Goal: Task Accomplishment & Management: Manage account settings

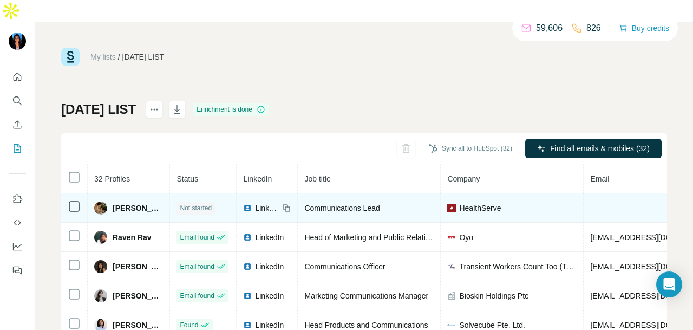
scroll to position [39, 0]
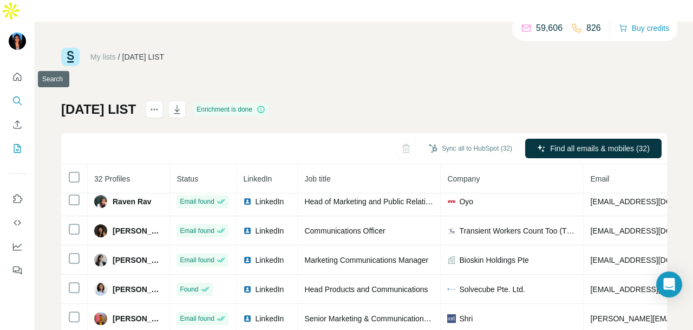
click at [12, 95] on icon "Search" at bounding box center [17, 100] width 11 height 11
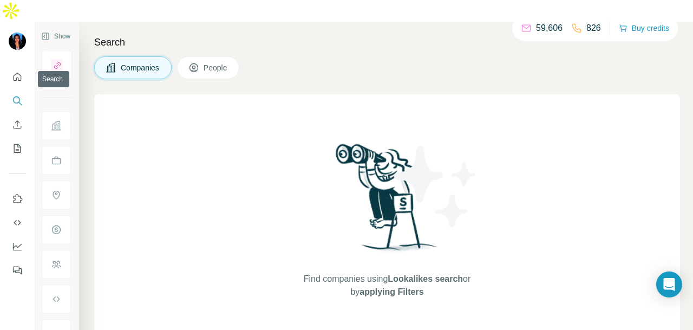
click at [13, 95] on icon "Search" at bounding box center [17, 100] width 11 height 11
click at [15, 95] on icon "Search" at bounding box center [17, 100] width 11 height 11
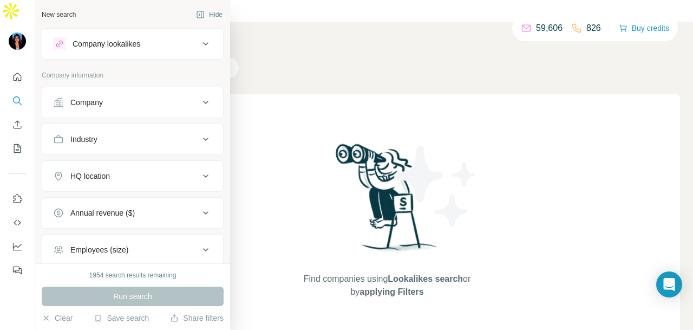
click at [116, 45] on div "Company lookalikes" at bounding box center [107, 43] width 68 height 11
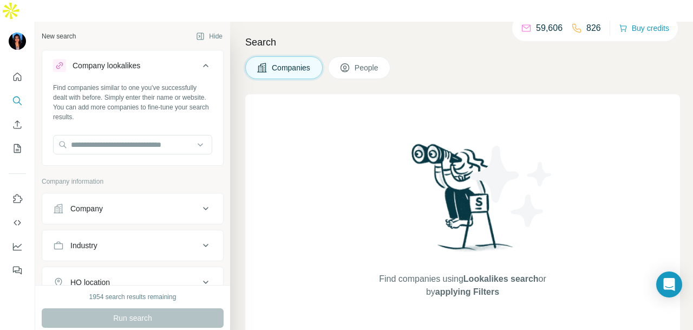
click at [118, 60] on div "Company lookalikes" at bounding box center [107, 65] width 68 height 11
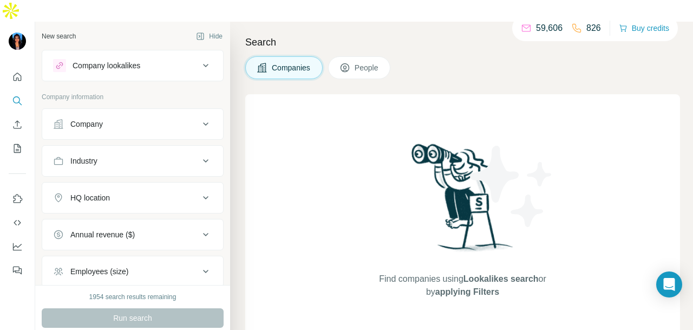
click at [110, 119] on div "Company" at bounding box center [126, 124] width 146 height 11
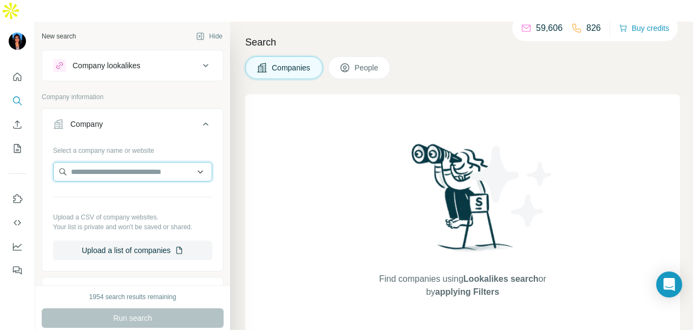
click at [125, 162] on input "text" at bounding box center [132, 171] width 159 height 19
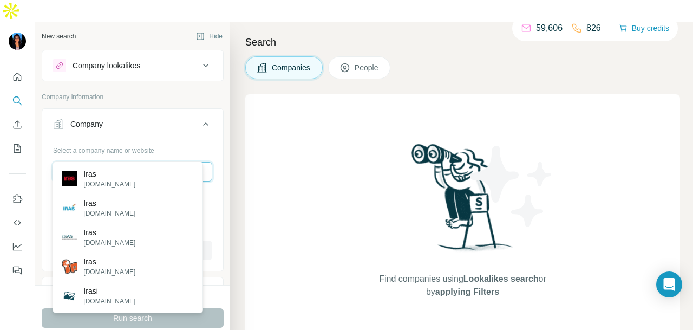
type input "****"
click at [114, 162] on input "****" at bounding box center [132, 171] width 159 height 19
click at [113, 162] on input "****" at bounding box center [132, 171] width 159 height 19
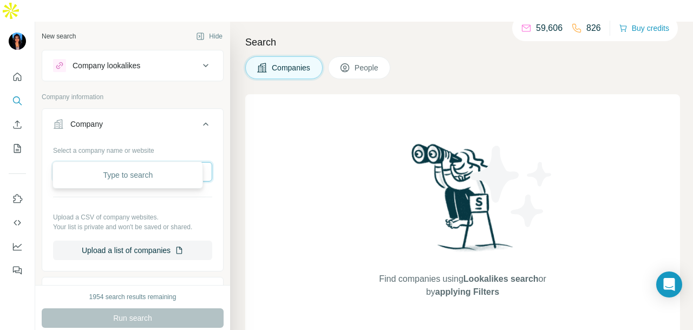
paste input "**********"
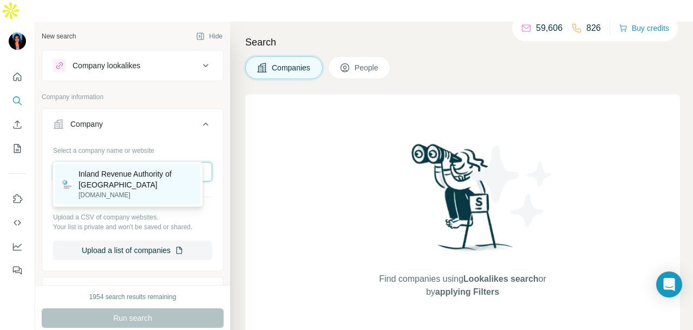
type input "**********"
click at [154, 192] on p "iras.gov.sg" at bounding box center [136, 195] width 115 height 10
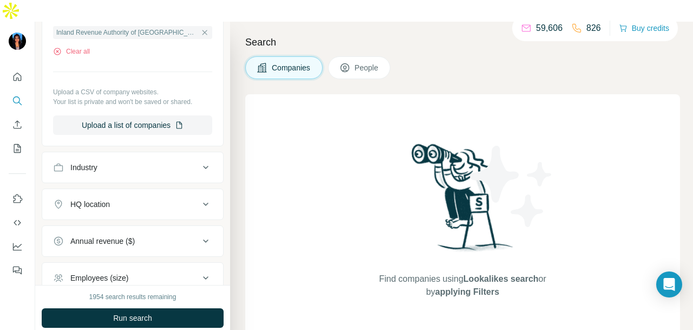
scroll to position [272, 0]
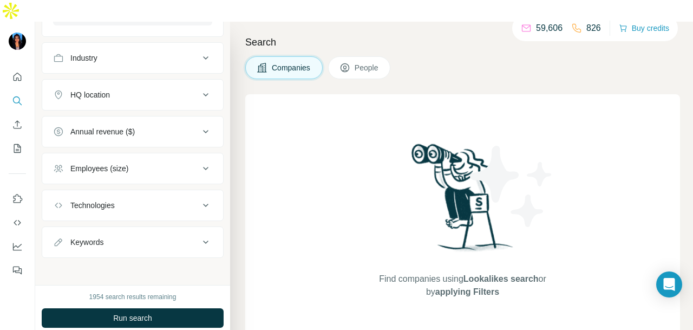
click at [144, 312] on span "Run search" at bounding box center [132, 317] width 39 height 11
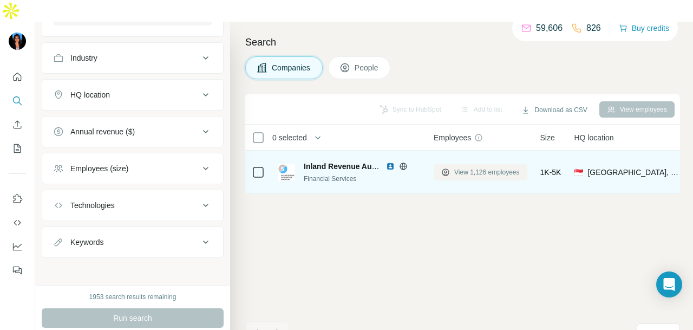
click at [488, 167] on span "View 1,126 employees" at bounding box center [487, 172] width 66 height 10
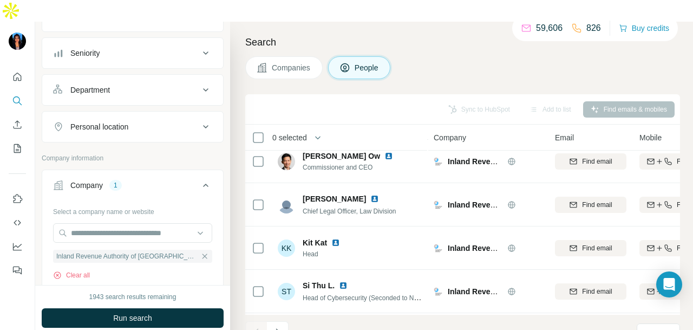
scroll to position [108, 0]
drag, startPoint x: 157, startPoint y: 57, endPoint x: 156, endPoint y: 67, distance: 9.3
click at [156, 76] on button "Department" at bounding box center [132, 89] width 181 height 26
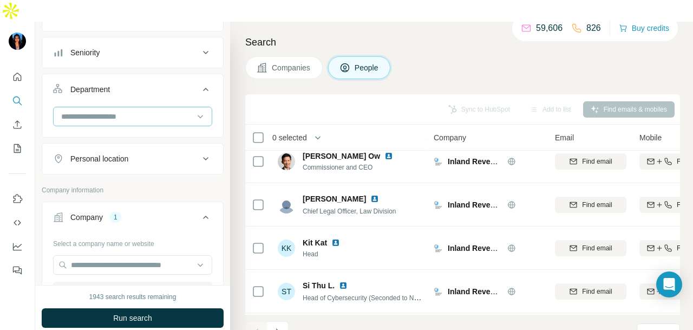
click at [164, 110] on input at bounding box center [127, 116] width 134 height 12
type input "**"
click at [159, 110] on div "PR and Communications" at bounding box center [127, 117] width 145 height 19
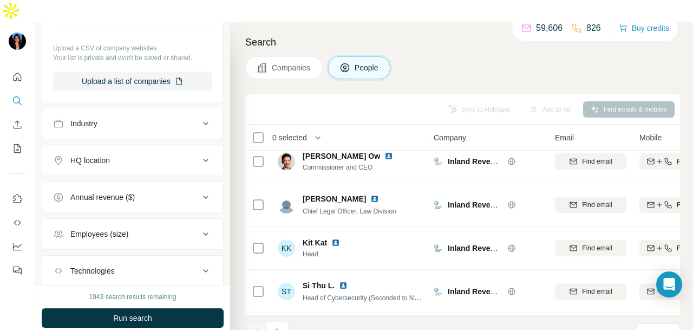
scroll to position [510, 0]
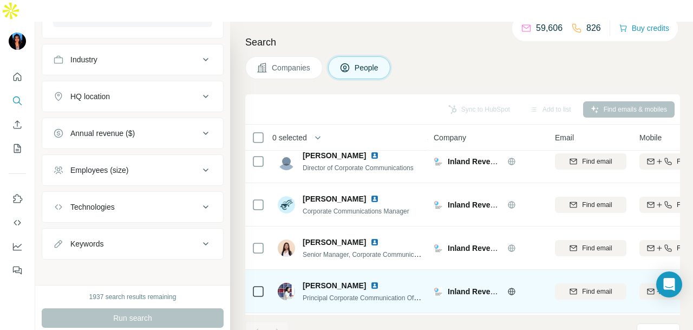
scroll to position [99, 0]
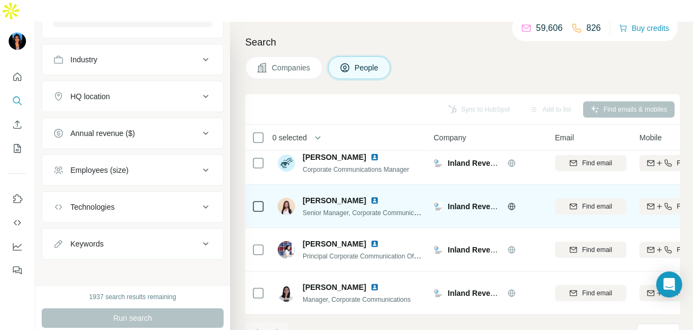
click at [370, 196] on img at bounding box center [374, 200] width 9 height 9
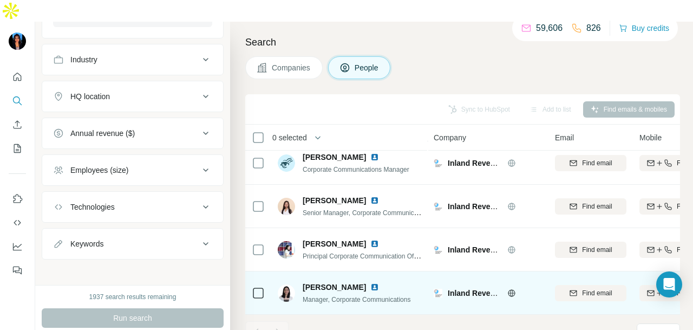
click at [370, 283] on img at bounding box center [374, 287] width 9 height 9
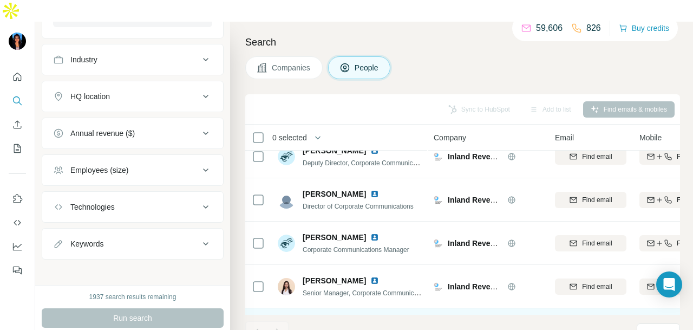
scroll to position [0, 0]
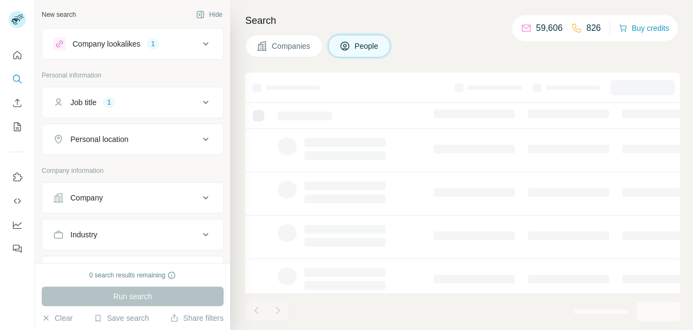
click at [13, 57] on icon "Quick start" at bounding box center [17, 55] width 11 height 11
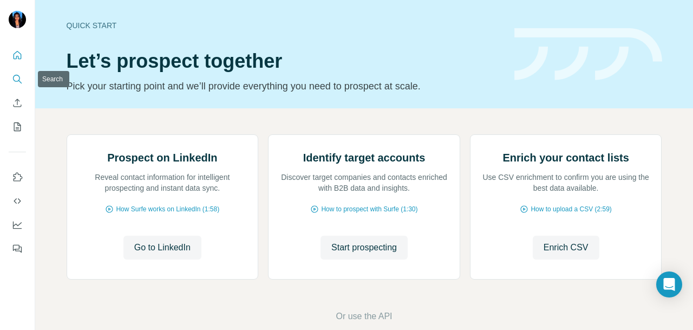
click at [14, 79] on icon "Search" at bounding box center [17, 79] width 11 height 11
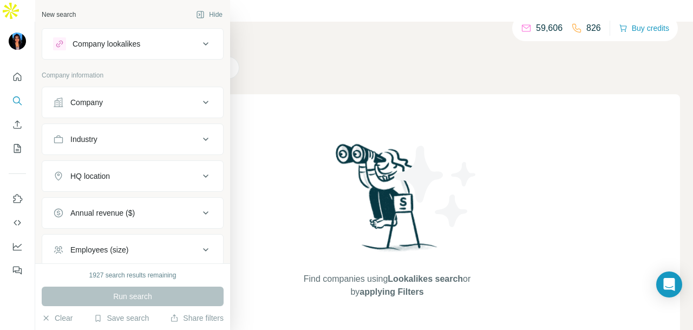
click at [106, 107] on button "Company" at bounding box center [132, 102] width 181 height 26
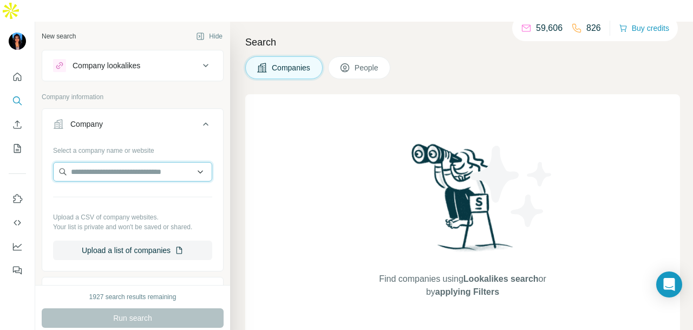
click at [120, 162] on input "text" at bounding box center [132, 171] width 159 height 19
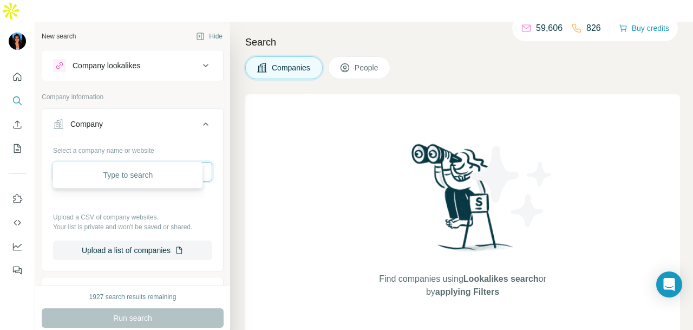
paste input "**********"
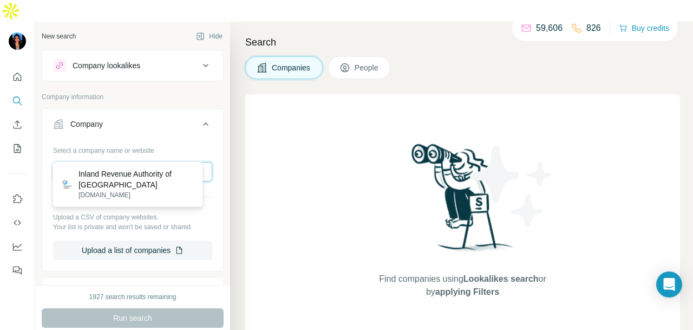
type input "**********"
click at [163, 181] on p "Inland Revenue Authority of Singapore" at bounding box center [136, 179] width 115 height 22
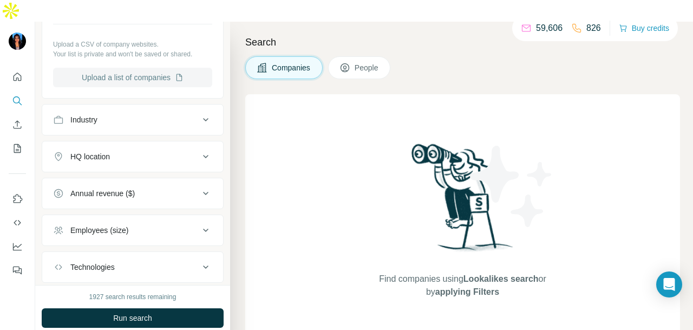
scroll to position [162, 0]
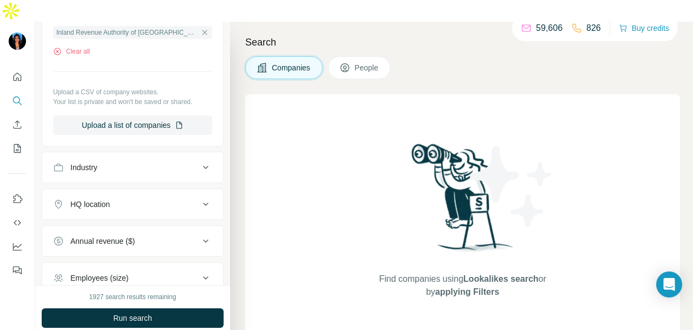
click at [135, 162] on div "Industry" at bounding box center [126, 167] width 146 height 11
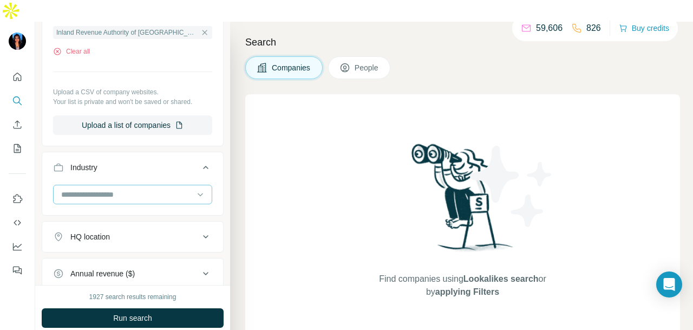
click at [135, 185] on div at bounding box center [127, 194] width 134 height 18
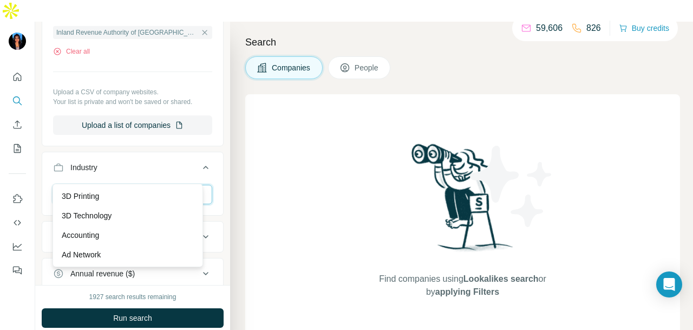
click at [135, 188] on input at bounding box center [127, 194] width 134 height 12
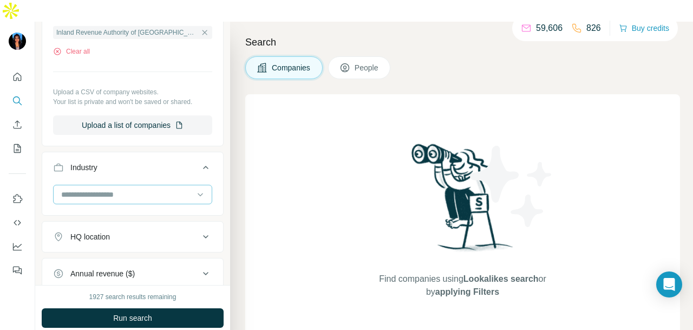
click at [136, 188] on input at bounding box center [127, 194] width 134 height 12
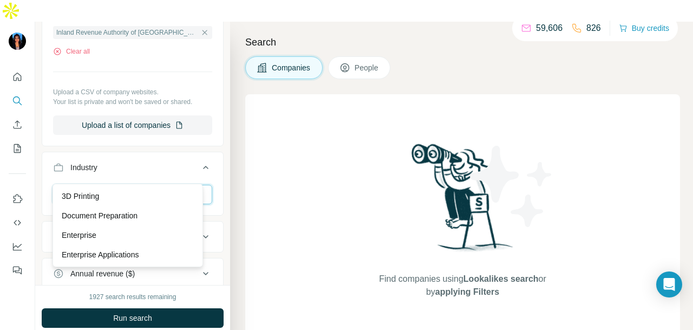
type input "*"
click at [209, 152] on div "Industry" at bounding box center [133, 184] width 182 height 64
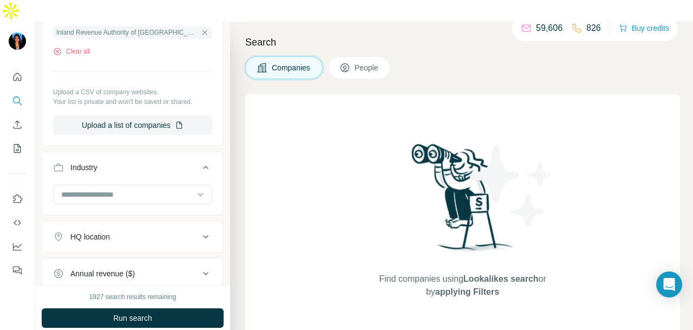
scroll to position [0, 0]
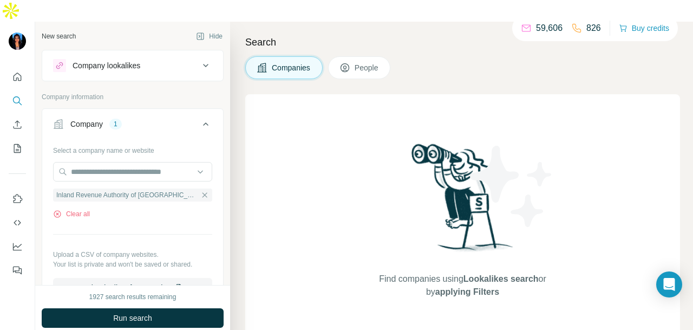
drag, startPoint x: 150, startPoint y: 291, endPoint x: 158, endPoint y: 289, distance: 8.0
click at [150, 308] on button "Run search" at bounding box center [133, 317] width 182 height 19
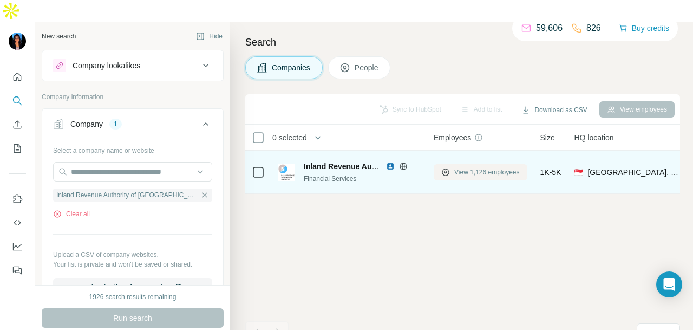
click at [441, 168] on icon at bounding box center [445, 172] width 9 height 9
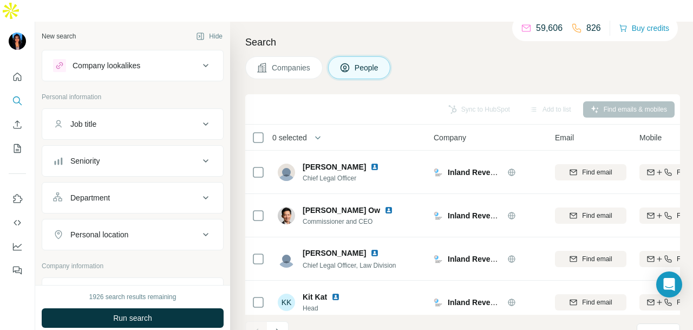
scroll to position [108, 0]
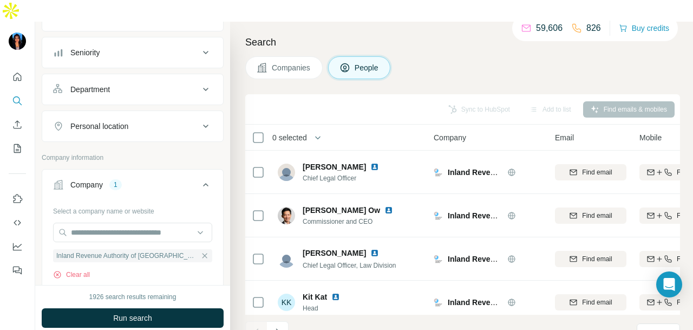
click at [168, 121] on div "Personal location" at bounding box center [126, 126] width 146 height 11
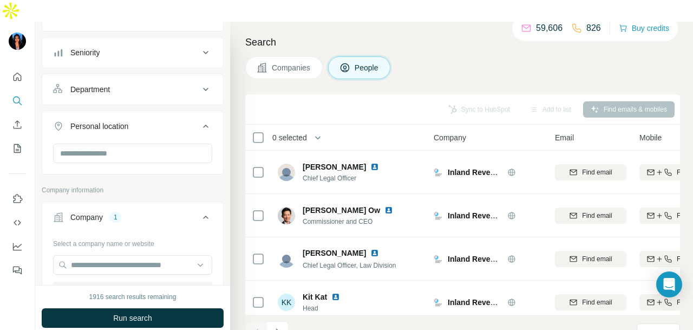
click at [168, 121] on div "Personal location" at bounding box center [126, 126] width 146 height 11
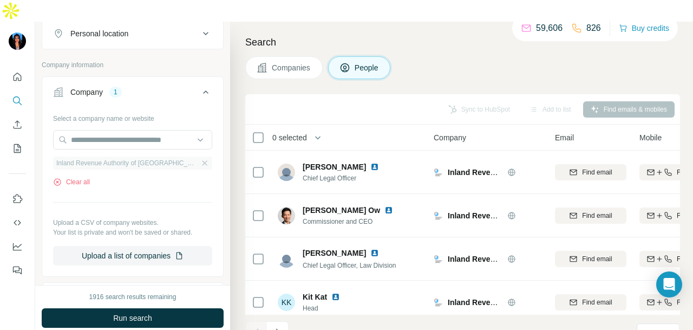
scroll to position [38, 0]
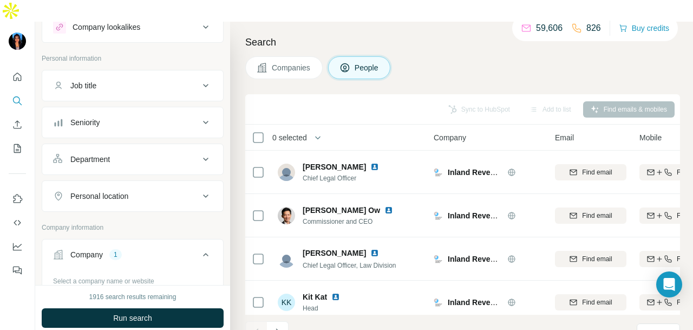
click at [166, 154] on div "Department" at bounding box center [126, 159] width 146 height 11
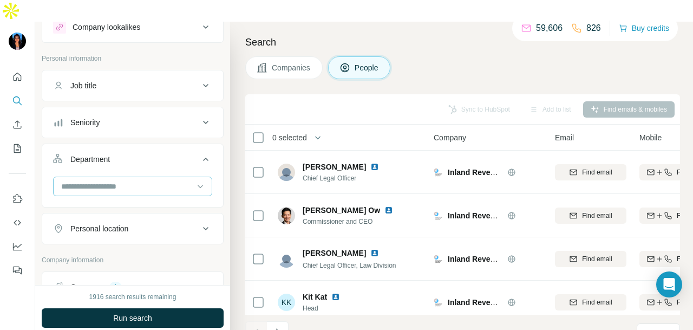
click at [165, 180] on input at bounding box center [127, 186] width 134 height 12
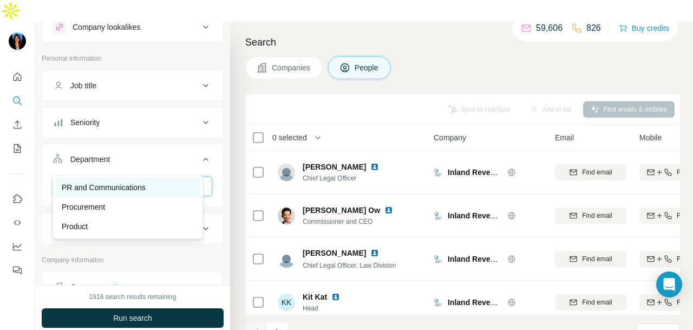
type input "**"
click at [158, 185] on div "PR and Communications" at bounding box center [128, 187] width 132 height 11
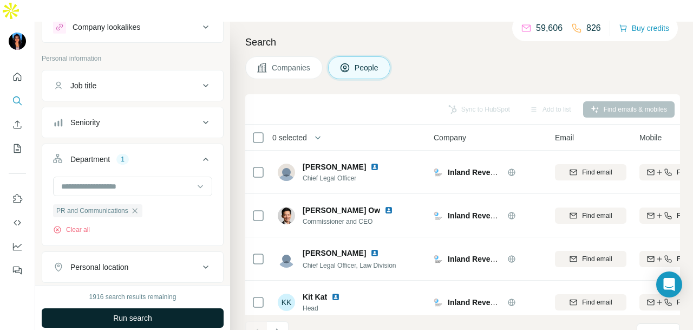
click at [193, 308] on button "Run search" at bounding box center [133, 317] width 182 height 19
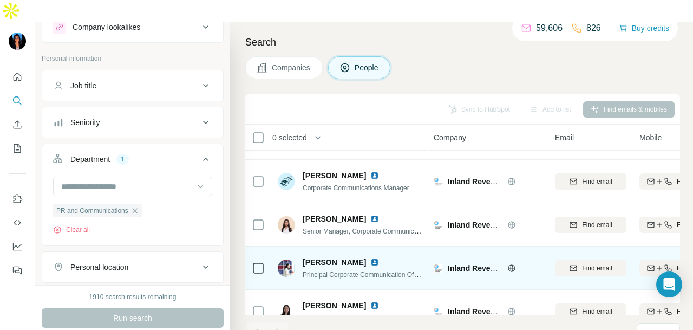
scroll to position [99, 0]
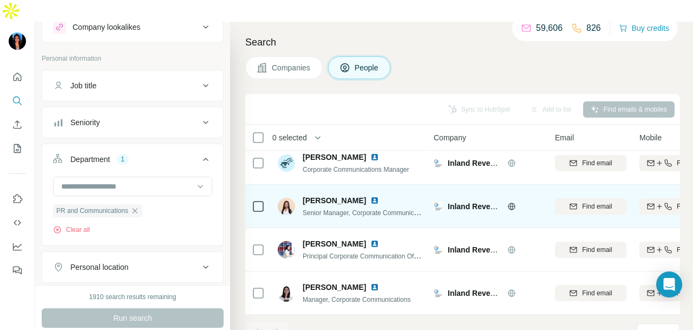
click at [370, 196] on img at bounding box center [374, 200] width 9 height 9
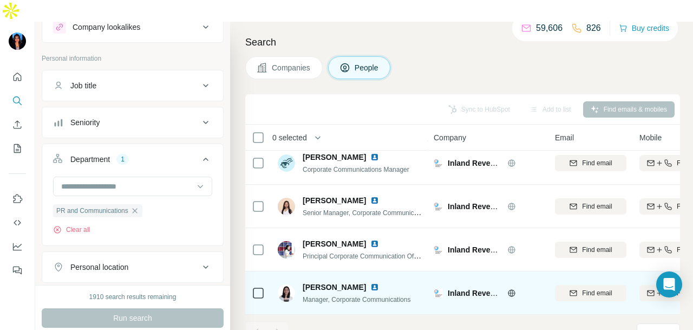
click at [370, 283] on img at bounding box center [374, 287] width 9 height 9
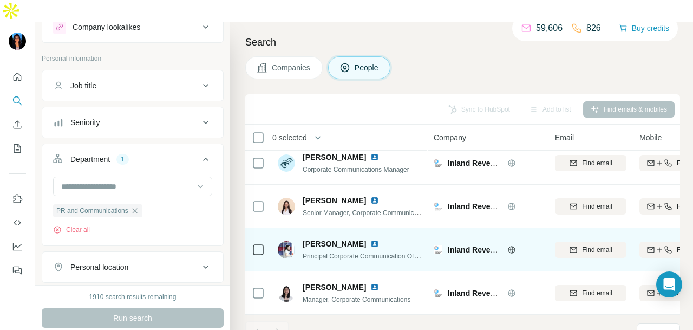
click at [370, 239] on img at bounding box center [374, 243] width 9 height 9
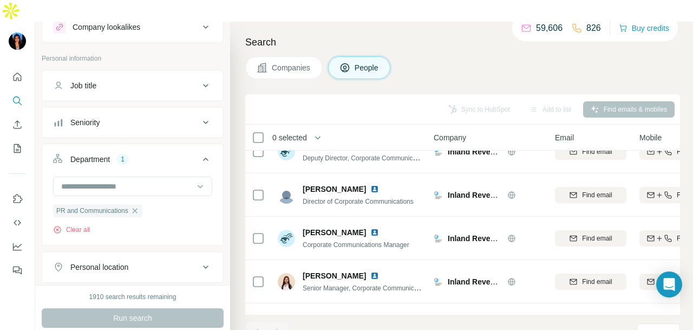
scroll to position [0, 0]
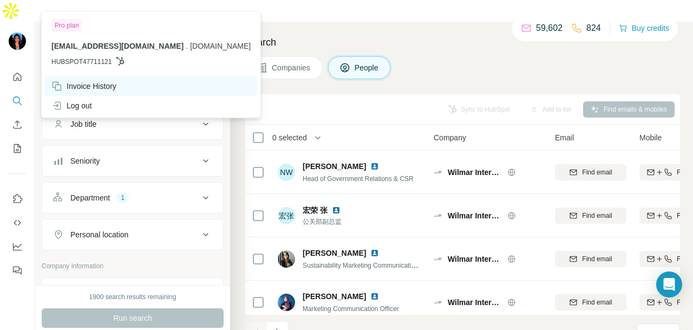
click at [86, 89] on div "Invoice History" at bounding box center [83, 86] width 65 height 11
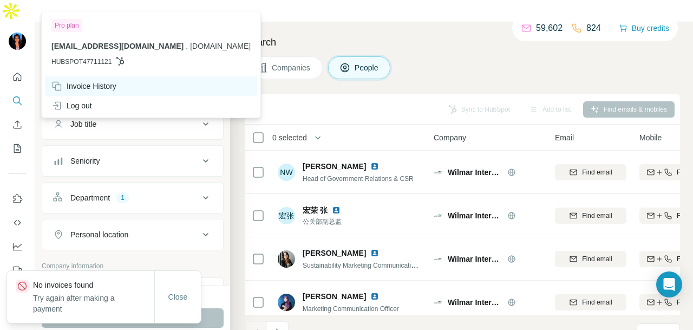
click at [85, 87] on div "Invoice History" at bounding box center [83, 86] width 65 height 11
click at [85, 79] on div "Invoice History" at bounding box center [151, 85] width 212 height 19
click at [84, 82] on div "Invoice History" at bounding box center [83, 86] width 65 height 11
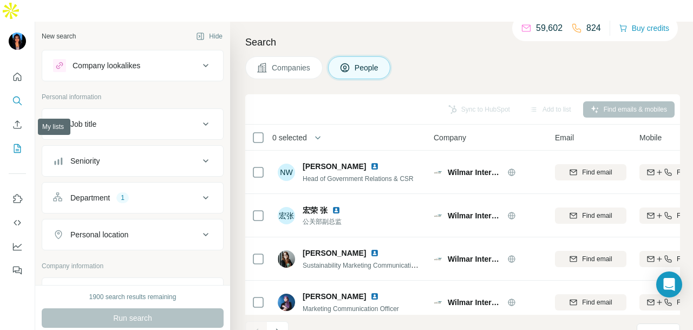
click at [18, 144] on icon "My lists" at bounding box center [18, 147] width 5 height 7
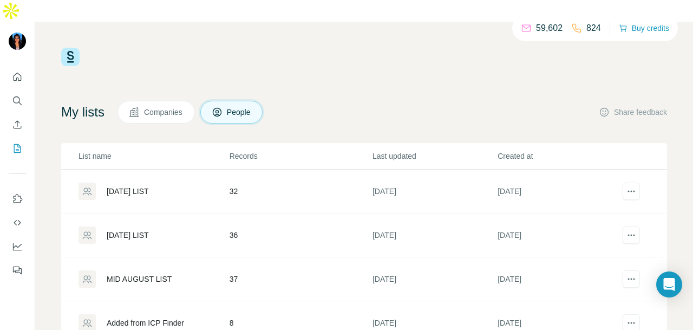
click at [149, 186] on div "MONDAY LIST" at bounding box center [128, 191] width 42 height 11
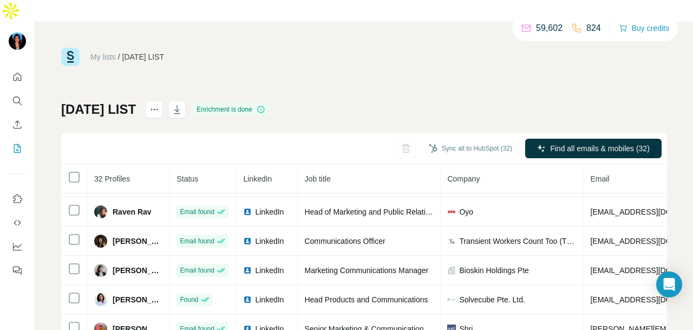
scroll to position [39, 0]
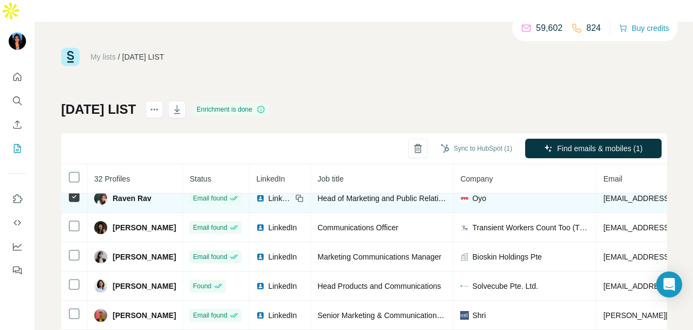
click at [287, 193] on span "LinkedIn" at bounding box center [280, 198] width 24 height 11
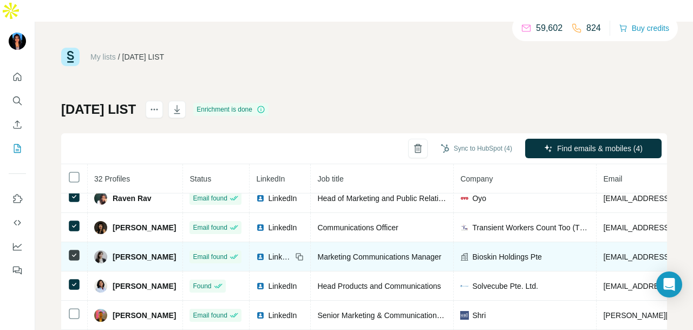
scroll to position [93, 0]
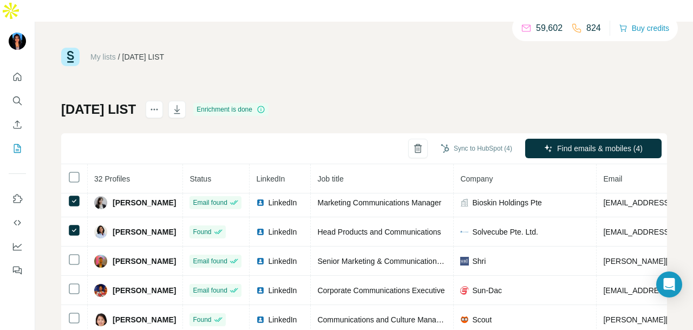
click at [11, 67] on button "Quick start" at bounding box center [17, 76] width 17 height 19
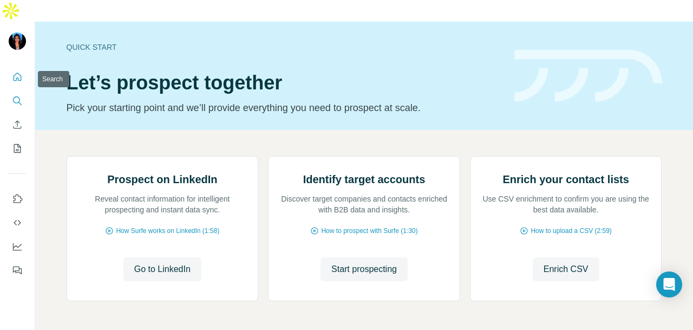
click at [15, 95] on icon "Search" at bounding box center [17, 100] width 11 height 11
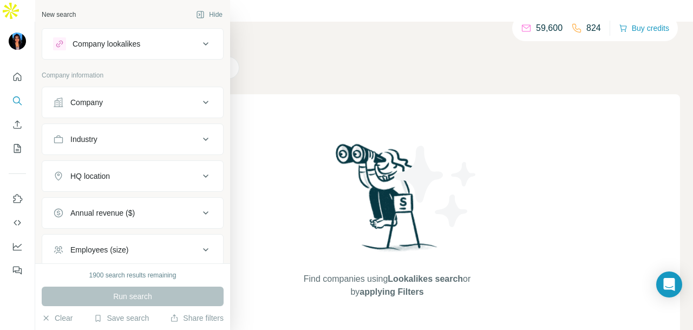
click at [123, 96] on button "Company" at bounding box center [132, 102] width 181 height 26
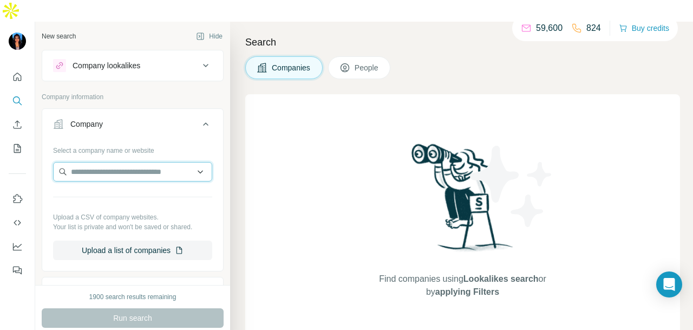
click at [141, 162] on input "text" at bounding box center [132, 171] width 159 height 19
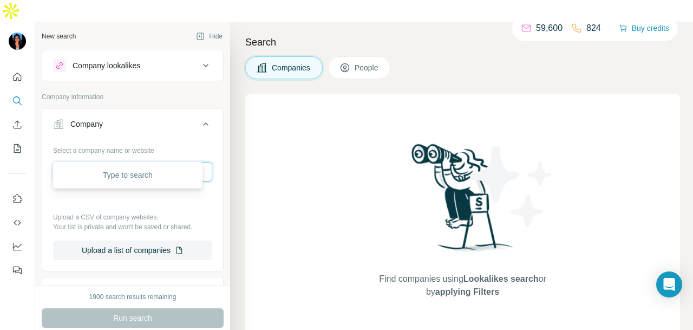
paste input "**********"
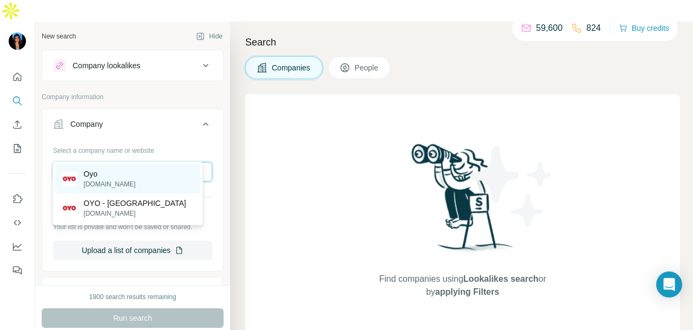
type input "**********"
click at [163, 181] on div "Oyo oyorooms.com" at bounding box center [127, 178] width 145 height 29
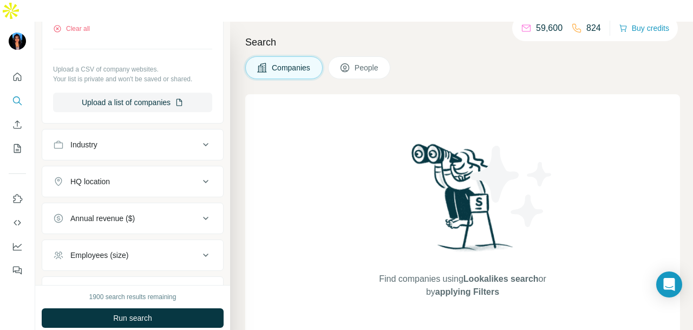
scroll to position [272, 0]
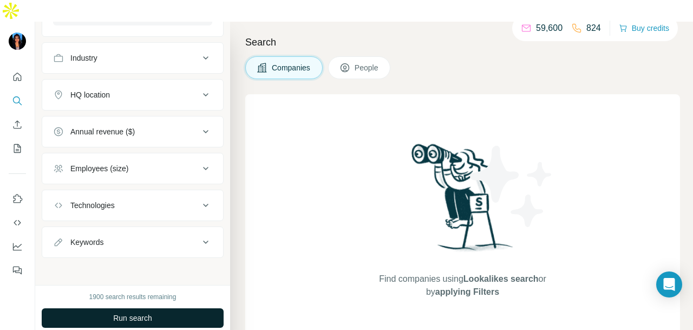
click at [164, 308] on button "Run search" at bounding box center [133, 317] width 182 height 19
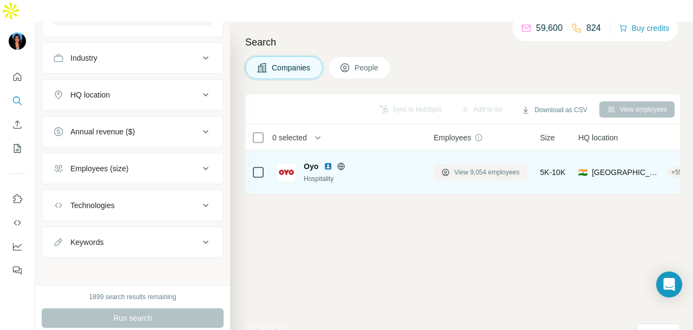
click at [452, 164] on button "View 9,054 employees" at bounding box center [481, 172] width 94 height 16
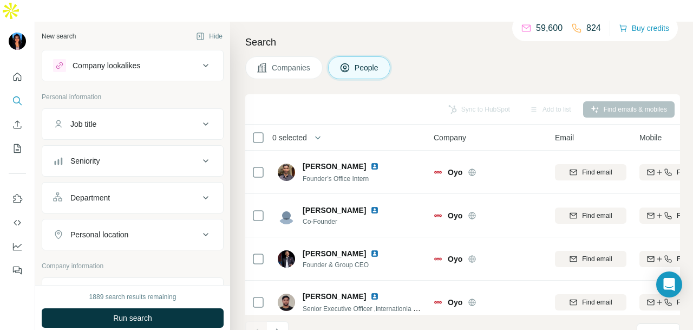
scroll to position [108, 0]
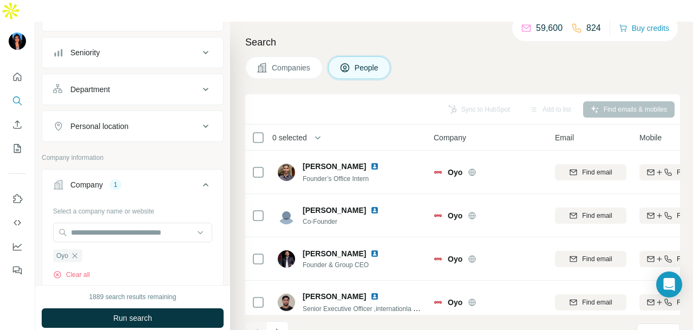
click at [159, 84] on div "Department" at bounding box center [126, 89] width 146 height 11
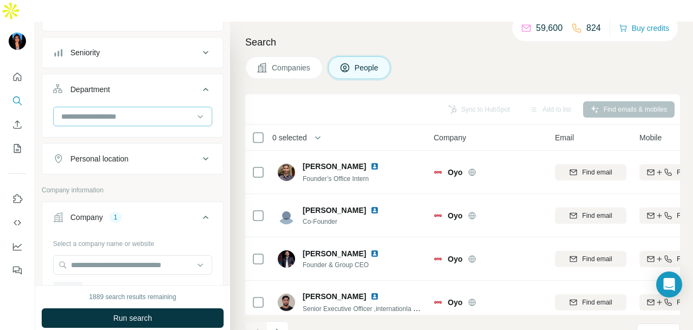
click at [157, 110] on input at bounding box center [127, 116] width 134 height 12
type input "**"
click at [159, 114] on div "PR and Communications" at bounding box center [128, 118] width 132 height 11
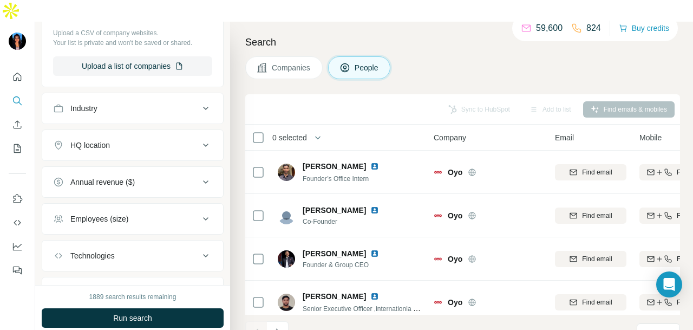
scroll to position [510, 0]
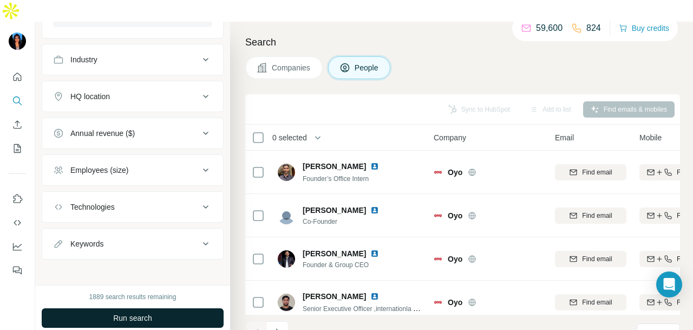
click at [161, 308] on button "Run search" at bounding box center [133, 317] width 182 height 19
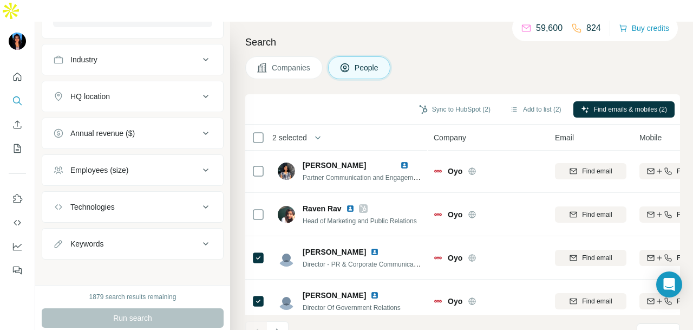
scroll to position [0, 0]
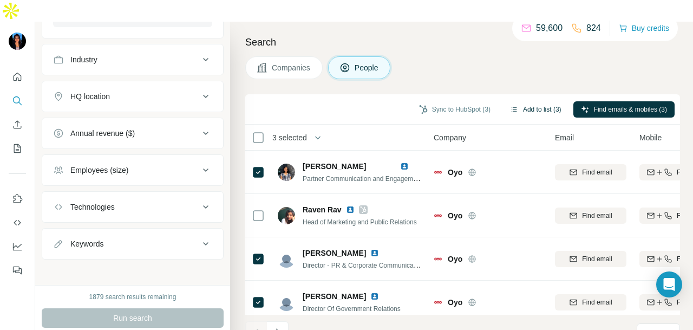
click at [523, 101] on button "Add to list (3)" at bounding box center [535, 109] width 67 height 16
click at [510, 105] on icon "button" at bounding box center [514, 109] width 9 height 9
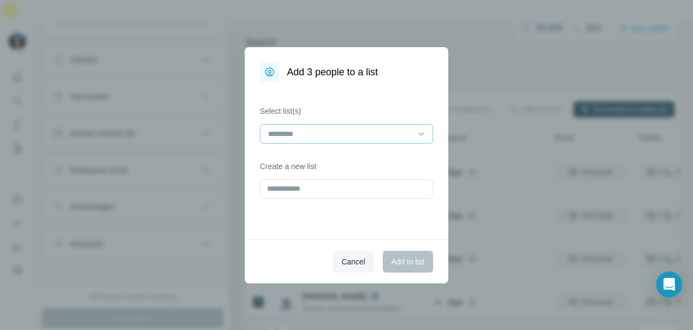
click at [319, 137] on input at bounding box center [340, 134] width 146 height 12
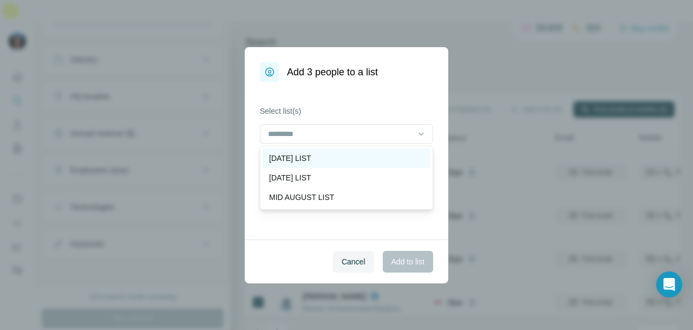
click at [328, 155] on div "[DATE] LIST" at bounding box center [346, 158] width 155 height 11
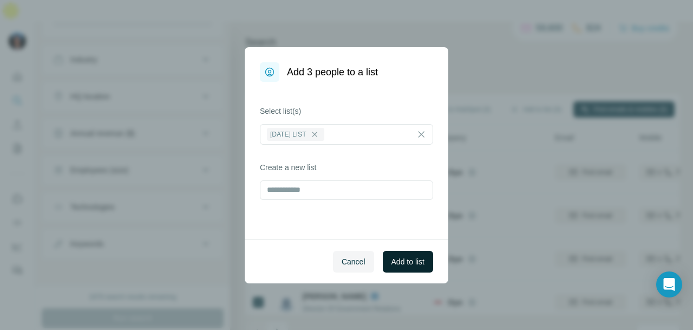
click at [412, 263] on span "Add to list" at bounding box center [407, 261] width 33 height 11
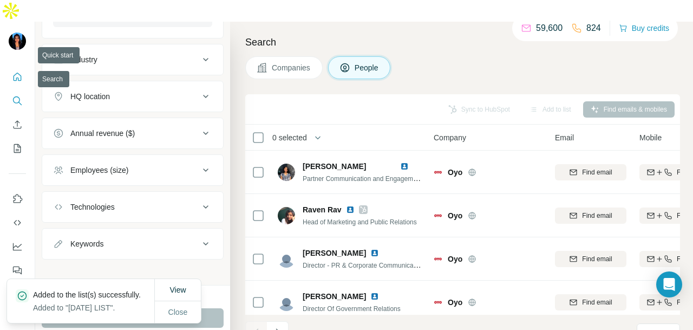
click at [14, 67] on button "Quick start" at bounding box center [17, 76] width 17 height 19
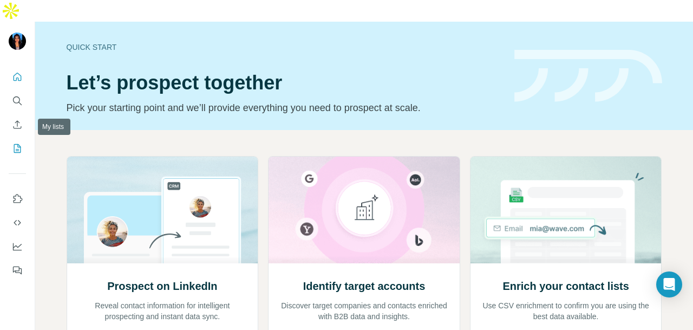
click at [16, 144] on icon "My lists" at bounding box center [17, 148] width 7 height 9
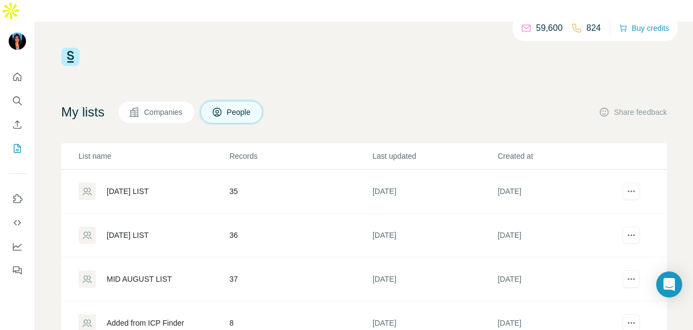
click at [148, 186] on div "[DATE] LIST" at bounding box center [128, 191] width 42 height 11
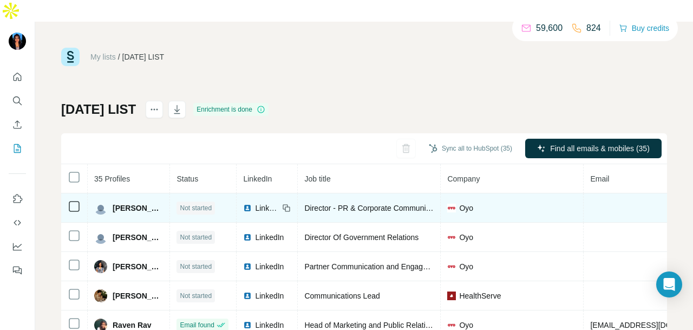
click at [212, 203] on span "Not started" at bounding box center [196, 208] width 32 height 10
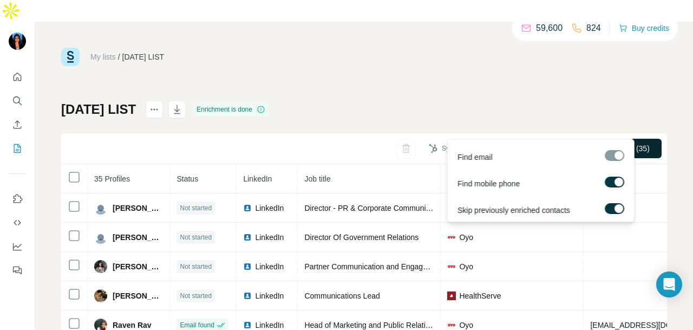
click at [633, 143] on span "Find all emails & mobiles (35)" at bounding box center [600, 148] width 100 height 11
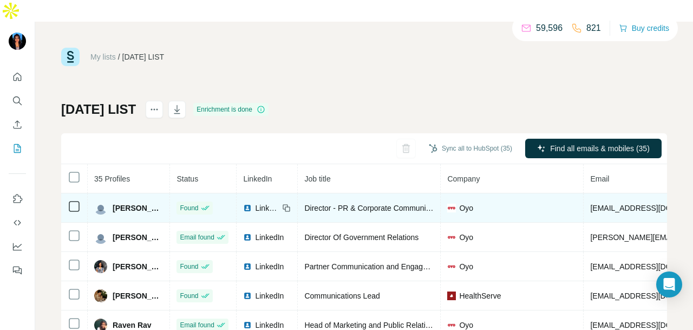
click at [252, 204] on img at bounding box center [247, 208] width 9 height 9
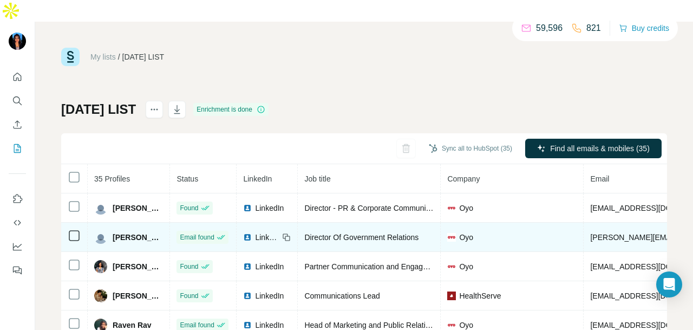
click at [279, 232] on span "LinkedIn" at bounding box center [267, 237] width 24 height 11
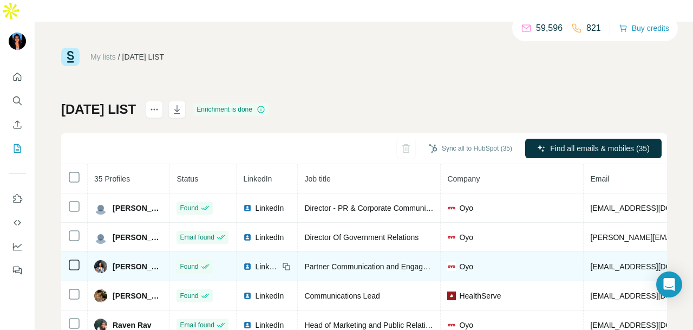
click at [279, 261] on span "LinkedIn" at bounding box center [267, 266] width 24 height 11
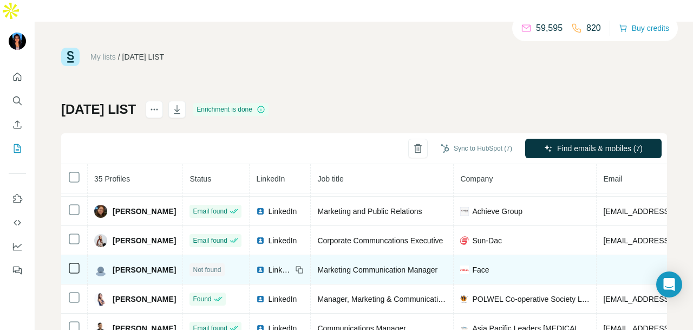
scroll to position [548, 0]
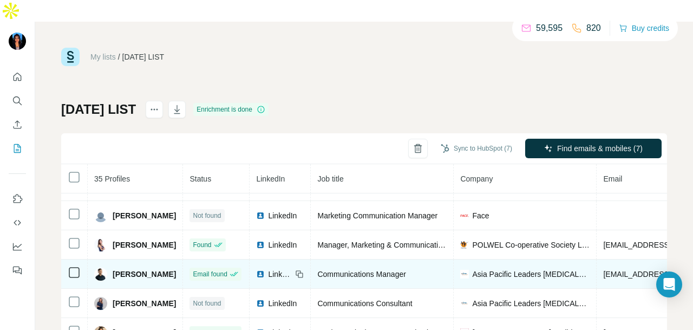
click at [292, 269] on span "LinkedIn" at bounding box center [280, 274] width 24 height 11
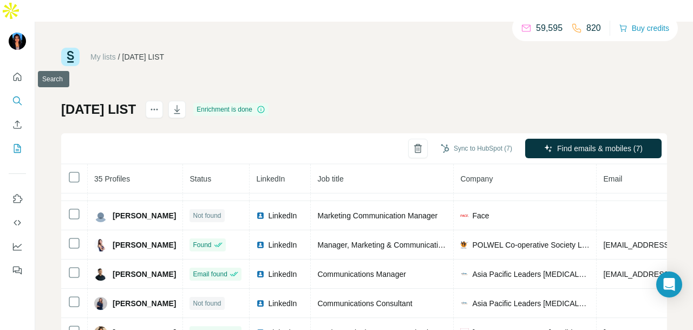
click at [17, 71] on icon "Quick start" at bounding box center [17, 76] width 11 height 11
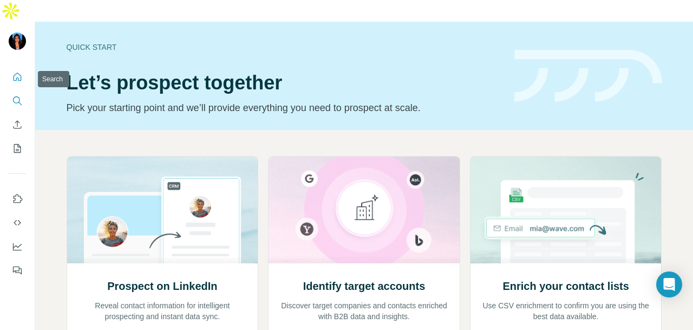
click at [15, 95] on icon "Search" at bounding box center [17, 100] width 11 height 11
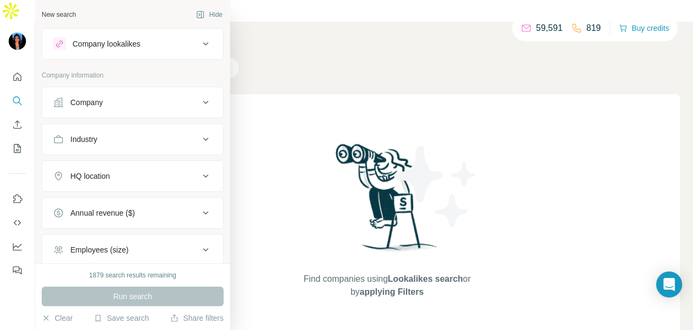
click at [107, 106] on div "Company" at bounding box center [126, 102] width 146 height 11
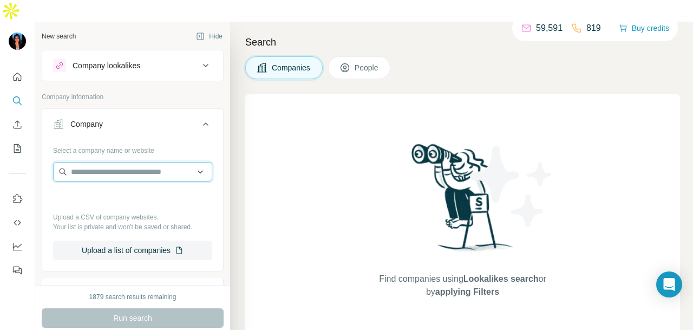
click at [113, 162] on input "text" at bounding box center [132, 171] width 159 height 19
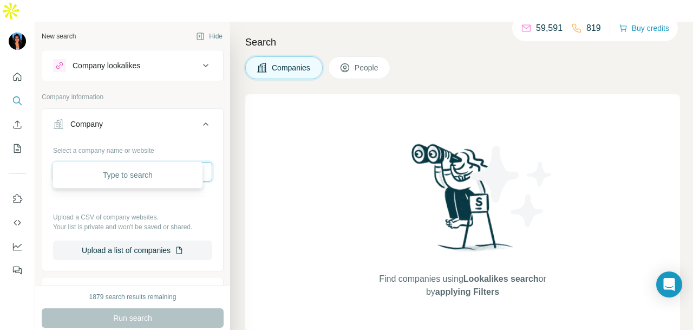
paste input "**********"
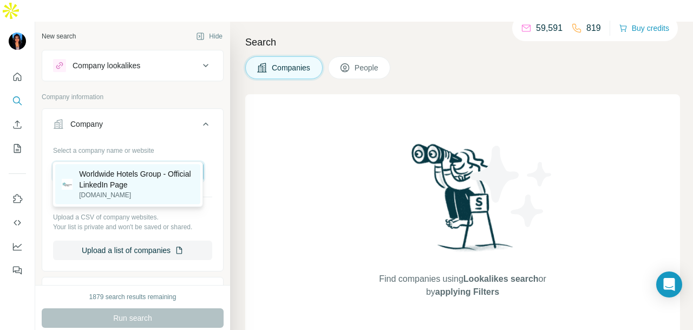
type input "**********"
click at [146, 194] on p "wwhotels.com" at bounding box center [136, 195] width 115 height 10
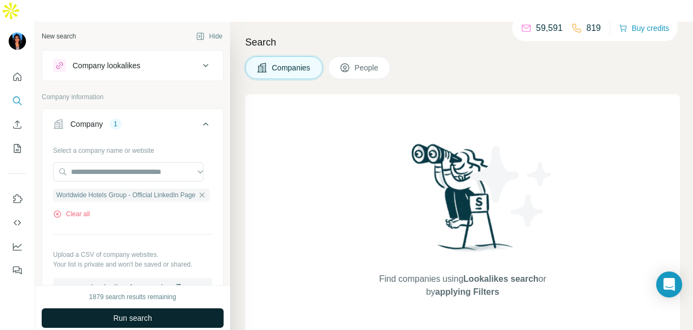
click at [132, 308] on button "Run search" at bounding box center [133, 317] width 182 height 19
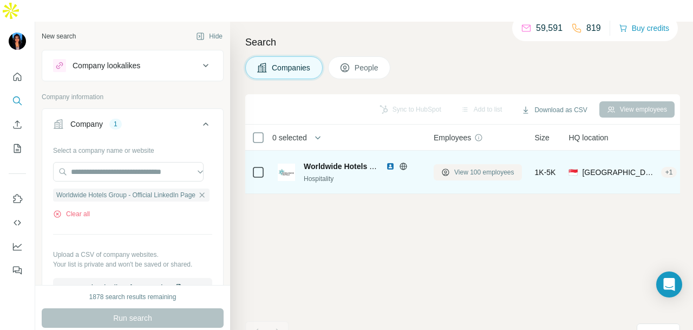
click at [456, 167] on span "View 100 employees" at bounding box center [484, 172] width 60 height 10
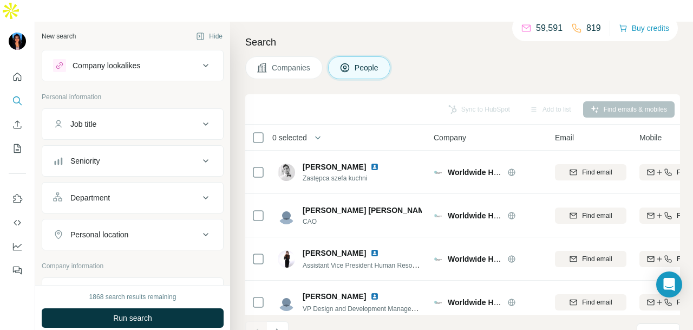
scroll to position [54, 0]
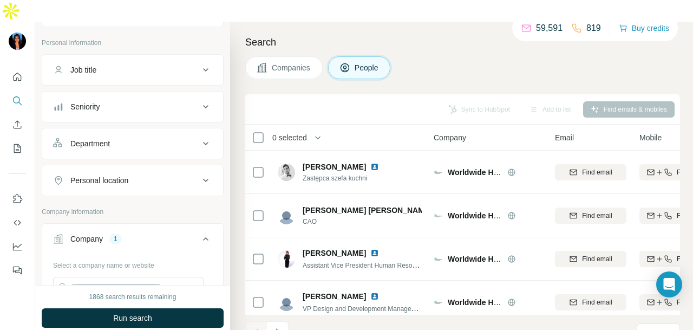
click at [160, 138] on div "Department" at bounding box center [126, 143] width 146 height 11
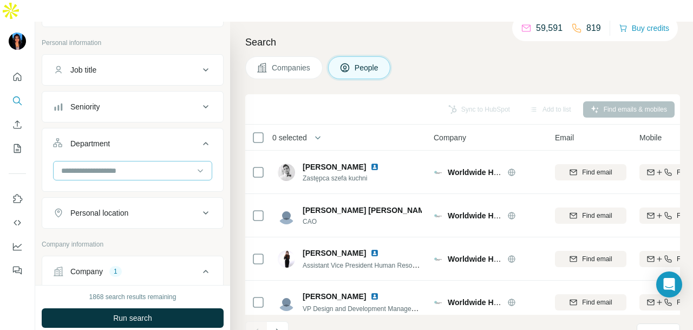
click at [156, 165] on input at bounding box center [127, 171] width 134 height 12
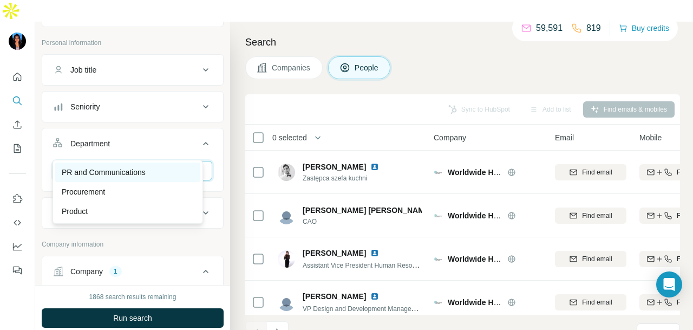
type input "**"
click at [144, 172] on p "PR and Communications" at bounding box center [104, 172] width 84 height 11
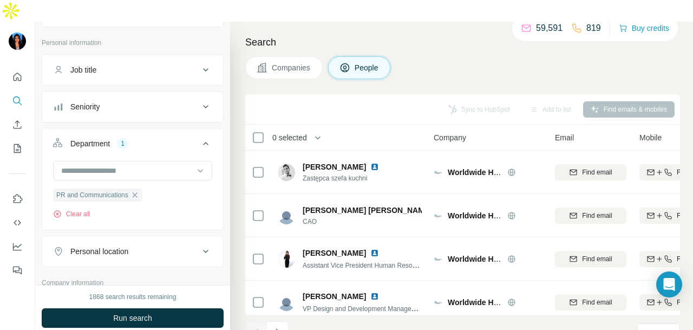
click at [136, 312] on span "Run search" at bounding box center [132, 317] width 39 height 11
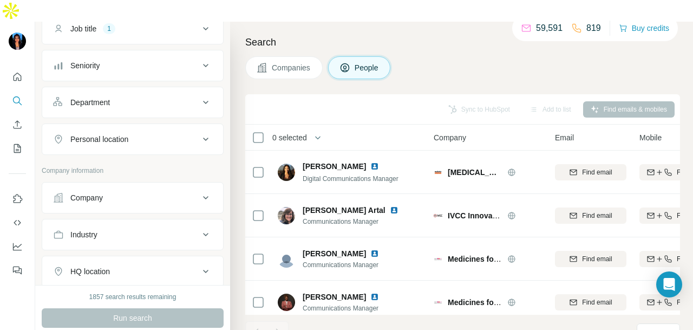
scroll to position [108, 0]
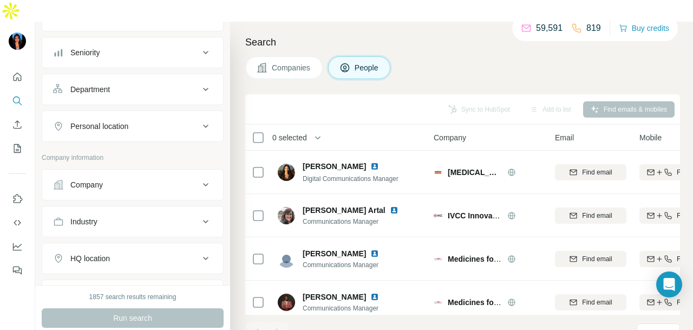
click at [199, 120] on icon at bounding box center [205, 126] width 13 height 13
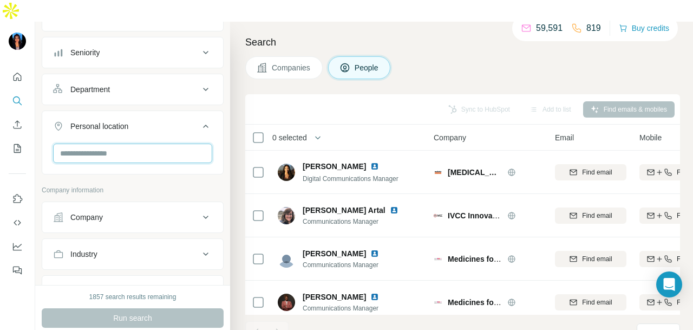
click at [147, 143] on input "text" at bounding box center [132, 152] width 159 height 19
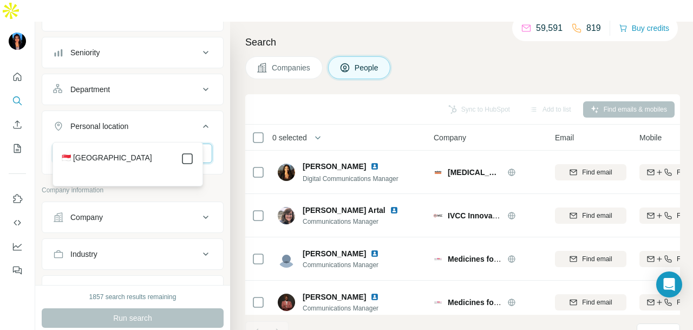
type input "*********"
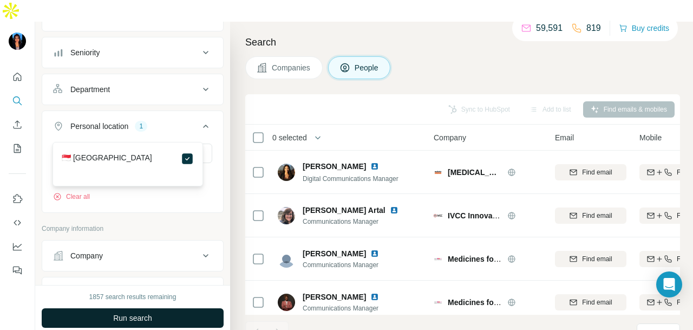
click at [146, 312] on span "Run search" at bounding box center [132, 317] width 39 height 11
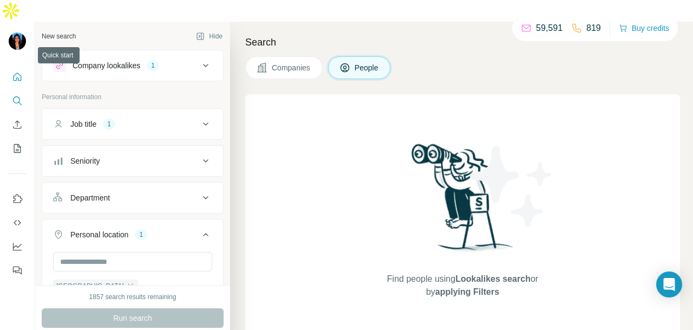
click at [17, 67] on button "Quick start" at bounding box center [17, 76] width 17 height 19
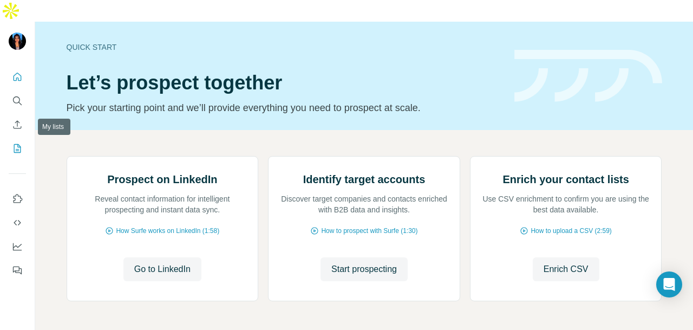
click at [17, 143] on icon "My lists" at bounding box center [17, 148] width 11 height 11
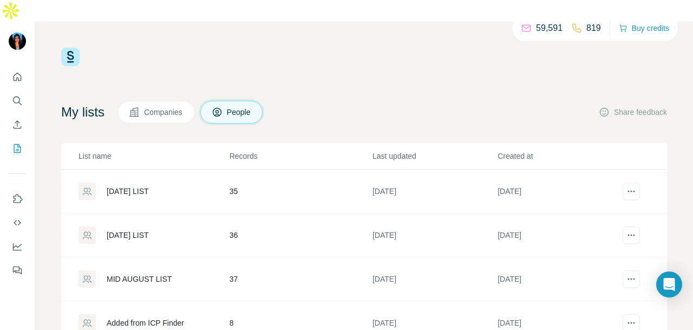
click at [145, 186] on div "MONDAY LIST" at bounding box center [128, 191] width 42 height 11
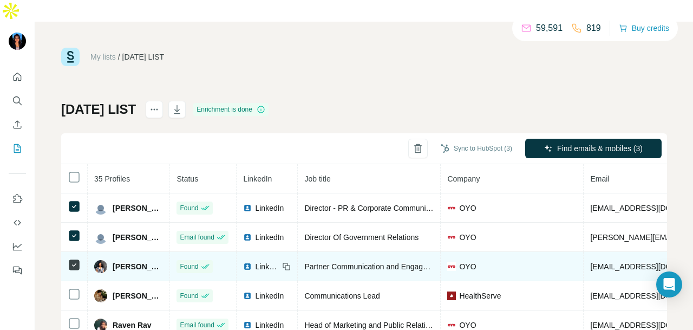
scroll to position [39, 0]
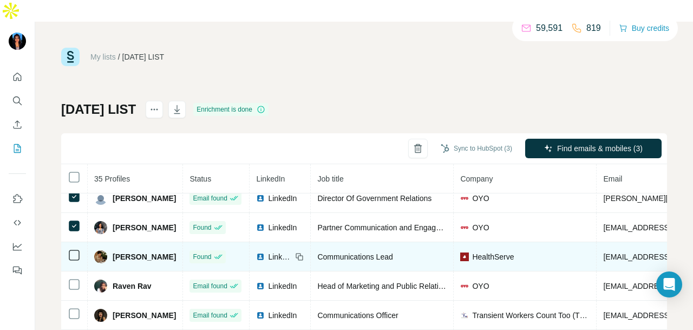
click at [292, 251] on span "LinkedIn" at bounding box center [280, 256] width 24 height 11
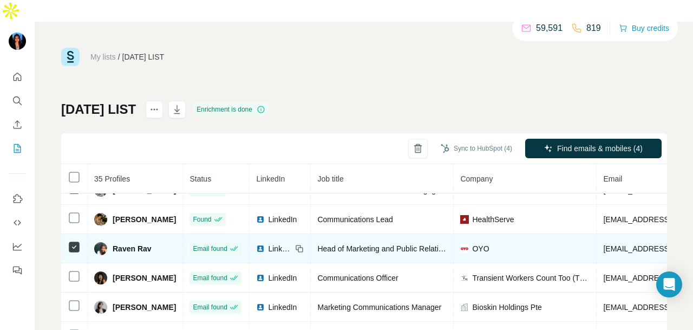
scroll to position [93, 0]
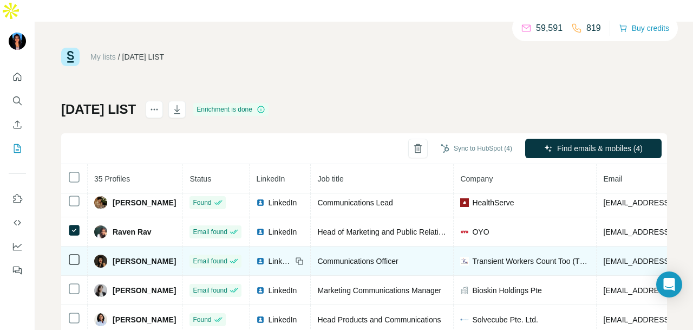
click at [73, 246] on td at bounding box center [74, 260] width 27 height 29
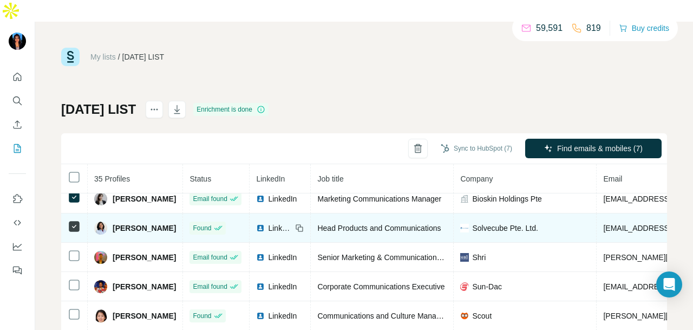
scroll to position [201, 0]
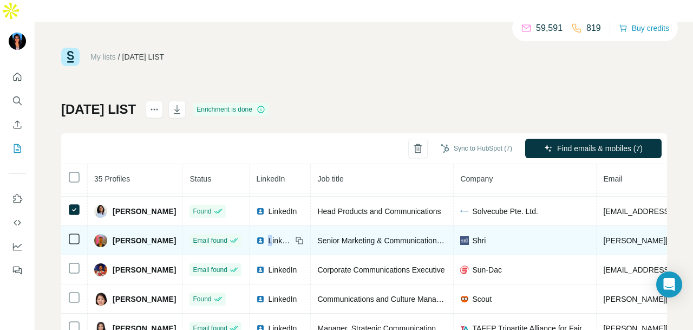
click at [286, 235] on span "LinkedIn" at bounding box center [280, 240] width 24 height 11
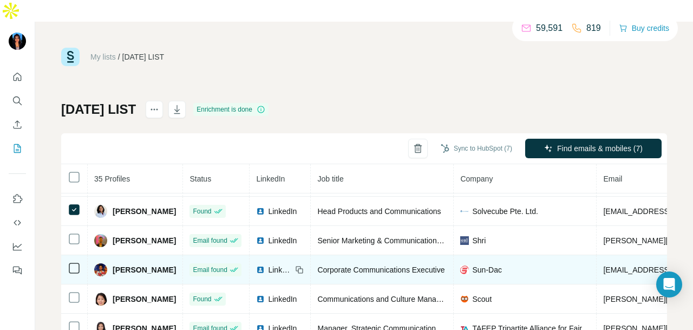
click at [289, 264] on span "LinkedIn" at bounding box center [280, 269] width 24 height 11
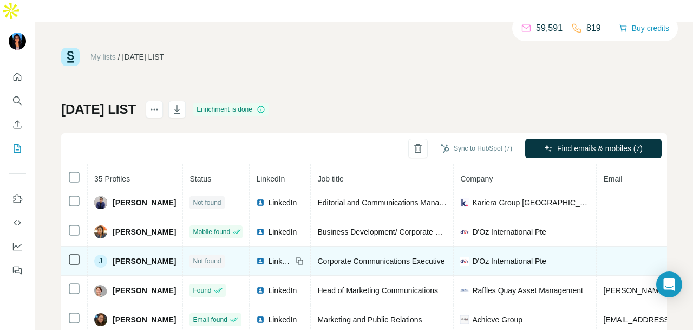
scroll to position [440, 0]
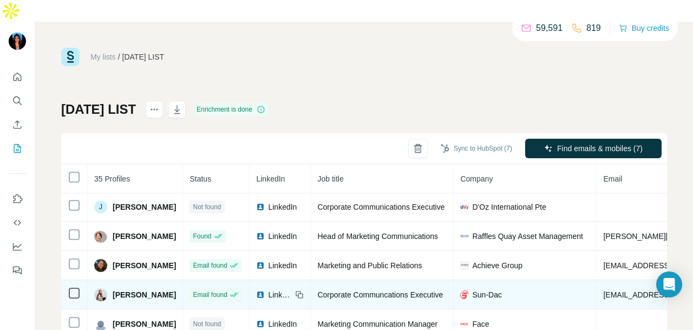
click at [292, 289] on span "LinkedIn" at bounding box center [280, 294] width 24 height 11
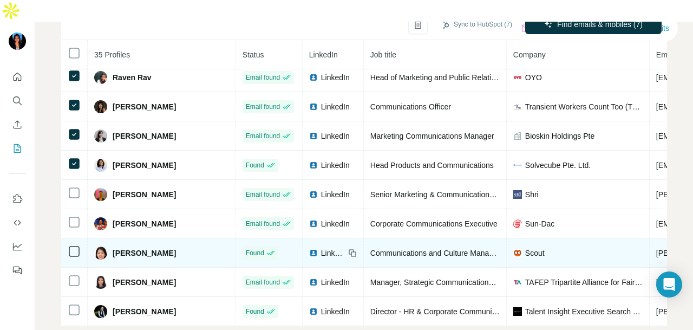
scroll to position [120, 0]
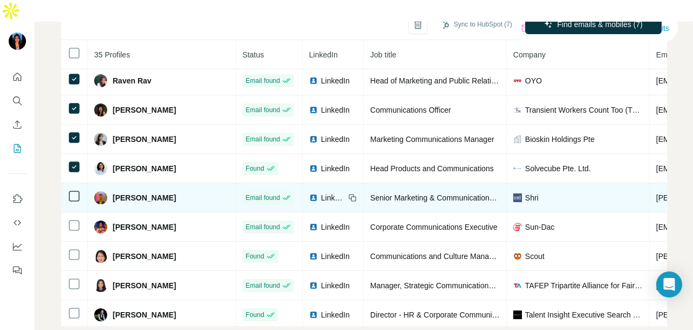
click at [321, 192] on span "LinkedIn" at bounding box center [333, 197] width 24 height 11
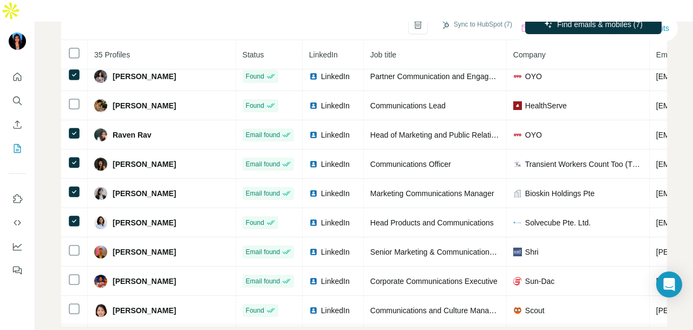
scroll to position [391, 0]
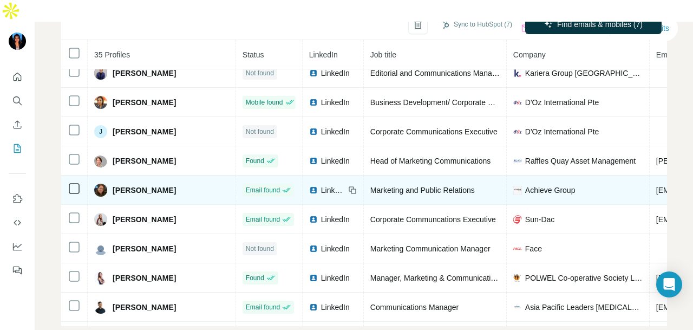
click at [321, 185] on span "LinkedIn" at bounding box center [333, 190] width 24 height 11
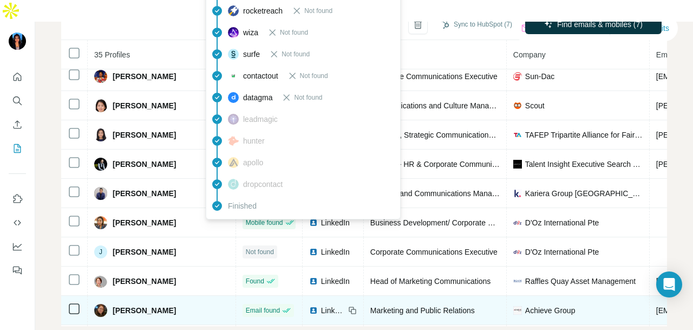
scroll to position [541, 0]
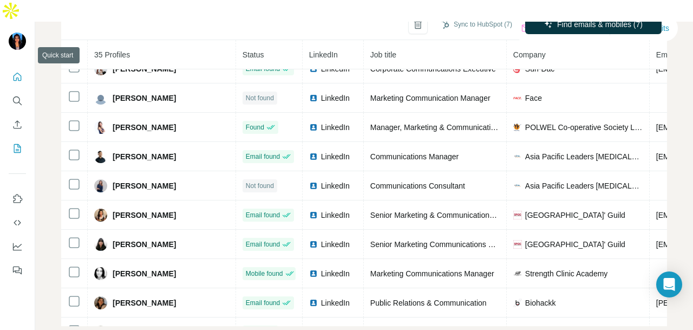
click at [18, 71] on icon "Quick start" at bounding box center [17, 76] width 11 height 11
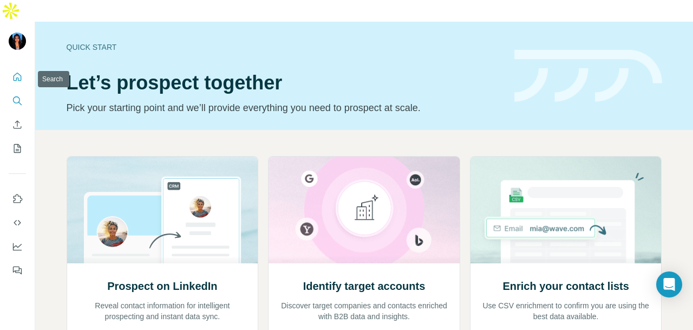
click at [17, 95] on icon "Search" at bounding box center [17, 100] width 11 height 11
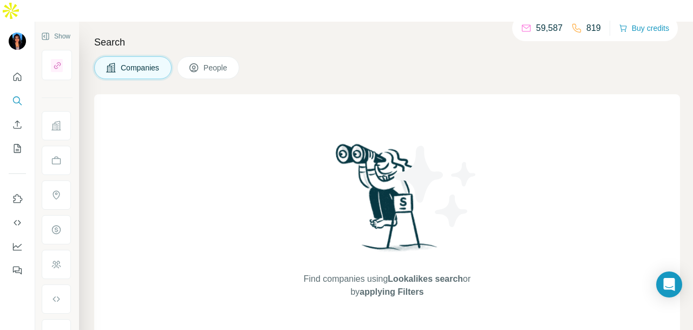
click at [193, 62] on icon at bounding box center [193, 67] width 11 height 11
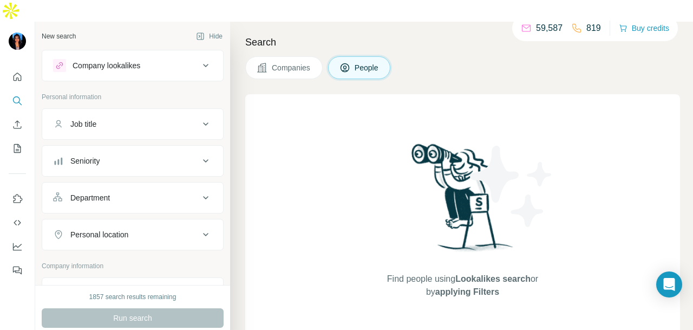
click at [142, 185] on button "Department" at bounding box center [132, 198] width 181 height 26
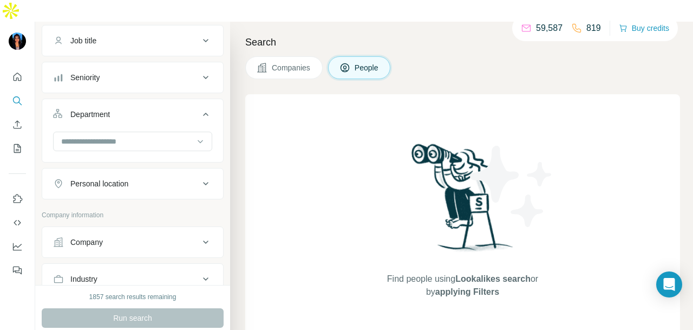
scroll to position [108, 0]
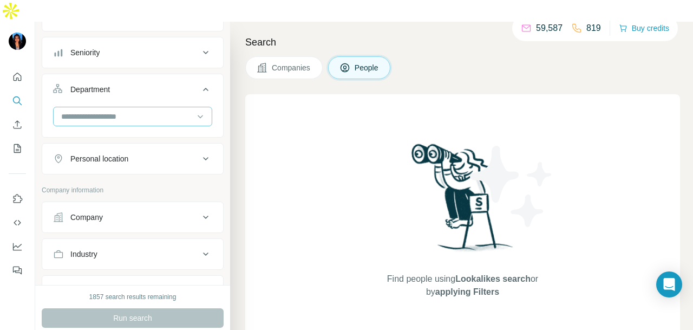
drag, startPoint x: 151, startPoint y: 91, endPoint x: 153, endPoint y: 98, distance: 7.4
click at [152, 110] on input at bounding box center [127, 116] width 134 height 12
type input "**"
click at [159, 116] on div "PR and Communications" at bounding box center [128, 118] width 132 height 11
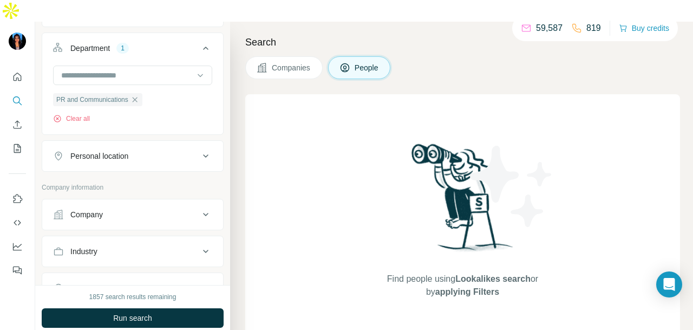
scroll to position [162, 0]
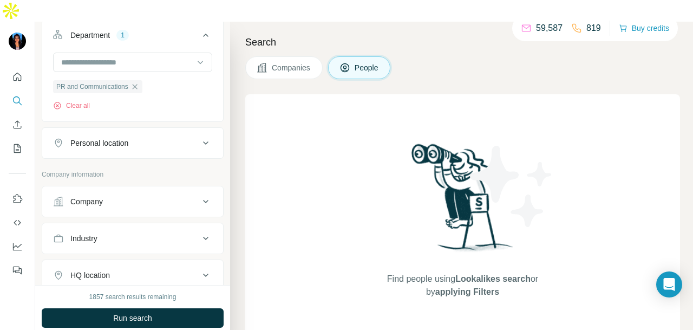
click at [158, 130] on button "Personal location" at bounding box center [132, 143] width 181 height 26
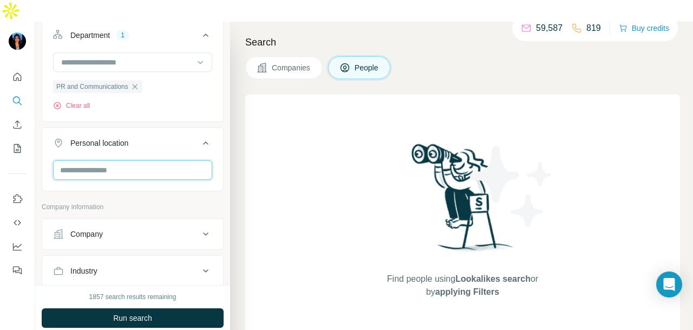
click at [151, 160] on input "text" at bounding box center [132, 169] width 159 height 19
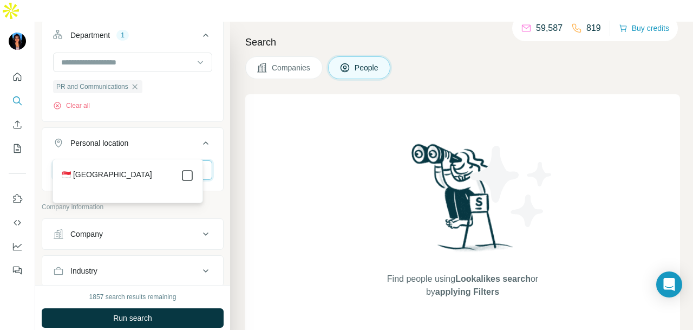
type input "****"
click at [185, 169] on icon at bounding box center [187, 175] width 13 height 13
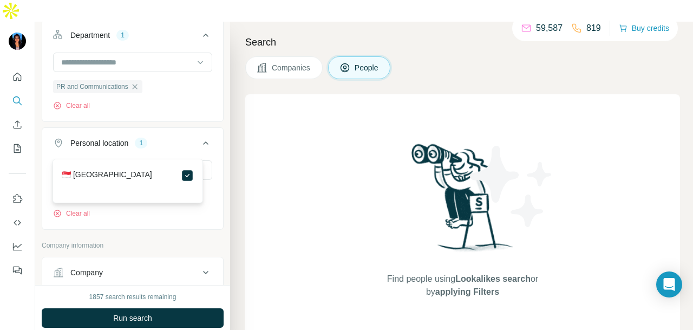
click at [251, 151] on div "Find people using Lookalikes search or by applying Filters" at bounding box center [462, 219] width 435 height 251
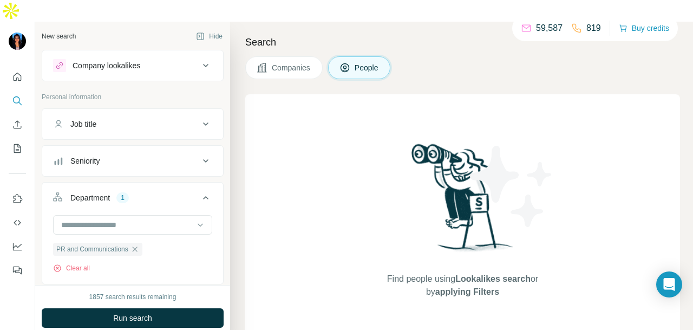
click at [148, 59] on div "Company lookalikes" at bounding box center [126, 65] width 146 height 13
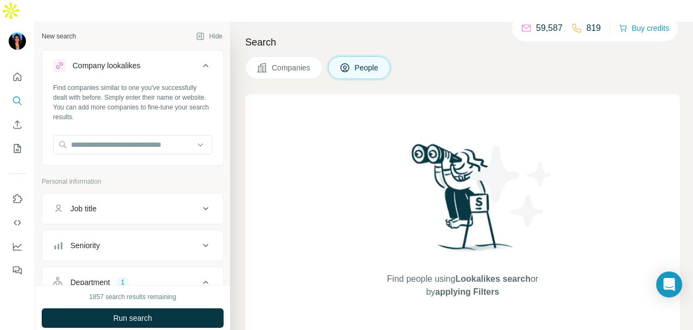
click at [148, 59] on div "Company lookalikes" at bounding box center [126, 65] width 146 height 13
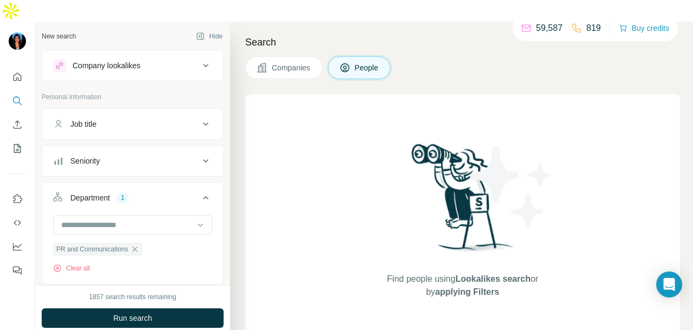
click at [153, 119] on div "Job title" at bounding box center [126, 124] width 146 height 11
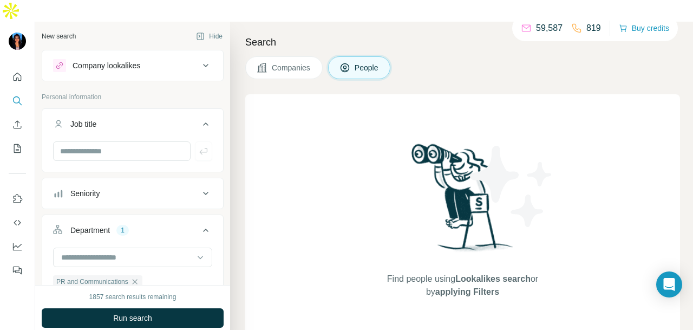
click at [153, 119] on div "Job title" at bounding box center [126, 124] width 146 height 11
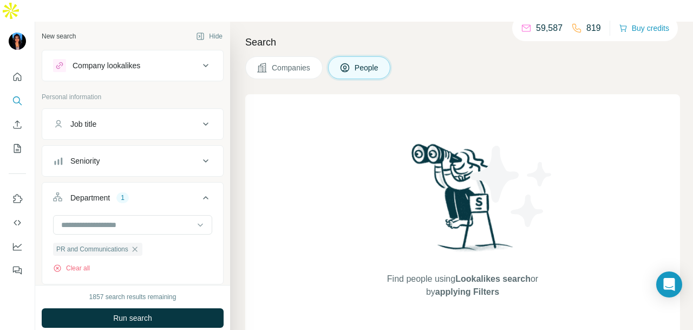
scroll to position [379, 0]
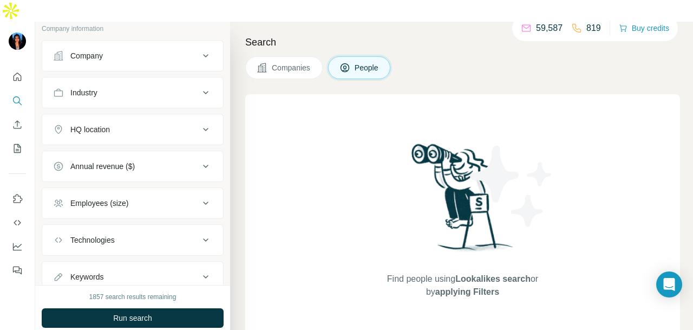
click at [158, 308] on button "Run search" at bounding box center [133, 317] width 182 height 19
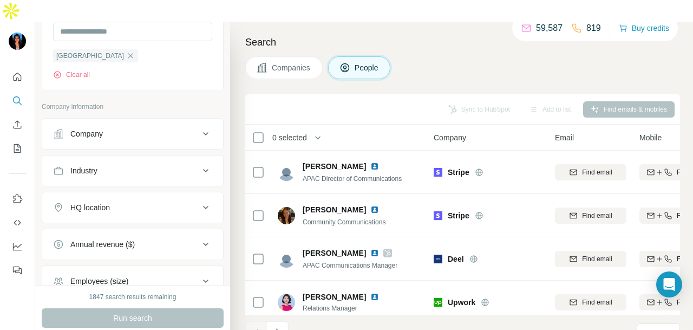
scroll to position [325, 0]
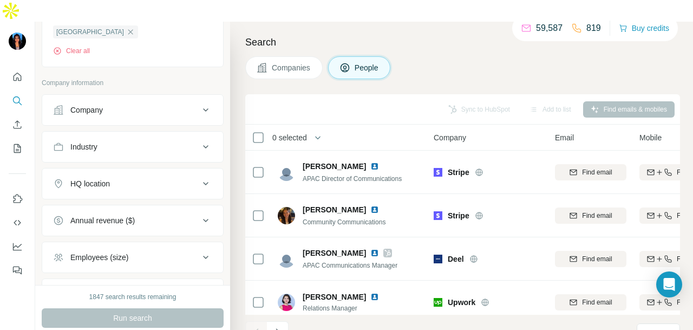
click at [183, 141] on div "Industry" at bounding box center [126, 146] width 146 height 11
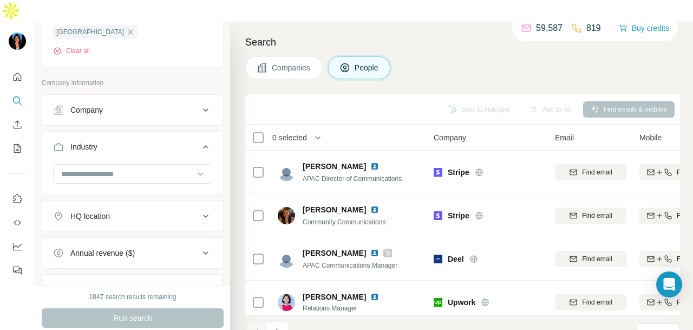
click at [164, 168] on input at bounding box center [127, 174] width 134 height 12
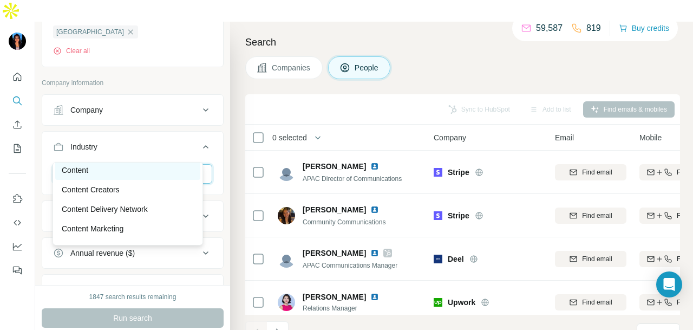
scroll to position [2437, 0]
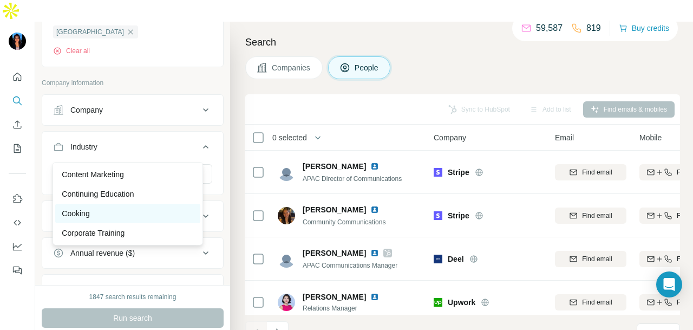
click at [147, 219] on div "Cooking" at bounding box center [128, 213] width 132 height 11
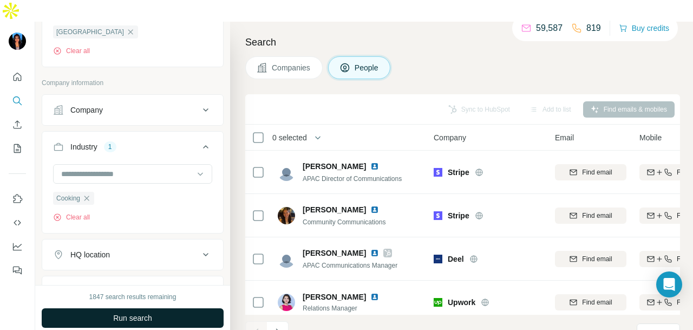
click at [155, 308] on button "Run search" at bounding box center [133, 317] width 182 height 19
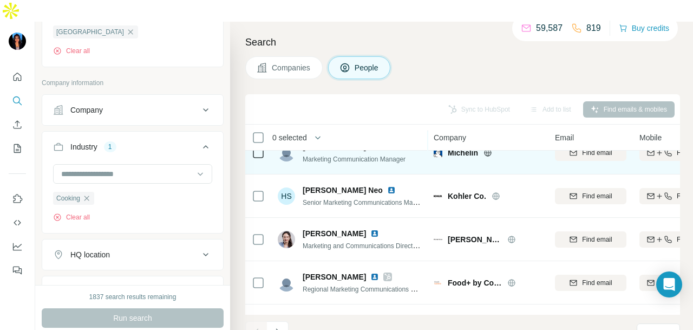
scroll to position [108, 0]
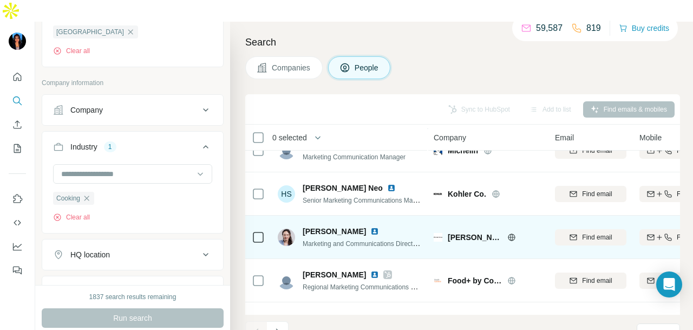
click at [370, 227] on img at bounding box center [374, 231] width 9 height 9
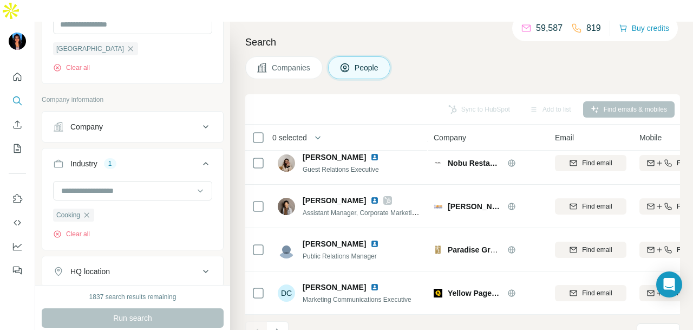
scroll to position [325, 0]
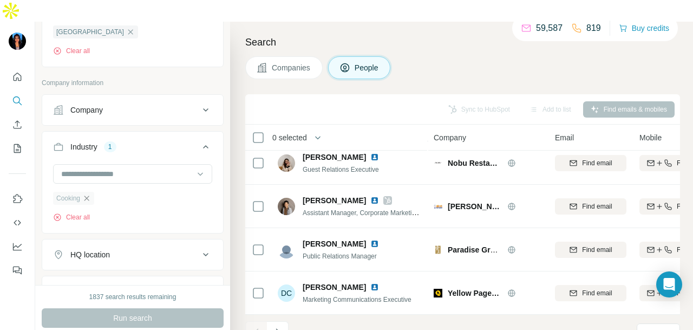
click at [86, 194] on icon "button" at bounding box center [86, 198] width 9 height 9
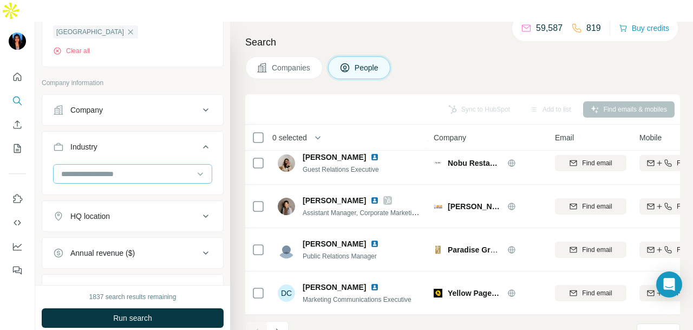
click at [126, 165] on div at bounding box center [127, 174] width 134 height 18
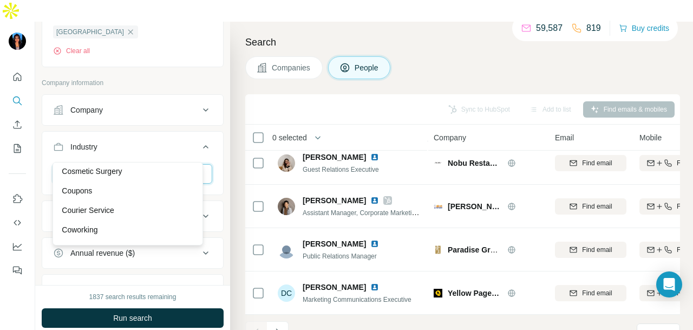
scroll to position [2545, 0]
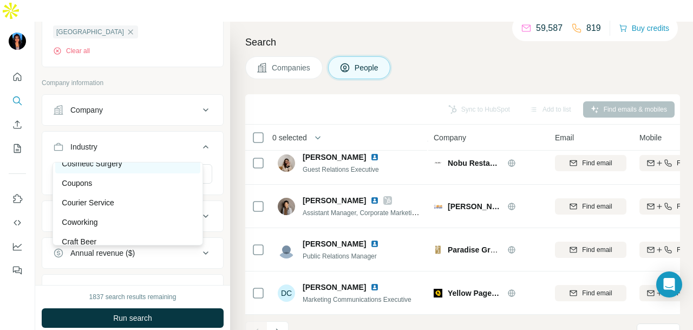
click at [133, 169] on div "Cosmetic Surgery" at bounding box center [128, 163] width 132 height 11
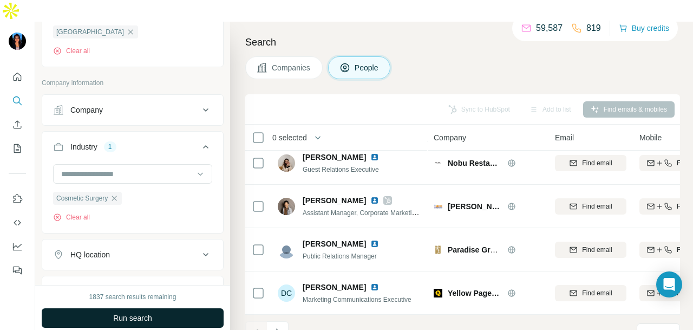
click at [158, 308] on button "Run search" at bounding box center [133, 317] width 182 height 19
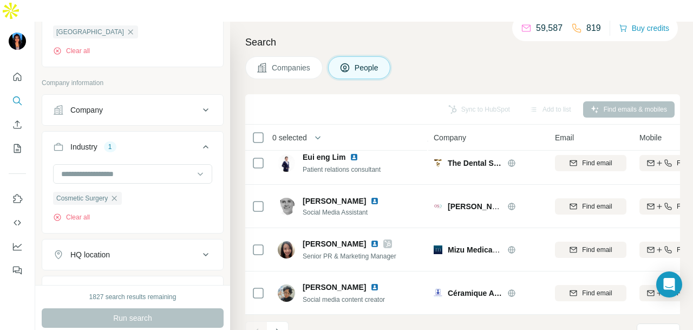
scroll to position [272, 0]
click at [119, 194] on icon "button" at bounding box center [114, 198] width 9 height 9
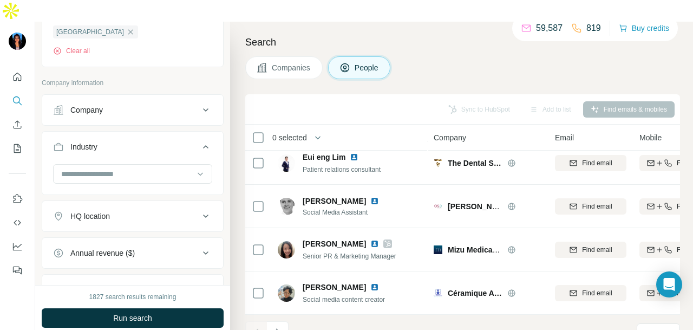
click at [139, 168] on input at bounding box center [127, 174] width 134 height 12
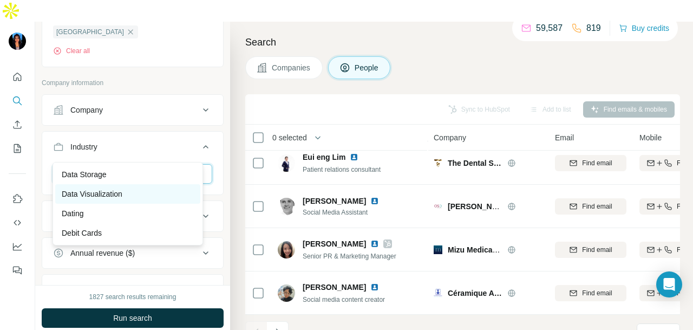
scroll to position [2978, 0]
click at [141, 204] on div "Debt Collections" at bounding box center [128, 198] width 132 height 11
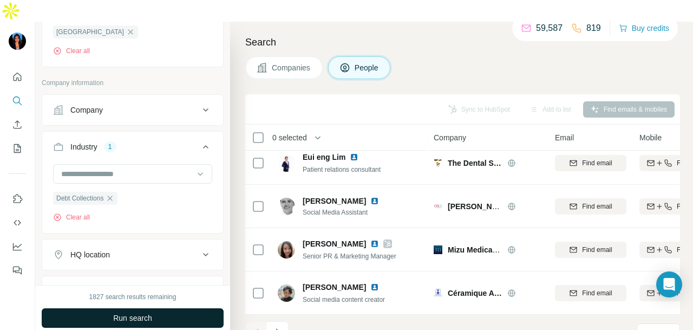
click at [161, 308] on button "Run search" at bounding box center [133, 317] width 182 height 19
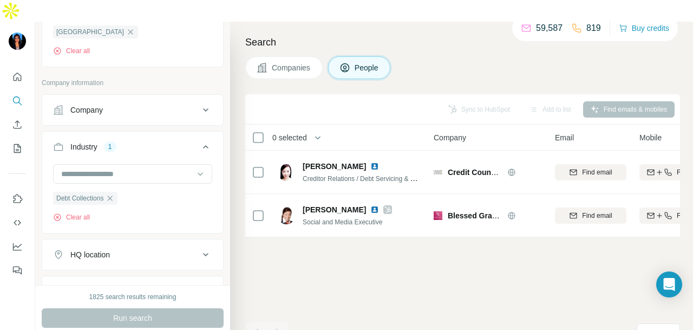
click at [113, 195] on icon "button" at bounding box center [110, 197] width 5 height 5
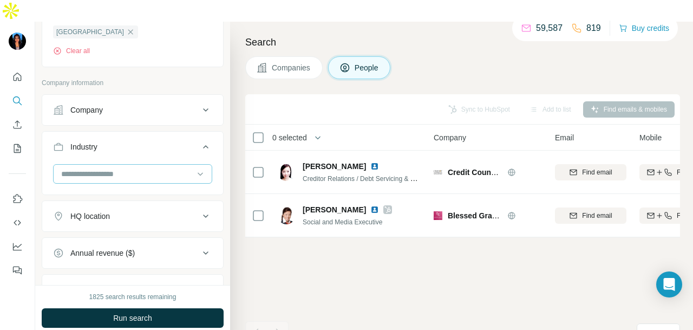
click at [160, 165] on div at bounding box center [127, 174] width 134 height 18
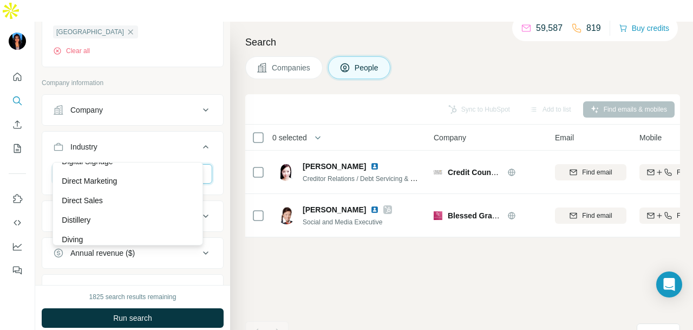
scroll to position [3303, 0]
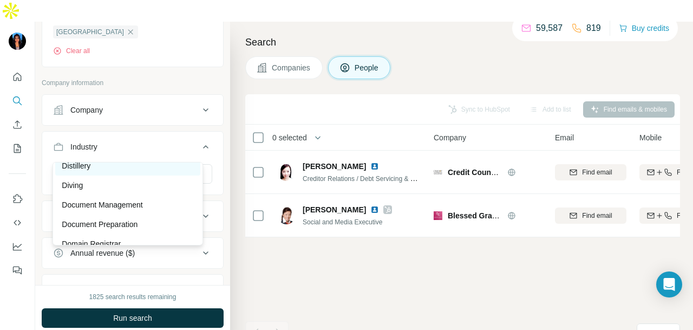
click at [140, 171] on div "Distillery" at bounding box center [128, 165] width 132 height 11
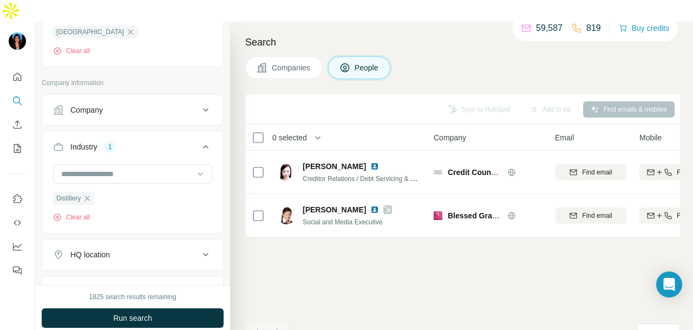
click at [158, 308] on button "Run search" at bounding box center [133, 317] width 182 height 19
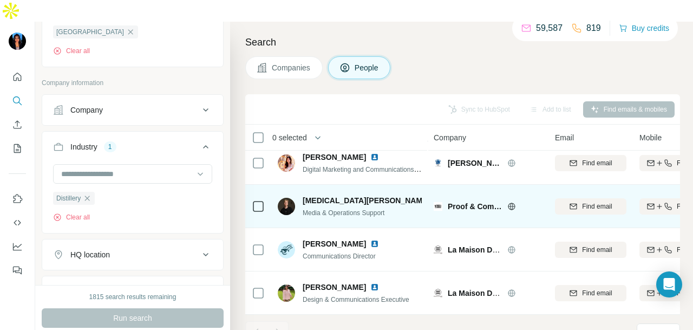
scroll to position [272, 0]
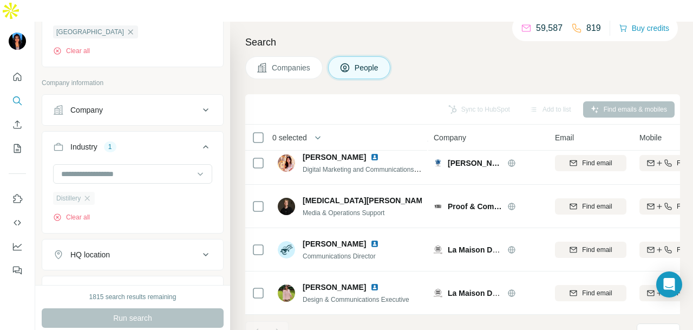
click at [94, 192] on div "Distillery" at bounding box center [74, 198] width 42 height 13
click at [126, 168] on input at bounding box center [127, 174] width 134 height 12
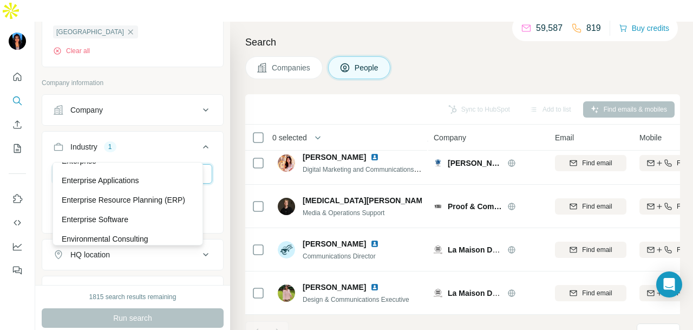
scroll to position [3953, 0]
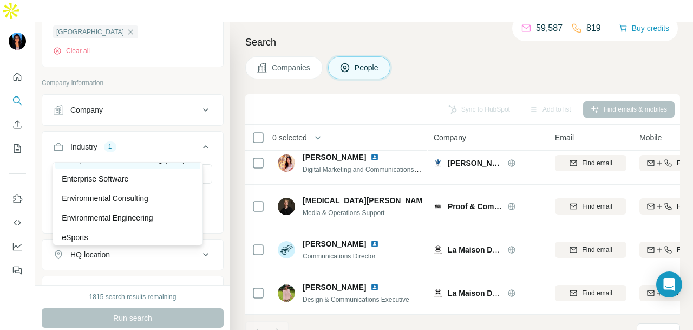
click at [135, 165] on p "Enterprise Resource Planning (ERP)" at bounding box center [123, 159] width 123 height 11
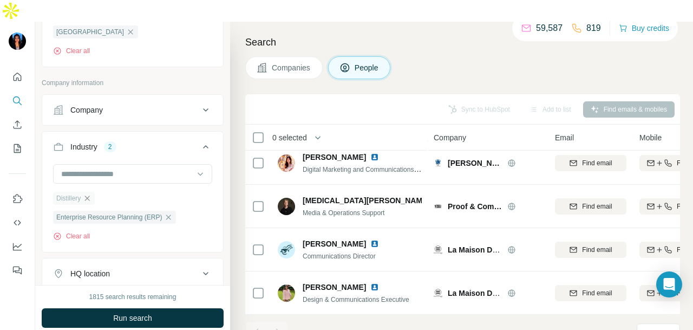
click at [92, 194] on icon "button" at bounding box center [87, 198] width 9 height 9
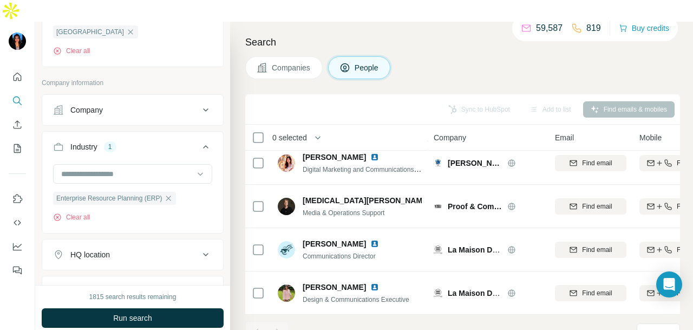
drag, startPoint x: 171, startPoint y: 299, endPoint x: 156, endPoint y: 318, distance: 23.8
click at [172, 308] on button "Run search" at bounding box center [133, 317] width 182 height 19
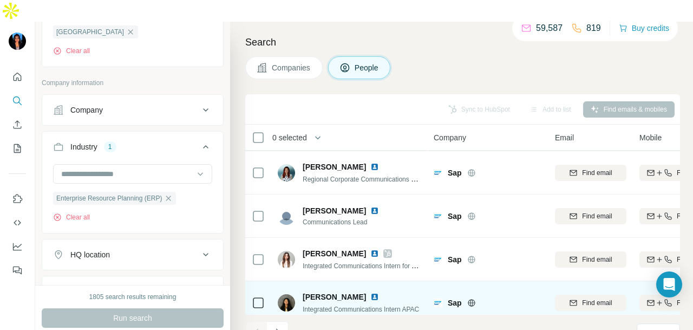
scroll to position [272, 0]
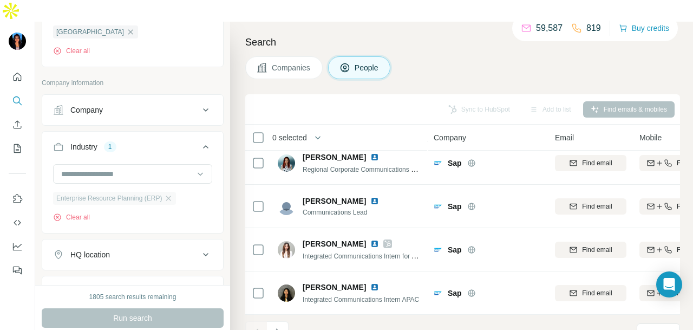
click at [175, 192] on div "Enterprise Resource Planning (ERP)" at bounding box center [114, 198] width 123 height 13
click at [170, 194] on icon "button" at bounding box center [168, 198] width 9 height 9
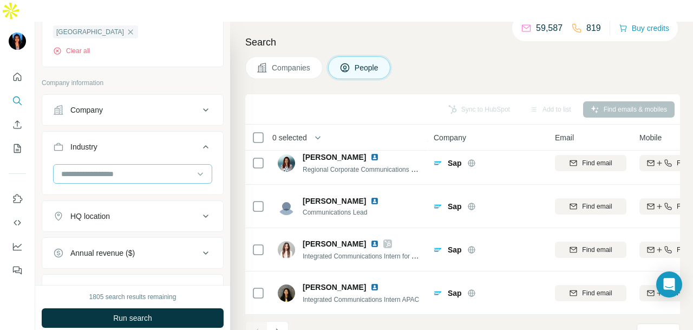
click at [184, 168] on input at bounding box center [127, 174] width 134 height 12
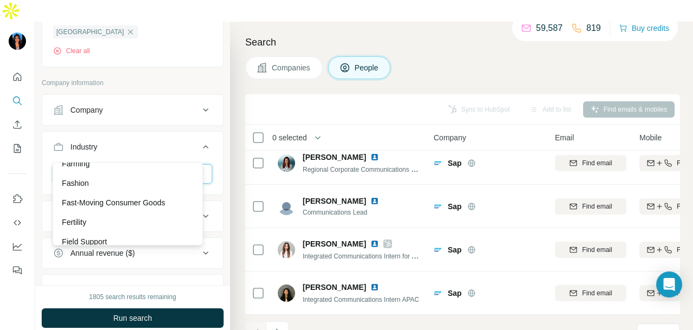
scroll to position [4277, 0]
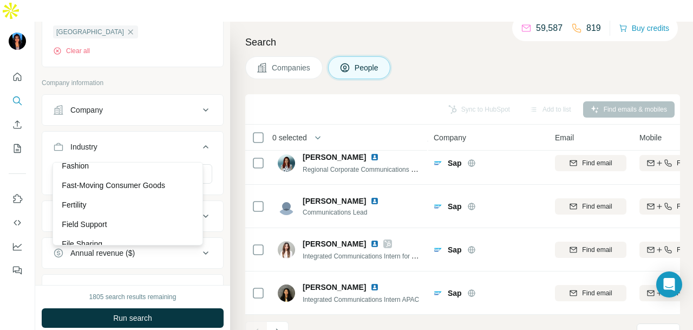
click at [152, 152] on div "Farming" at bounding box center [128, 146] width 132 height 11
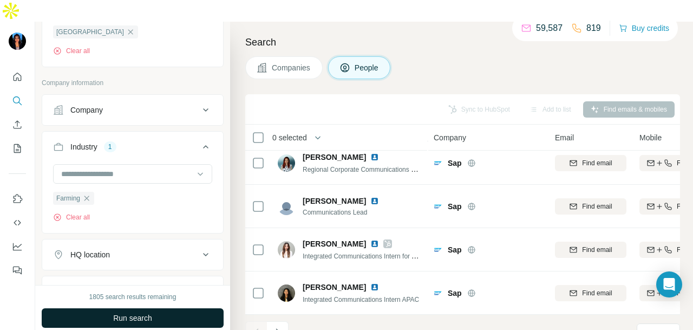
click at [162, 308] on button "Run search" at bounding box center [133, 317] width 182 height 19
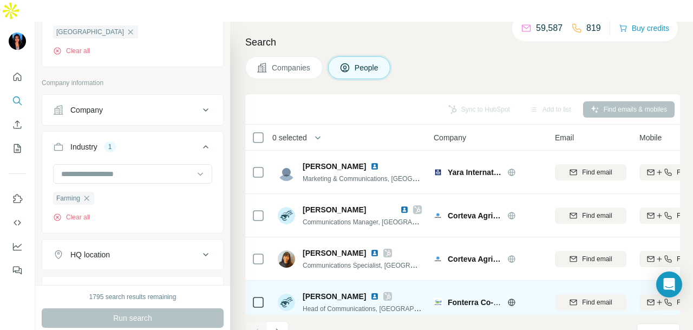
scroll to position [217, 0]
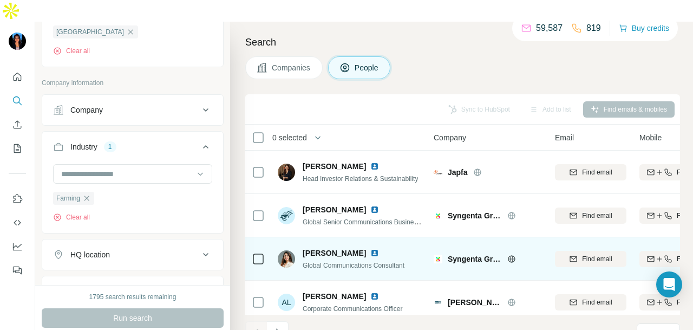
click at [371, 249] on img at bounding box center [374, 253] width 9 height 9
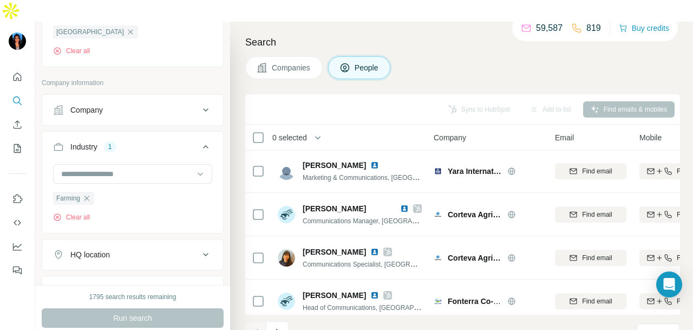
scroll to position [0, 0]
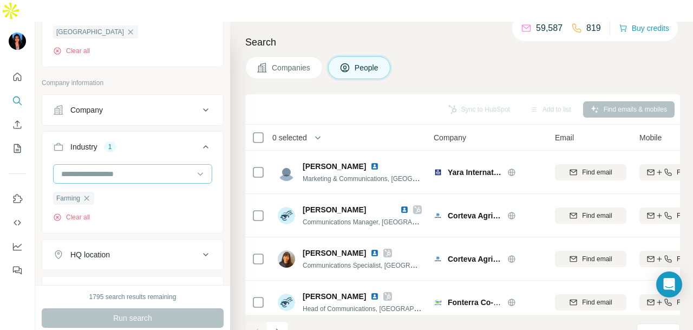
click at [87, 194] on icon "button" at bounding box center [86, 198] width 9 height 9
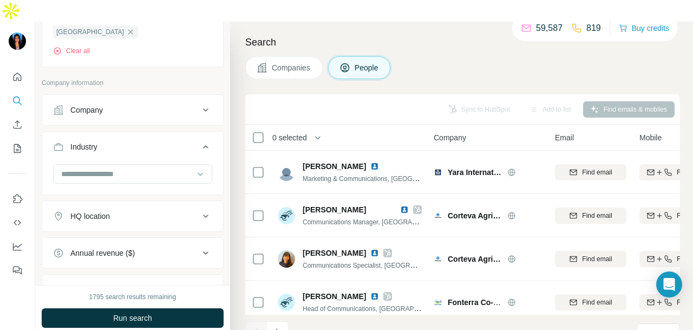
drag, startPoint x: 144, startPoint y: 148, endPoint x: 143, endPoint y: 160, distance: 12.0
click at [145, 168] on input at bounding box center [127, 174] width 134 height 12
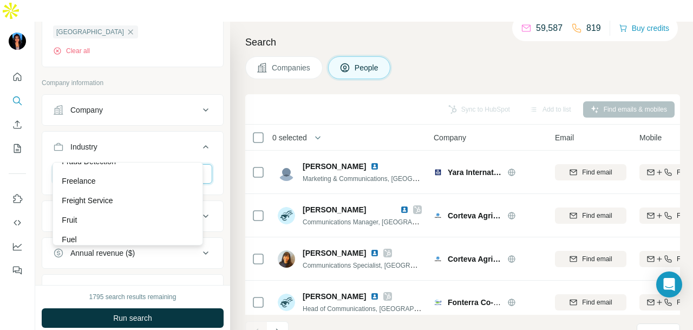
scroll to position [4548, 0]
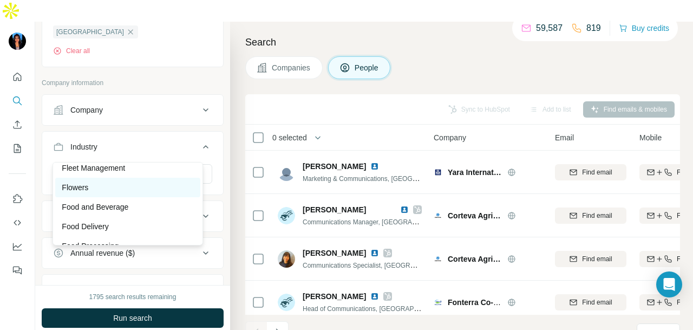
click at [140, 193] on div "Flowers" at bounding box center [128, 187] width 132 height 11
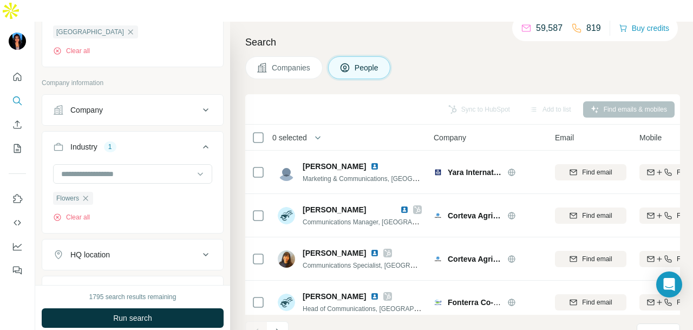
drag, startPoint x: 156, startPoint y: 288, endPoint x: 145, endPoint y: 321, distance: 35.3
click at [156, 308] on button "Run search" at bounding box center [133, 317] width 182 height 19
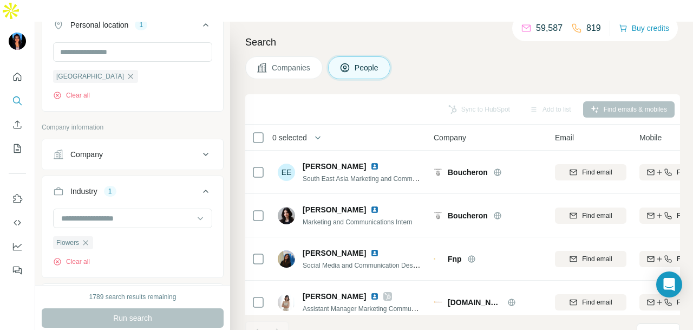
scroll to position [271, 0]
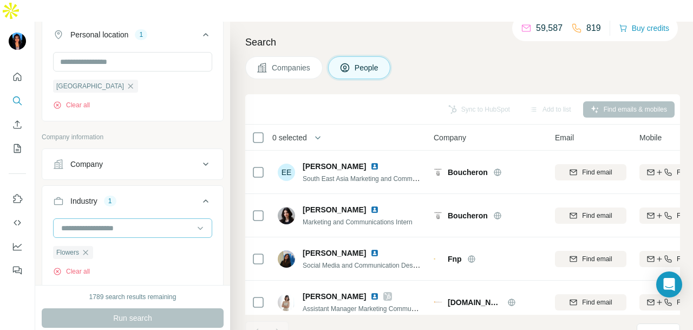
click at [90, 248] on icon "button" at bounding box center [85, 252] width 9 height 9
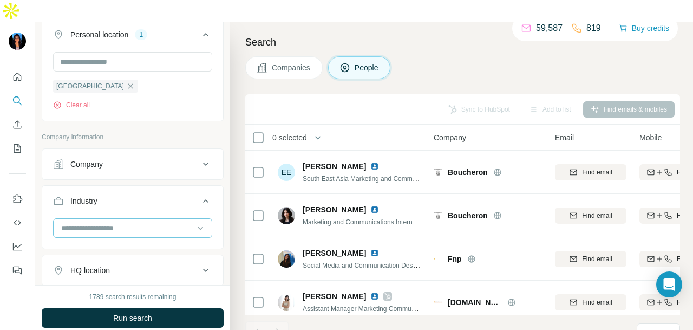
click at [138, 222] on input at bounding box center [127, 228] width 134 height 12
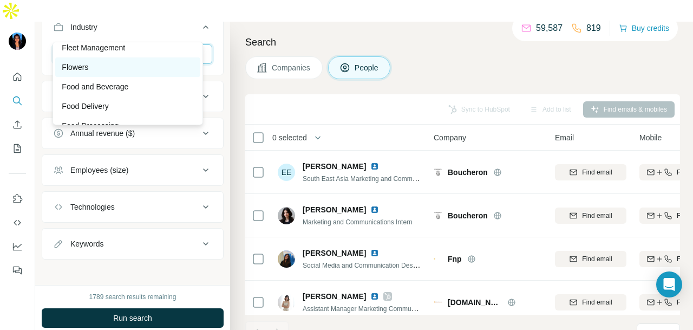
scroll to position [4602, 0]
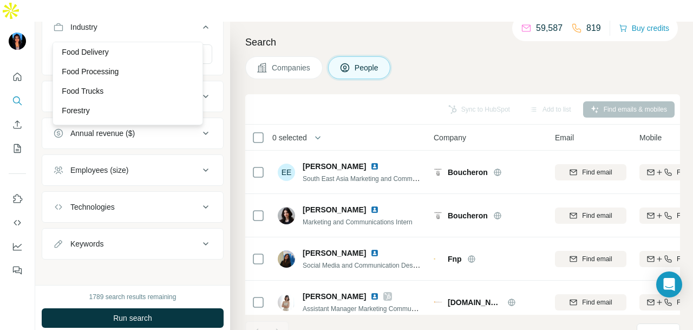
click at [142, 42] on div "Food and Beverage" at bounding box center [127, 32] width 145 height 19
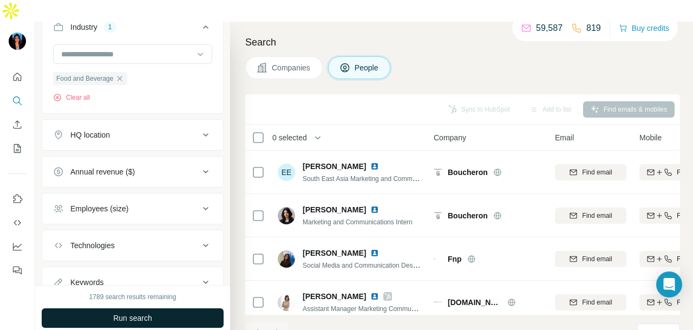
click at [158, 308] on button "Run search" at bounding box center [133, 317] width 182 height 19
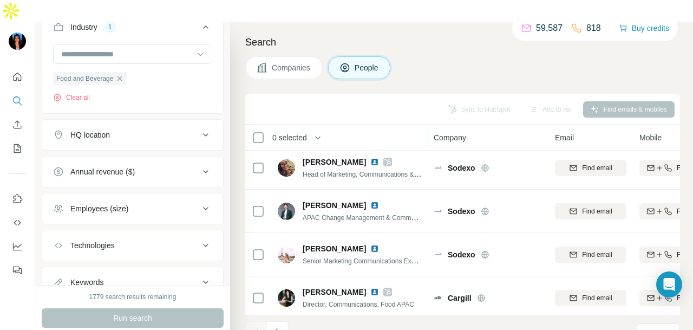
scroll to position [108, 0]
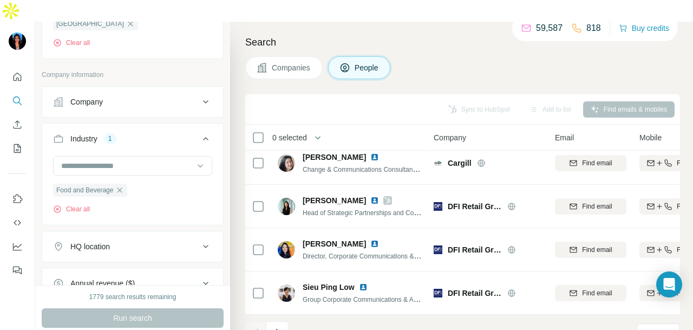
scroll to position [336, 0]
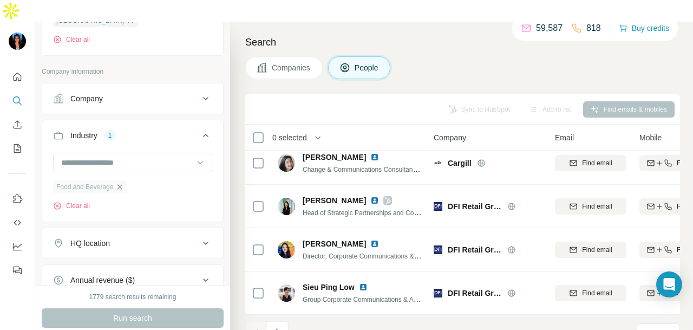
click at [118, 182] on icon "button" at bounding box center [119, 186] width 9 height 9
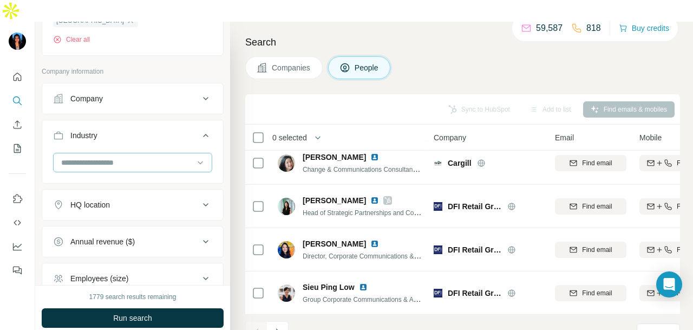
click at [160, 153] on div at bounding box center [127, 162] width 134 height 18
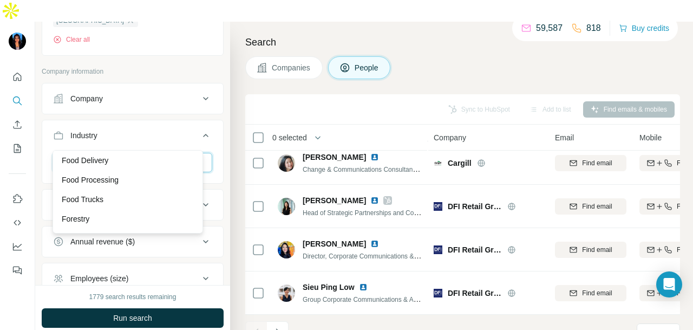
scroll to position [4927, 0]
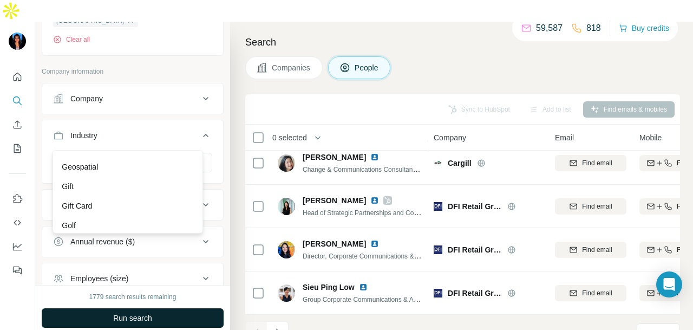
drag, startPoint x: 169, startPoint y: 201, endPoint x: 146, endPoint y: 305, distance: 106.5
click at [168, 172] on div "Geospatial" at bounding box center [128, 166] width 132 height 11
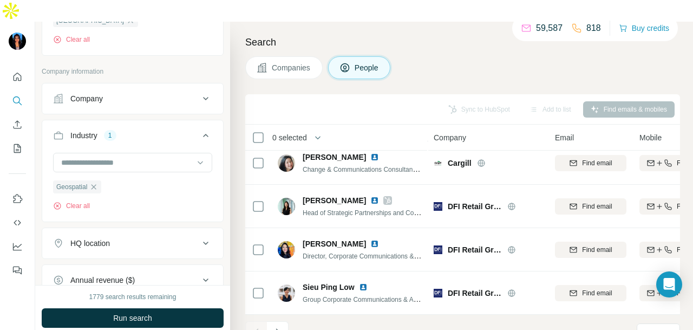
click at [165, 308] on button "Run search" at bounding box center [133, 317] width 182 height 19
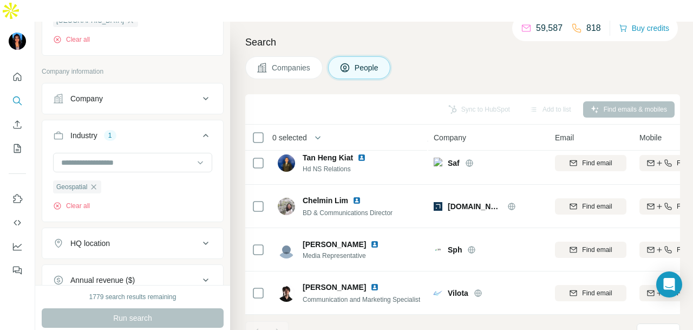
scroll to position [185, 0]
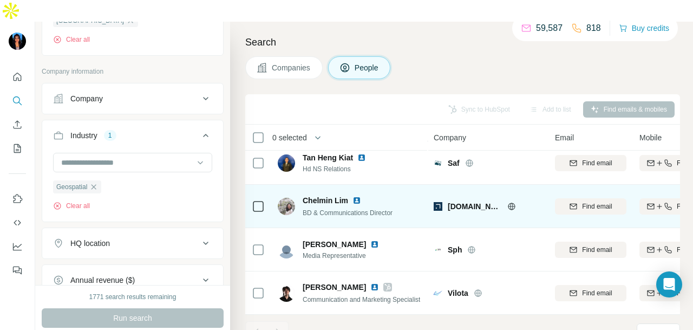
click at [359, 196] on img at bounding box center [356, 200] width 9 height 9
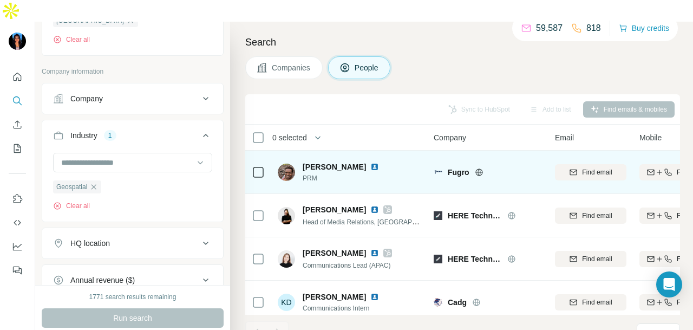
click at [370, 162] on img at bounding box center [374, 166] width 9 height 9
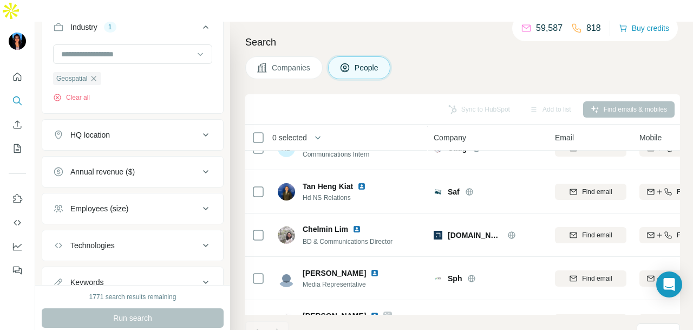
scroll to position [185, 0]
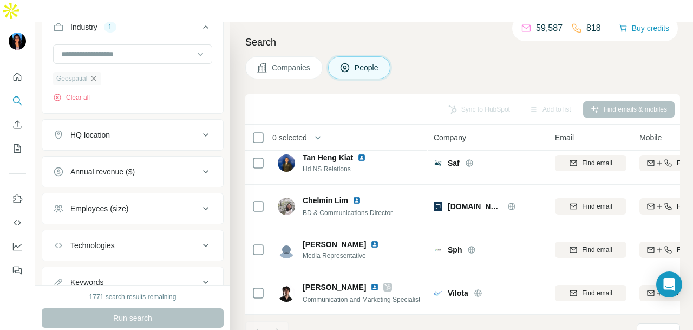
click at [95, 74] on icon "button" at bounding box center [93, 78] width 9 height 9
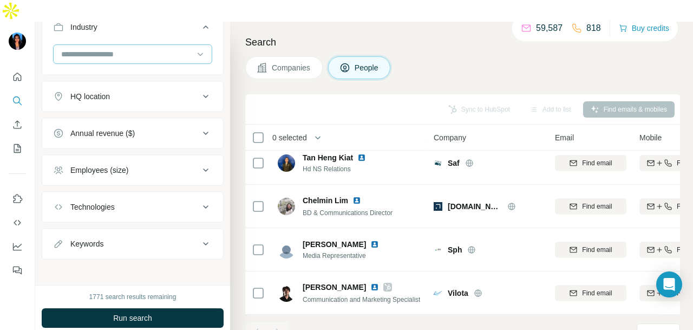
click at [132, 45] on div at bounding box center [127, 54] width 134 height 18
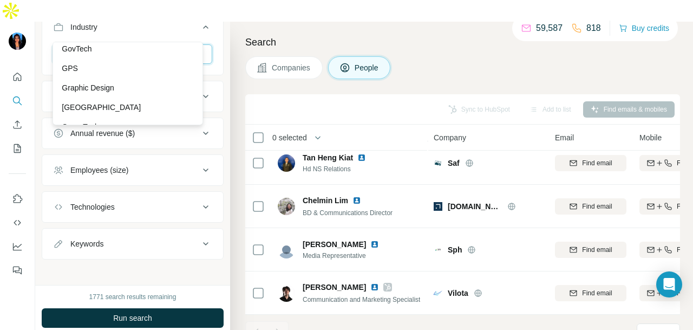
scroll to position [5035, 0]
click at [134, 73] on div "GPS" at bounding box center [128, 67] width 132 height 11
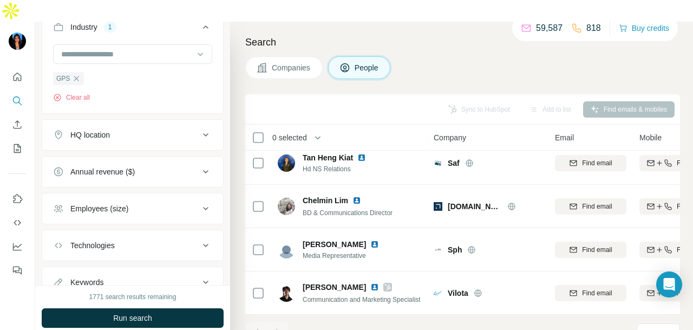
drag, startPoint x: 193, startPoint y: 296, endPoint x: 199, endPoint y: 288, distance: 10.5
click at [193, 308] on button "Run search" at bounding box center [133, 317] width 182 height 19
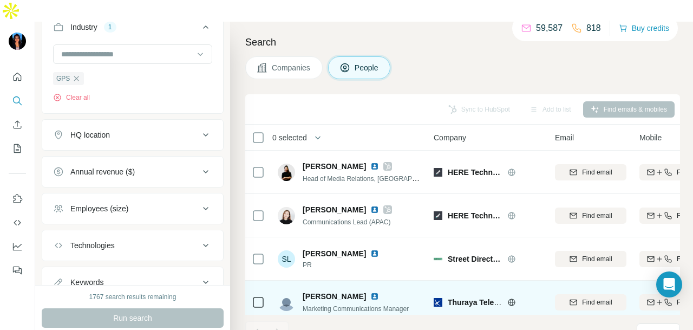
scroll to position [12, 0]
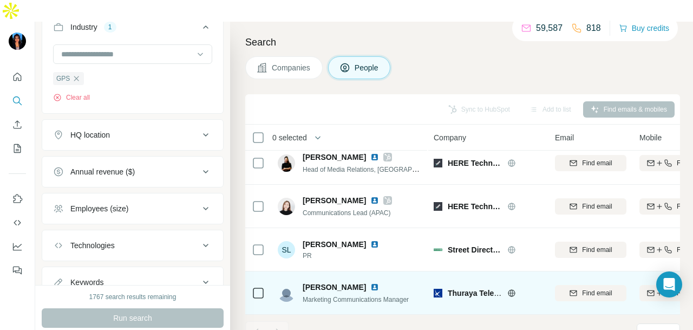
click at [370, 283] on img at bounding box center [374, 287] width 9 height 9
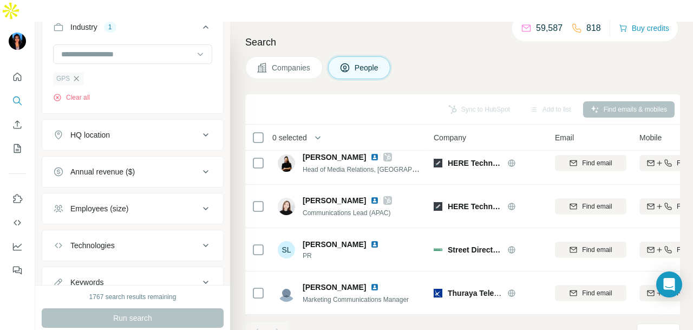
click at [74, 74] on icon "button" at bounding box center [76, 78] width 9 height 9
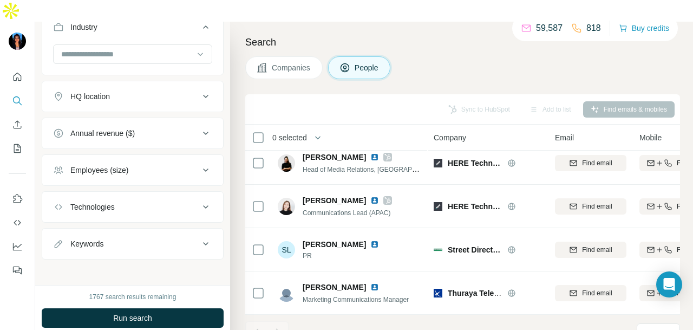
click at [133, 44] on div at bounding box center [132, 55] width 159 height 22
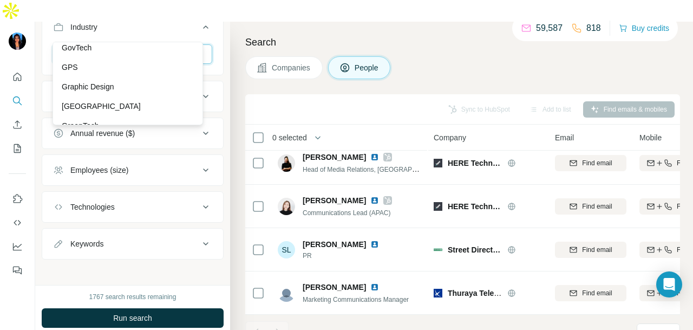
click at [135, 48] on input at bounding box center [127, 54] width 134 height 12
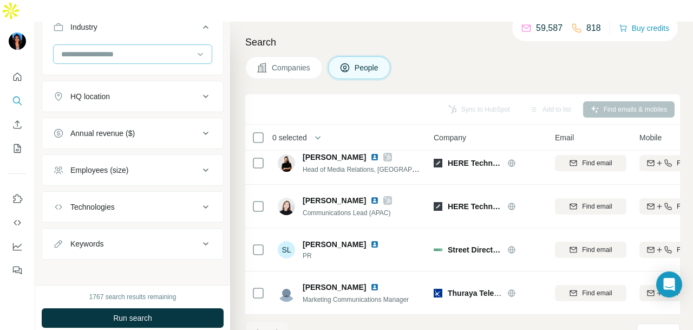
click at [141, 45] on div at bounding box center [127, 54] width 134 height 18
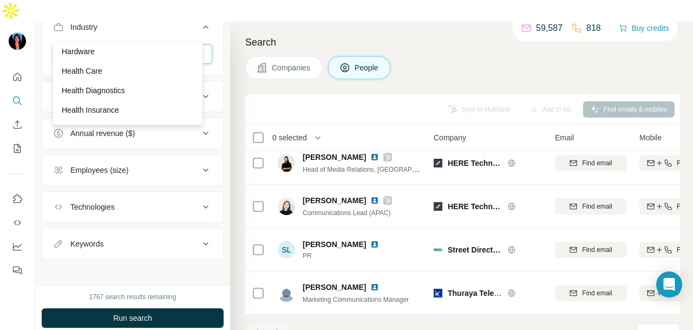
scroll to position [5198, 0]
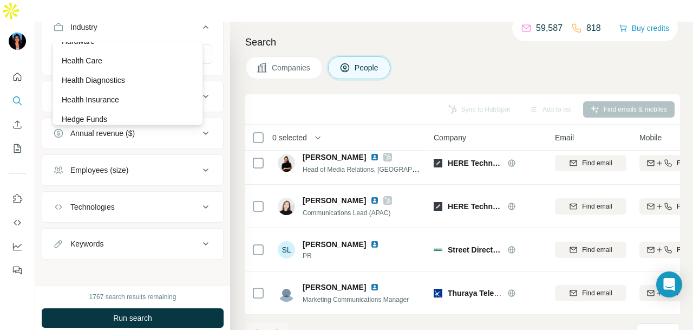
drag, startPoint x: 152, startPoint y: 53, endPoint x: 174, endPoint y: 217, distance: 166.2
click at [152, 27] on div "Handmade" at bounding box center [128, 21] width 132 height 11
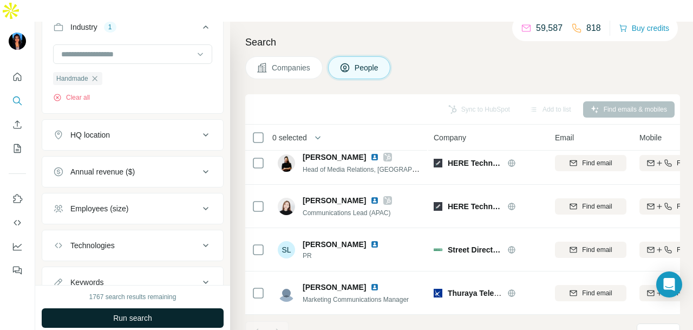
click at [188, 308] on button "Run search" at bounding box center [133, 317] width 182 height 19
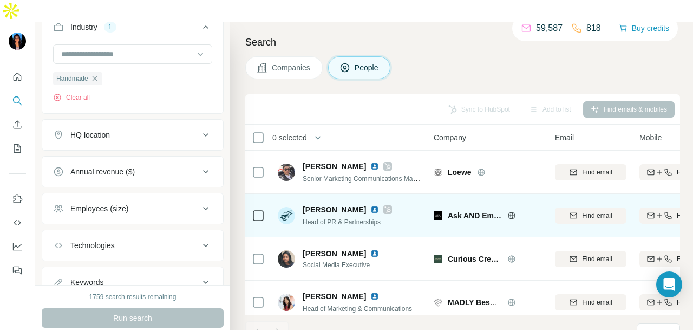
scroll to position [108, 0]
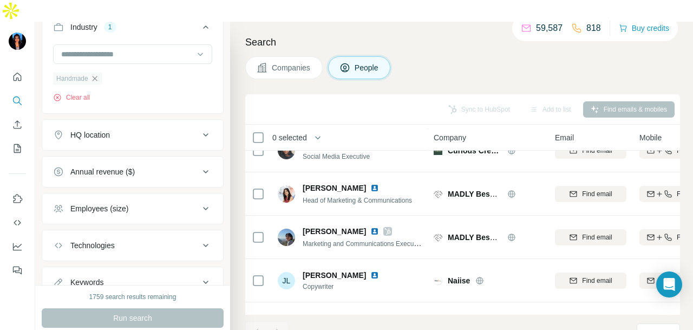
click at [97, 74] on icon "button" at bounding box center [94, 78] width 9 height 9
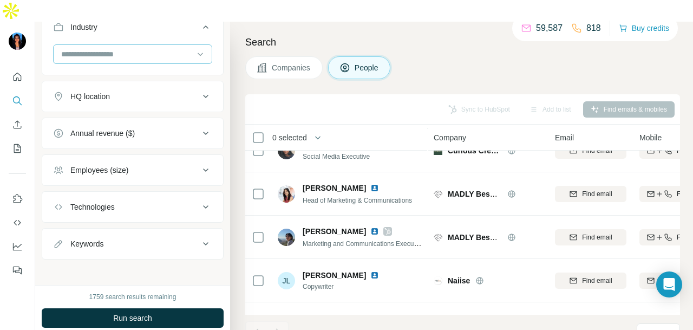
click at [136, 48] on input at bounding box center [127, 54] width 134 height 12
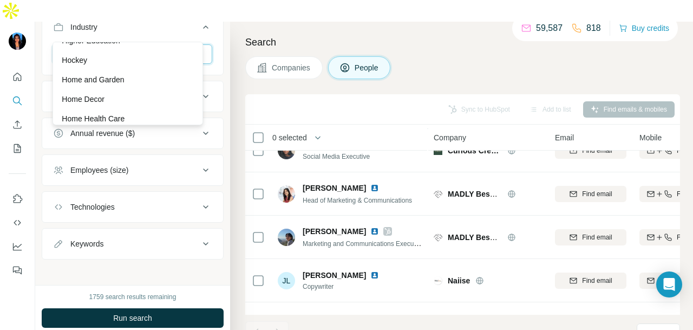
scroll to position [5306, 0]
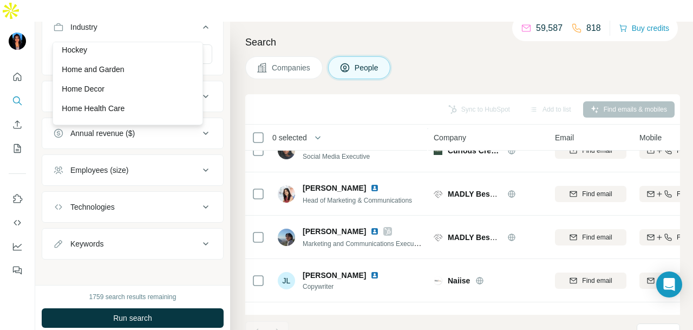
click at [130, 55] on div "Hockey" at bounding box center [128, 49] width 132 height 11
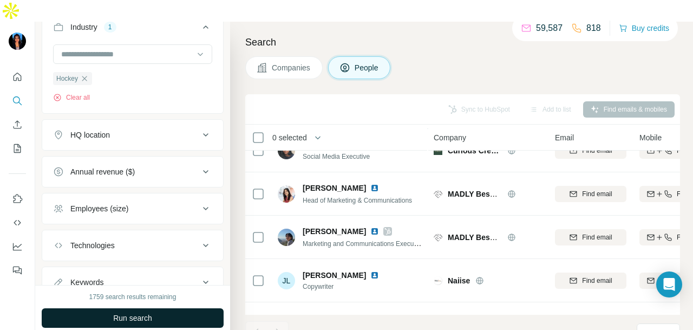
click at [143, 312] on span "Run search" at bounding box center [132, 317] width 39 height 11
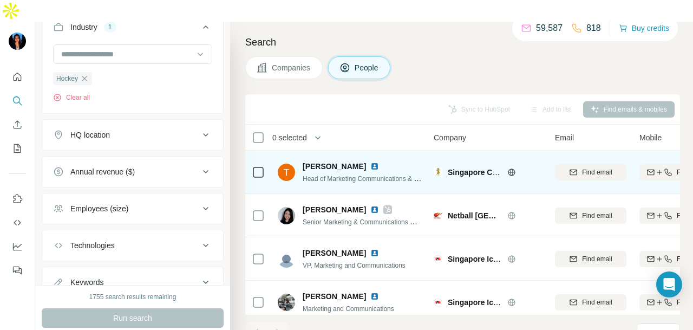
click at [370, 162] on img at bounding box center [374, 166] width 9 height 9
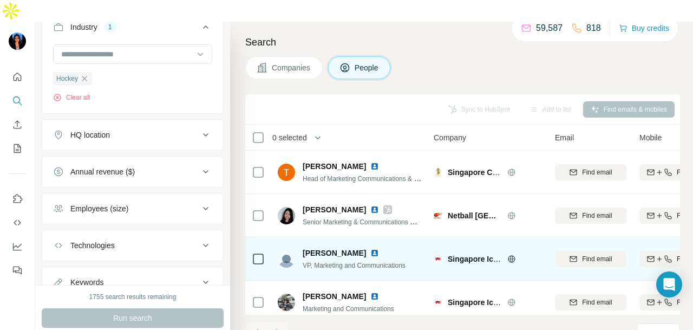
click at [370, 249] on img at bounding box center [374, 253] width 9 height 9
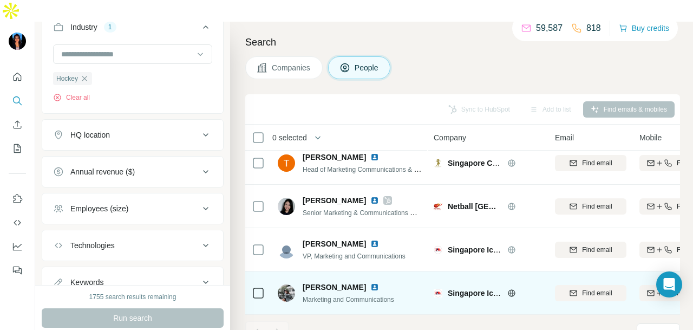
scroll to position [12, 0]
click at [370, 283] on img at bounding box center [374, 287] width 9 height 9
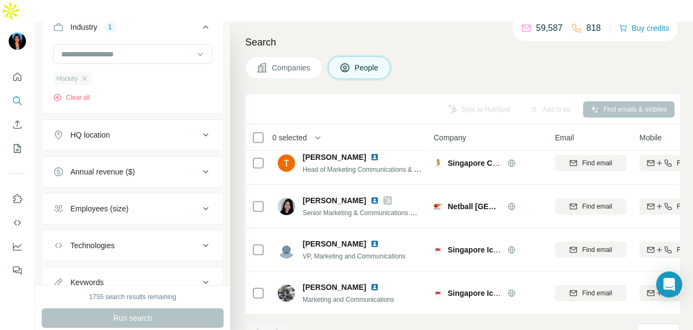
click at [84, 72] on div "Hockey" at bounding box center [72, 78] width 39 height 13
click at [87, 74] on icon "button" at bounding box center [84, 78] width 9 height 9
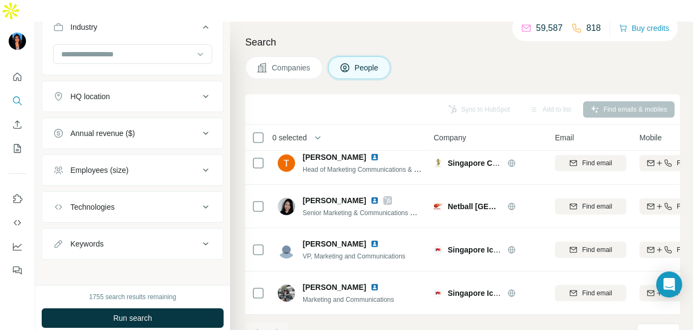
click at [116, 44] on div at bounding box center [132, 55] width 159 height 22
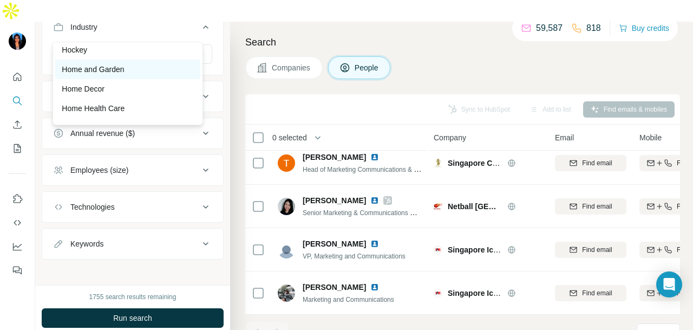
click at [133, 75] on div "Home and Garden" at bounding box center [128, 69] width 132 height 11
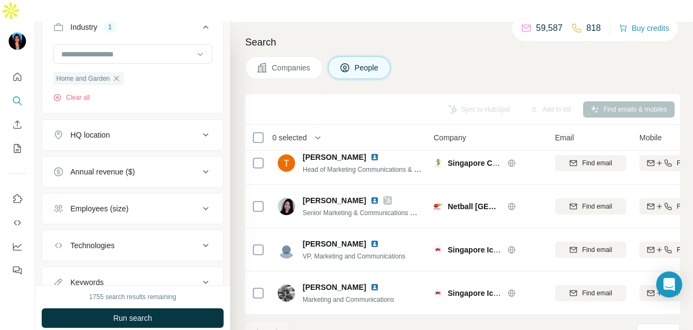
click at [180, 308] on button "Run search" at bounding box center [133, 317] width 182 height 19
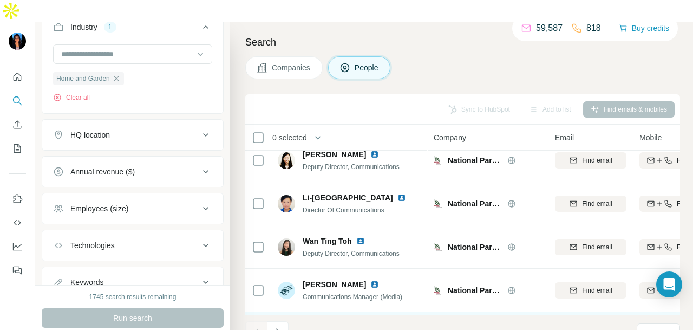
scroll to position [174, 0]
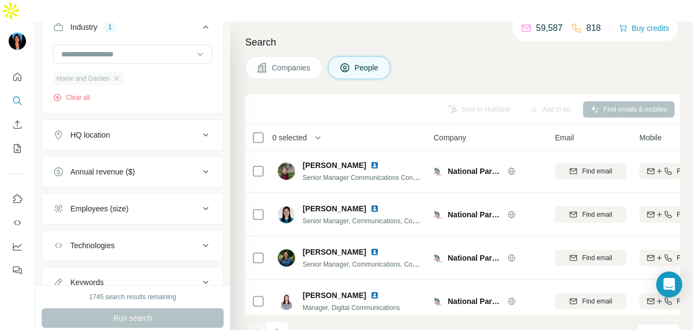
click at [115, 72] on div "Home and Garden" at bounding box center [88, 78] width 71 height 13
click at [115, 74] on icon "button" at bounding box center [116, 78] width 9 height 9
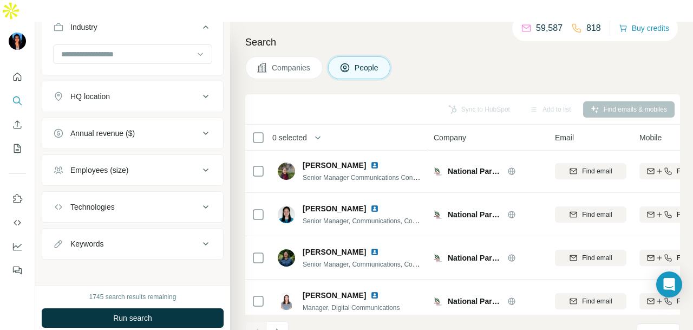
click at [130, 44] on div at bounding box center [132, 55] width 159 height 22
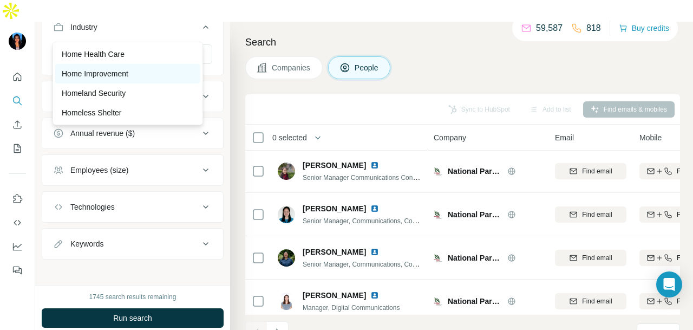
scroll to position [5414, 0]
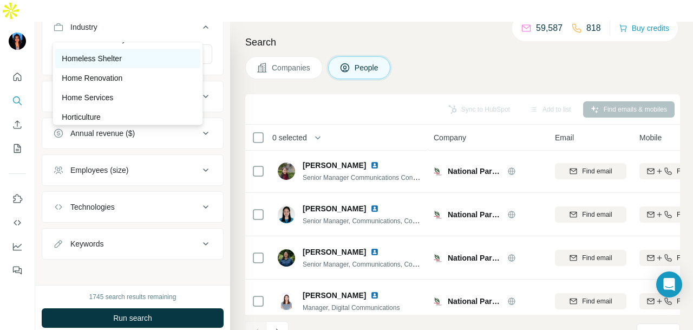
click at [133, 64] on div "Homeless Shelter" at bounding box center [128, 58] width 132 height 11
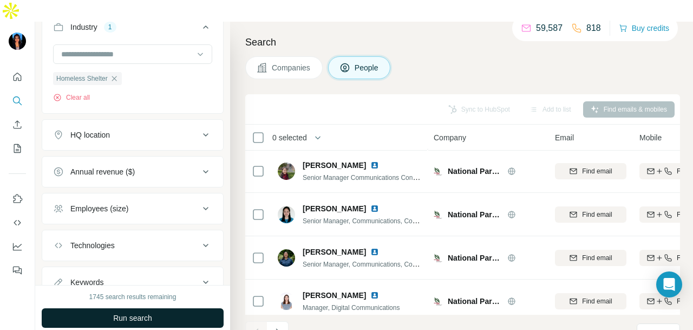
click at [177, 308] on button "Run search" at bounding box center [133, 317] width 182 height 19
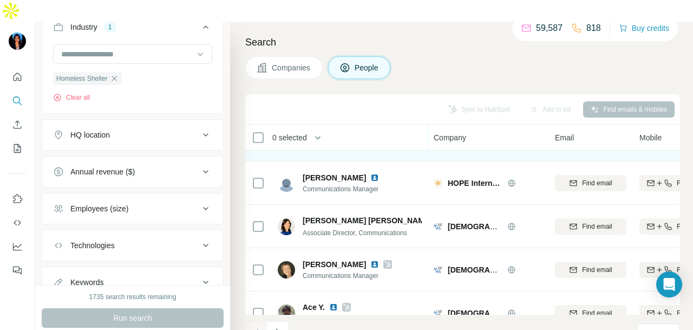
scroll to position [272, 0]
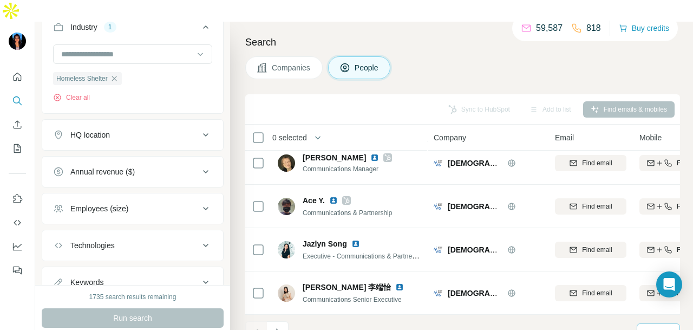
click at [645, 327] on p "10" at bounding box center [648, 332] width 9 height 11
click at [653, 232] on p "60" at bounding box center [650, 229] width 9 height 11
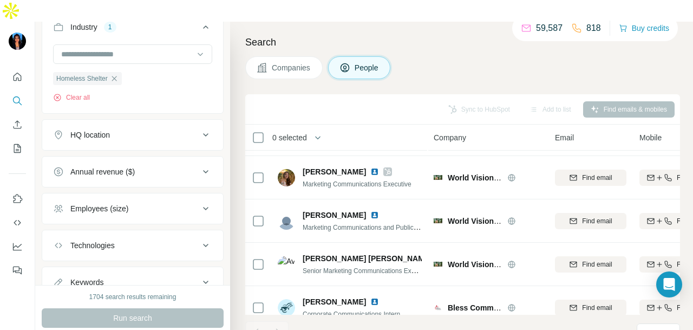
scroll to position [1615, 0]
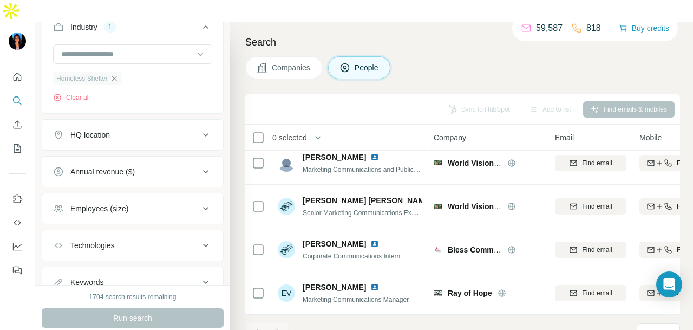
click at [114, 74] on icon "button" at bounding box center [114, 78] width 9 height 9
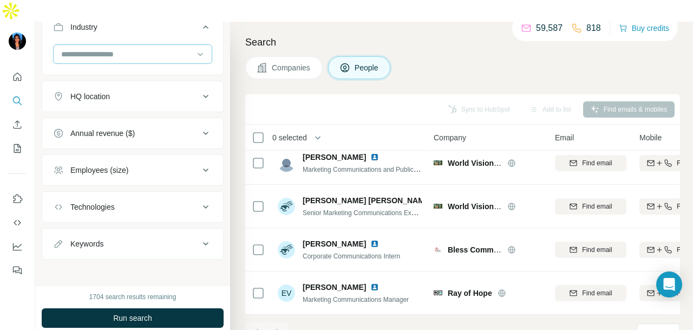
click at [173, 48] on input at bounding box center [127, 54] width 134 height 12
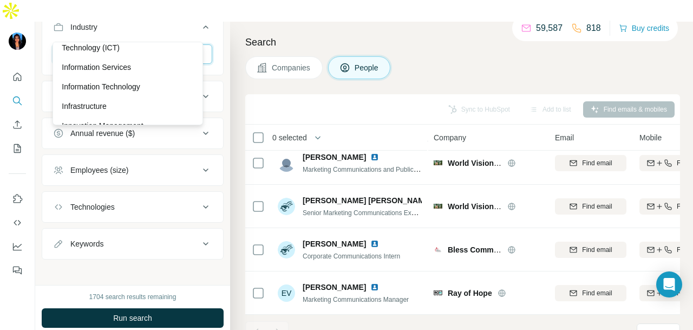
scroll to position [5902, 0]
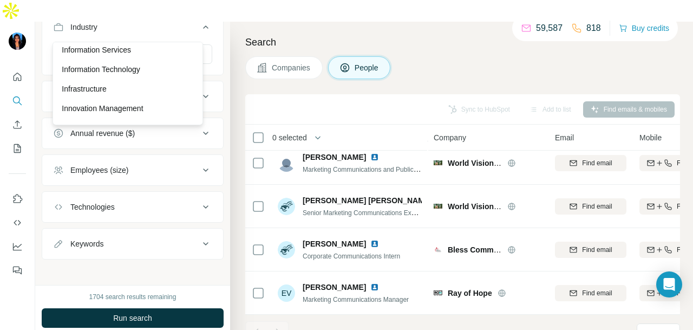
click at [175, 36] on p "Information and Communications Technology (ICT)" at bounding box center [128, 25] width 132 height 22
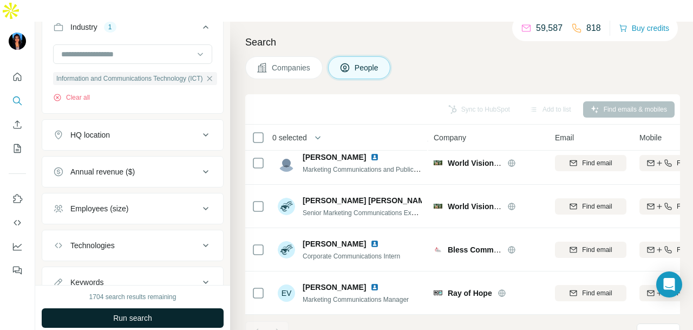
click at [186, 308] on button "Run search" at bounding box center [133, 317] width 182 height 19
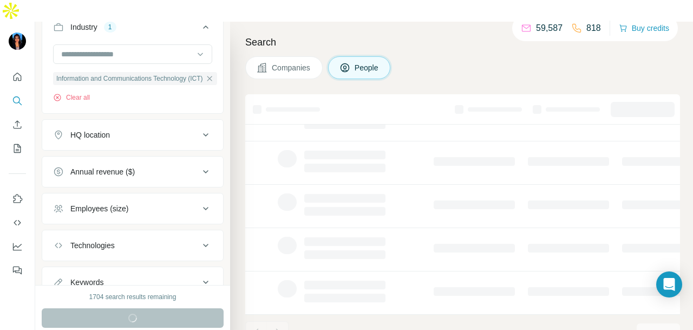
scroll to position [272, 0]
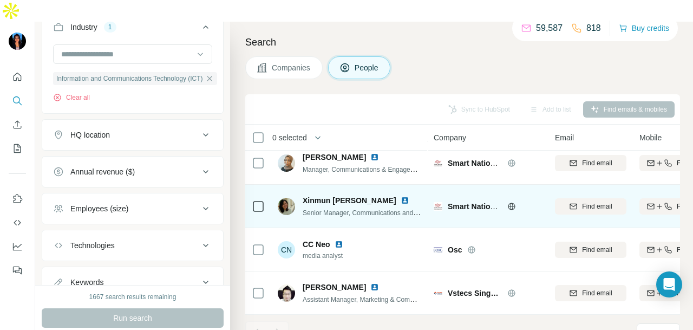
scroll to position [1387, 0]
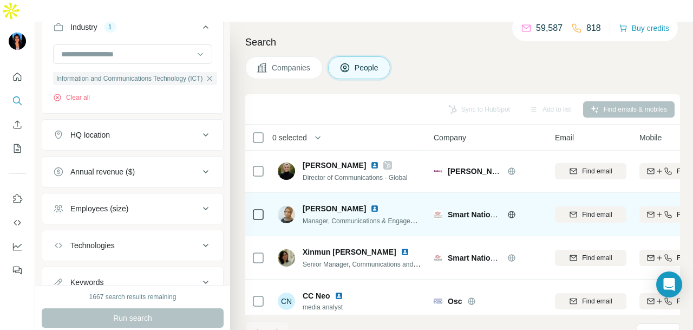
click at [370, 204] on img at bounding box center [374, 208] width 9 height 9
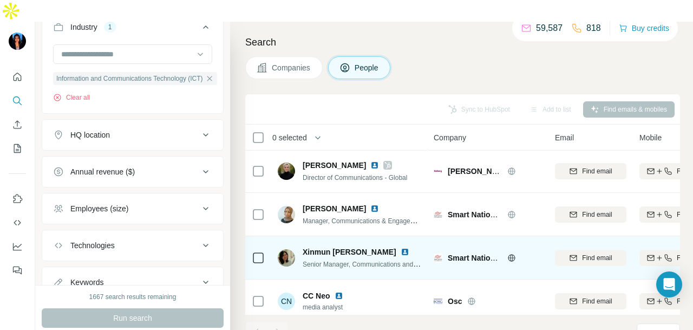
click at [401, 247] on img at bounding box center [405, 251] width 9 height 9
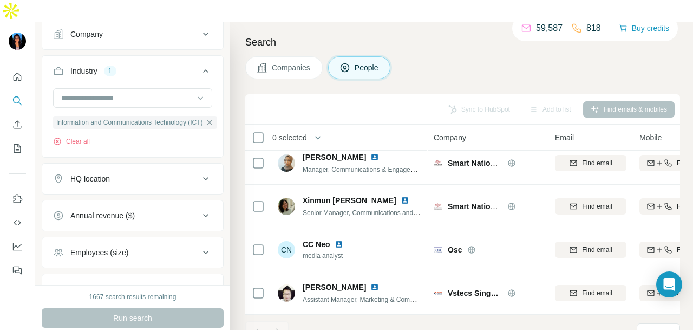
scroll to position [390, 0]
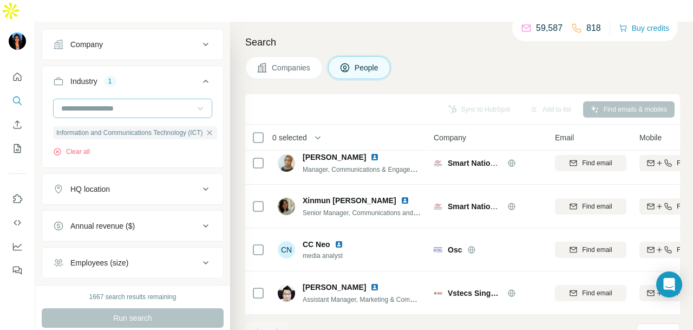
click at [214, 128] on icon "button" at bounding box center [209, 132] width 9 height 9
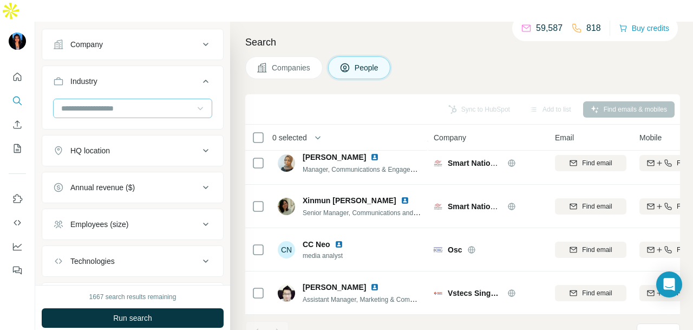
click at [195, 103] on icon at bounding box center [200, 108] width 11 height 11
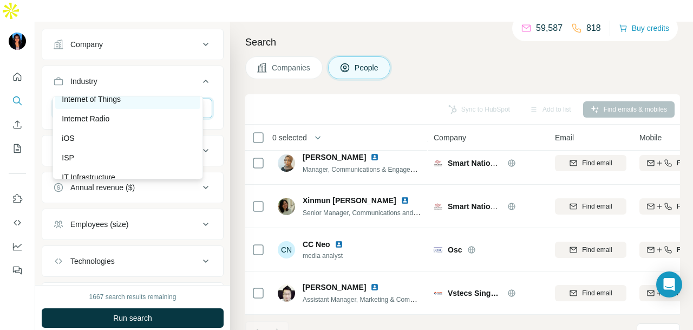
scroll to position [6118, 0]
click at [145, 107] on div "Internet Radio" at bounding box center [128, 101] width 132 height 11
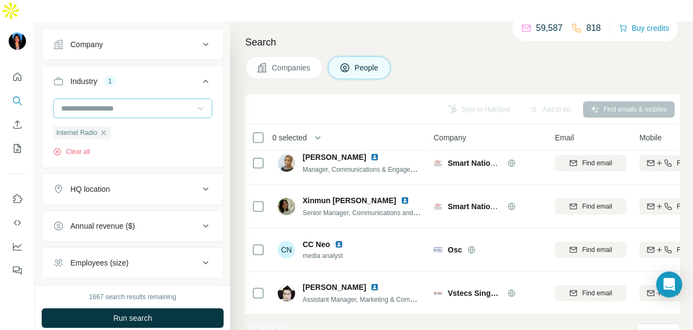
drag, startPoint x: 162, startPoint y: 297, endPoint x: 161, endPoint y: 266, distance: 31.4
click at [162, 308] on button "Run search" at bounding box center [133, 317] width 182 height 19
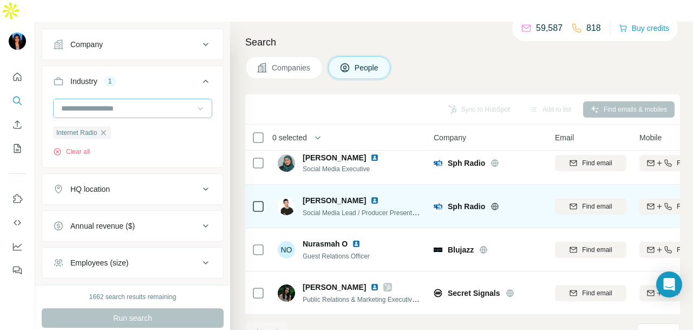
scroll to position [55, 0]
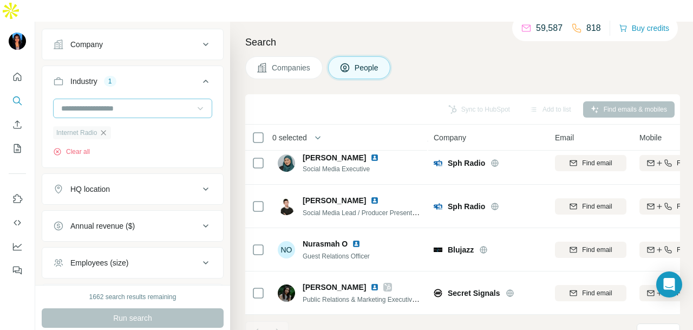
click at [105, 128] on icon "button" at bounding box center [103, 132] width 9 height 9
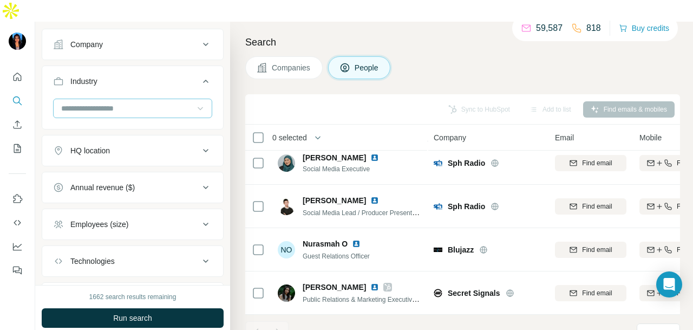
click at [142, 102] on input at bounding box center [127, 108] width 134 height 12
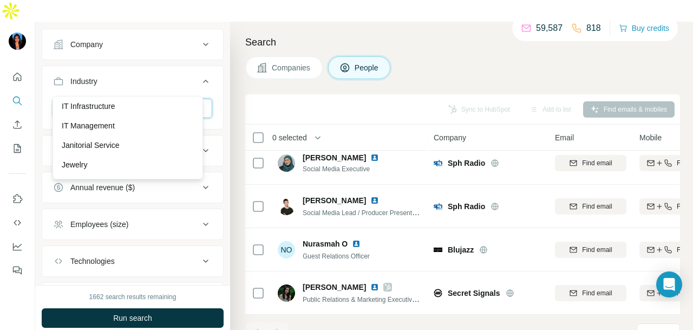
scroll to position [6227, 0]
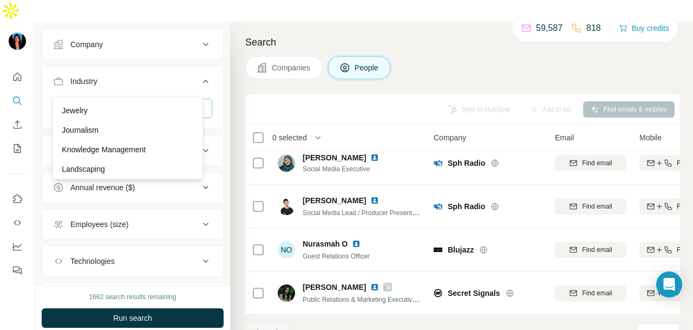
click at [141, 116] on div "Jewelry" at bounding box center [128, 110] width 132 height 11
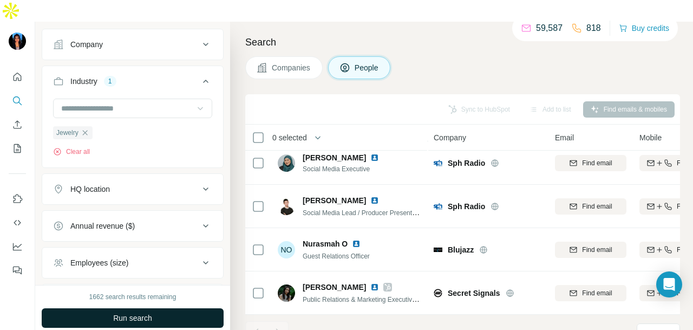
click at [162, 308] on button "Run search" at bounding box center [133, 317] width 182 height 19
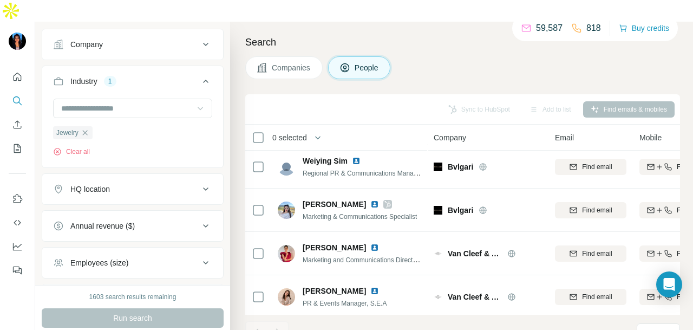
scroll to position [920, 0]
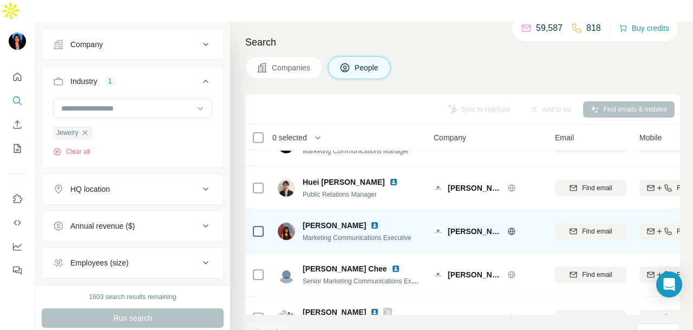
scroll to position [1678, 0]
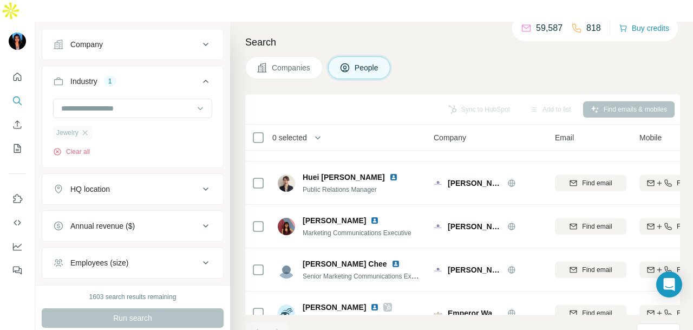
click at [91, 126] on div "Jewelry" at bounding box center [73, 132] width 40 height 13
click at [88, 126] on div "Jewelry" at bounding box center [73, 132] width 40 height 13
click at [87, 130] on icon "button" at bounding box center [84, 132] width 5 height 5
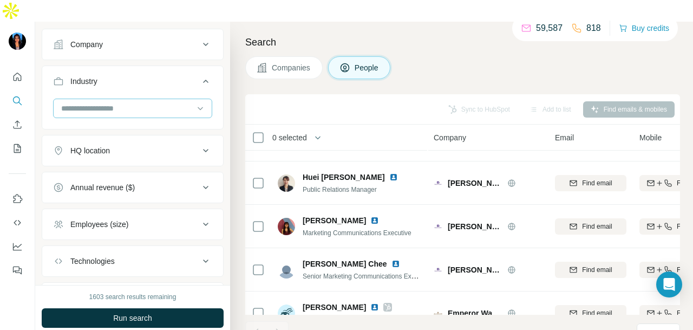
click at [116, 99] on div at bounding box center [127, 108] width 134 height 18
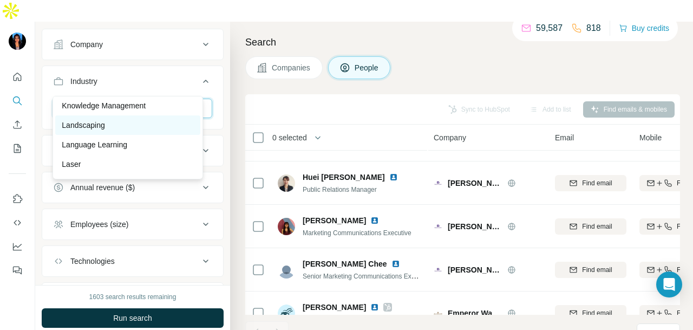
scroll to position [6281, 0]
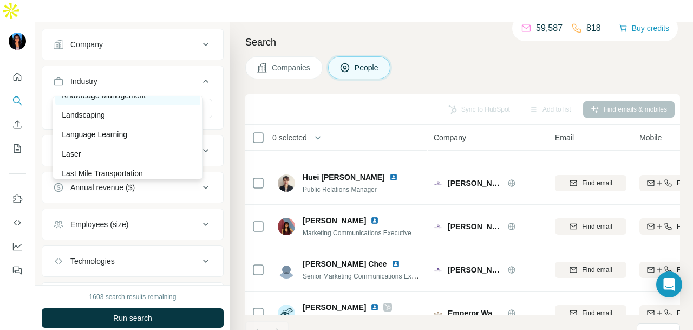
click at [130, 101] on p "Knowledge Management" at bounding box center [104, 95] width 84 height 11
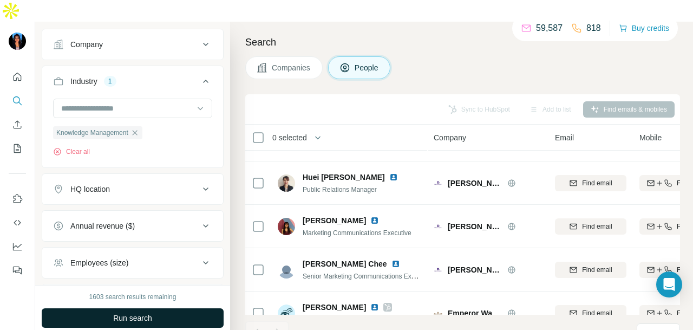
click at [160, 308] on button "Run search" at bounding box center [133, 317] width 182 height 19
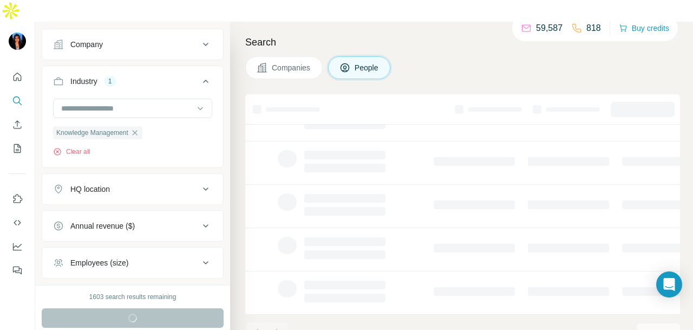
scroll to position [272, 0]
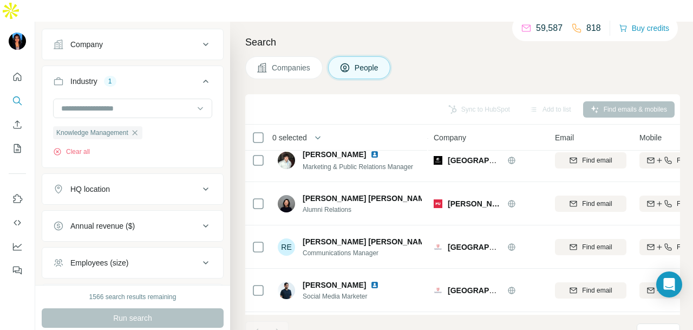
scroll to position [1441, 0]
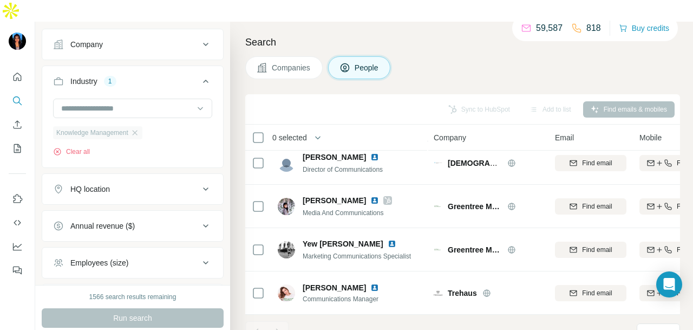
click at [142, 126] on div "Knowledge Management" at bounding box center [97, 132] width 89 height 13
click at [139, 128] on icon "button" at bounding box center [134, 132] width 9 height 9
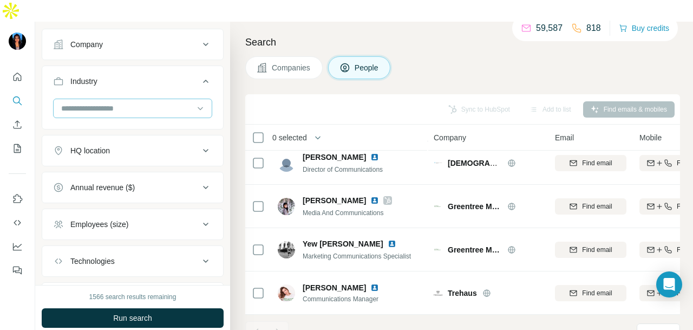
click at [162, 102] on input at bounding box center [127, 108] width 134 height 12
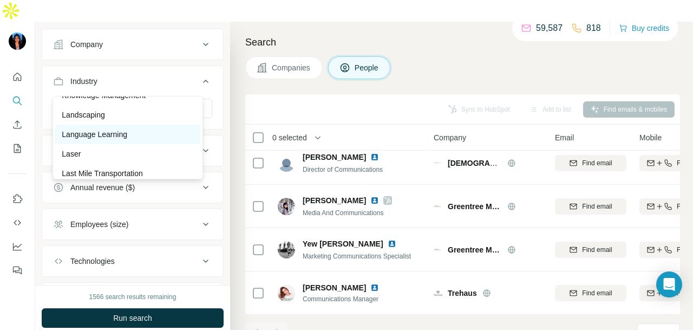
click at [152, 140] on div "Language Learning" at bounding box center [128, 134] width 132 height 11
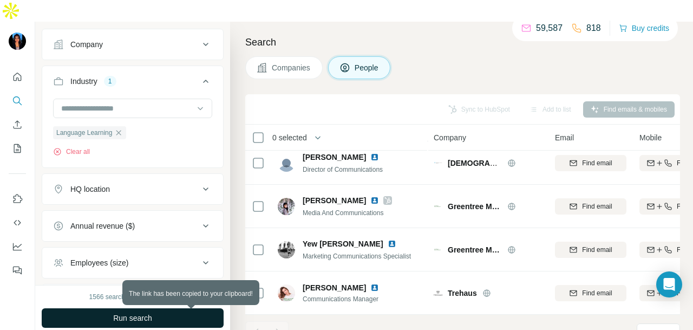
click at [194, 308] on button "Run search" at bounding box center [133, 317] width 182 height 19
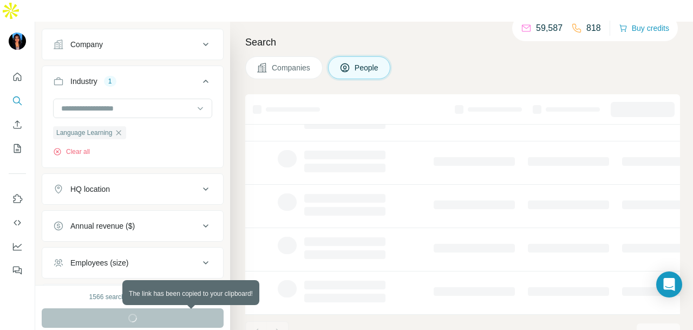
scroll to position [272, 0]
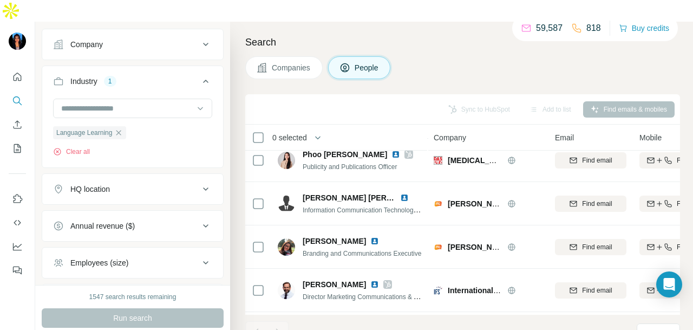
scroll to position [662, 0]
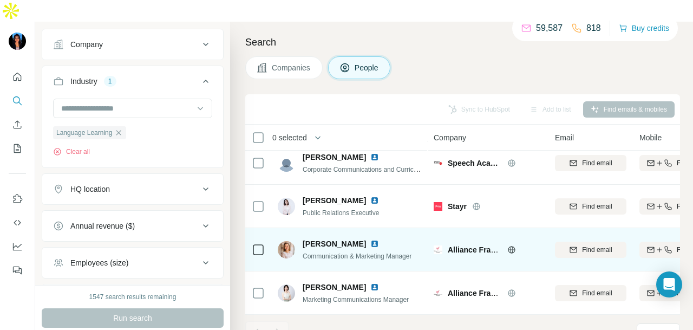
click at [379, 239] on img at bounding box center [374, 243] width 9 height 9
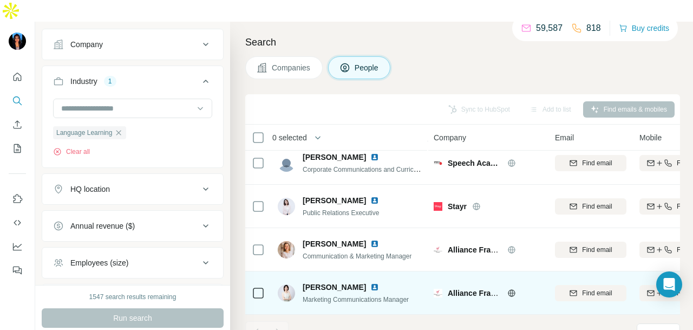
click at [370, 283] on img at bounding box center [374, 287] width 9 height 9
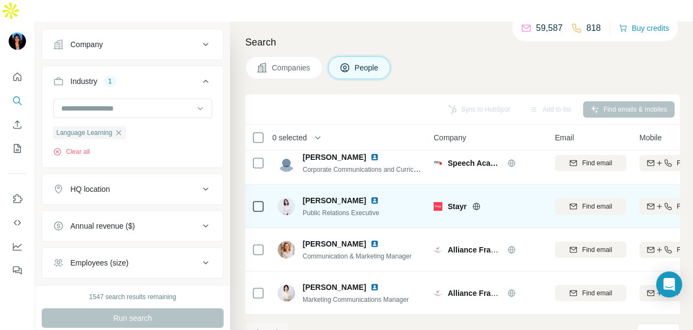
click at [370, 196] on img at bounding box center [374, 200] width 9 height 9
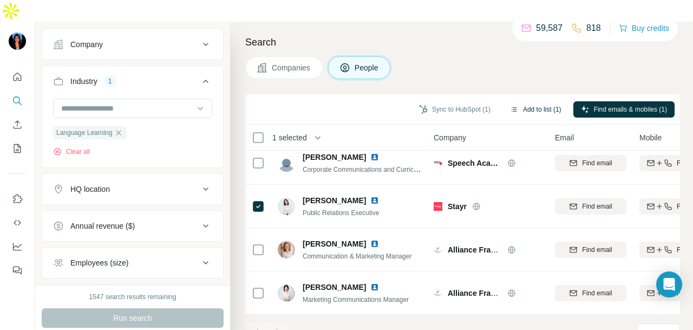
click at [526, 101] on button "Add to list (1)" at bounding box center [535, 109] width 67 height 16
click at [539, 101] on button "Add to list (1)" at bounding box center [535, 109] width 67 height 16
click at [513, 101] on button "Add to list (1)" at bounding box center [535, 109] width 67 height 16
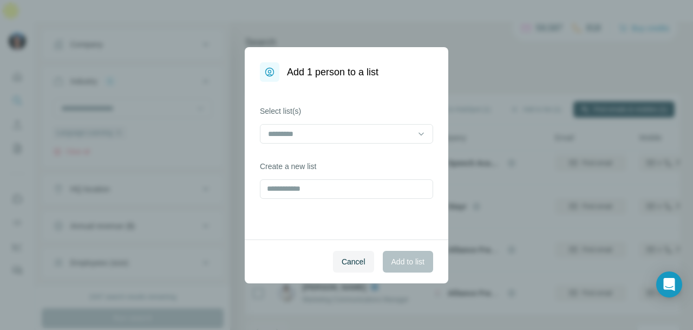
click at [528, 89] on div "Add 1 person to a list Select list(s) Create a new list Cancel Add to list" at bounding box center [346, 165] width 693 height 330
click at [421, 128] on icon at bounding box center [421, 133] width 11 height 11
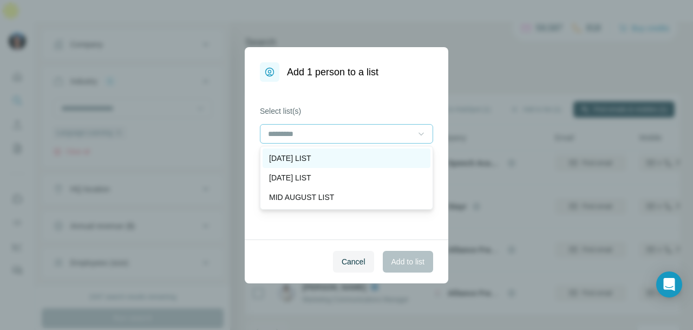
click at [375, 153] on div "MONDAY LIST" at bounding box center [346, 158] width 155 height 11
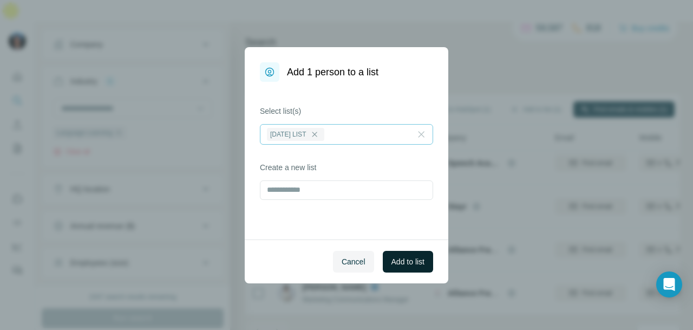
click at [402, 267] on button "Add to list" at bounding box center [408, 262] width 50 height 22
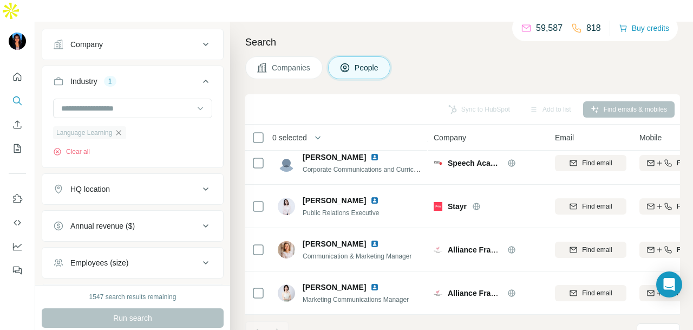
click at [120, 130] on icon "button" at bounding box center [118, 132] width 5 height 5
click at [136, 102] on input at bounding box center [127, 108] width 134 height 12
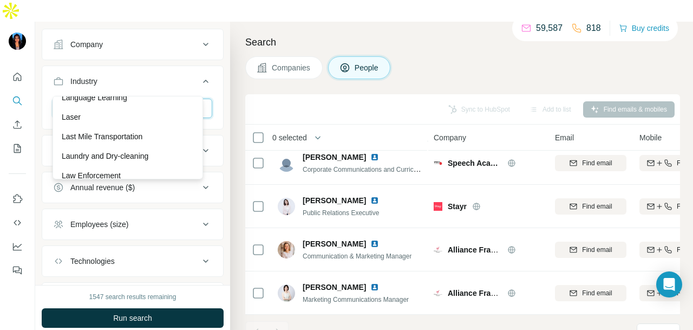
scroll to position [6335, 0]
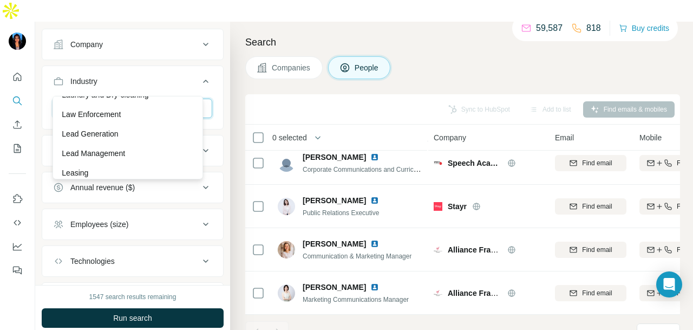
scroll to position [6389, 0]
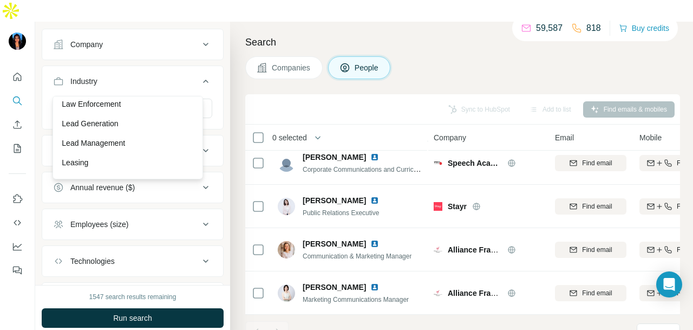
click at [158, 90] on div "Laundry and Dry-cleaning" at bounding box center [128, 84] width 132 height 11
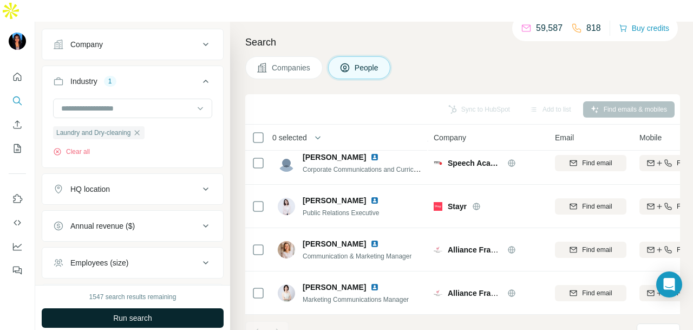
click at [160, 308] on button "Run search" at bounding box center [133, 317] width 182 height 19
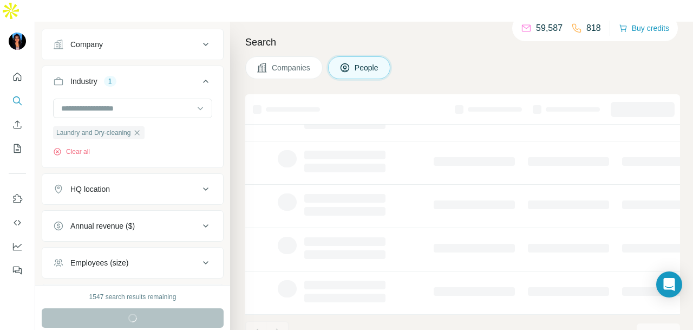
scroll to position [272, 0]
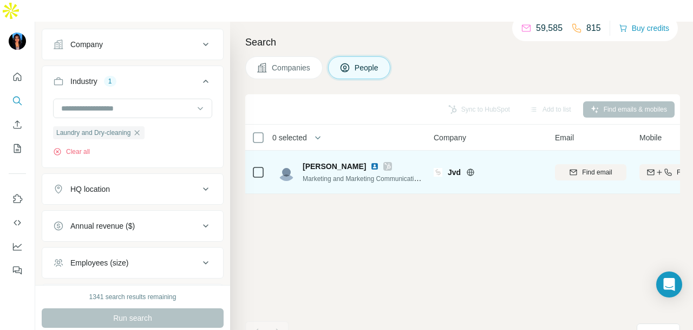
click at [385, 163] on icon at bounding box center [388, 166] width 6 height 6
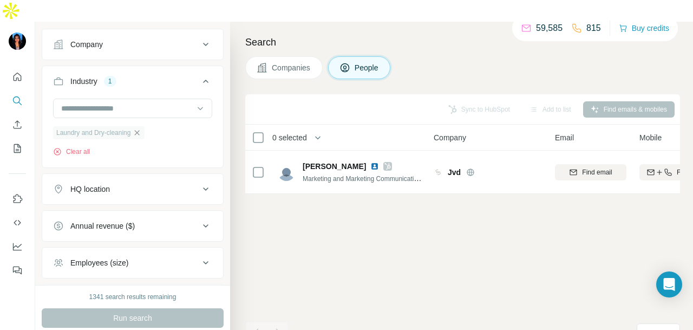
click at [138, 128] on icon "button" at bounding box center [137, 132] width 9 height 9
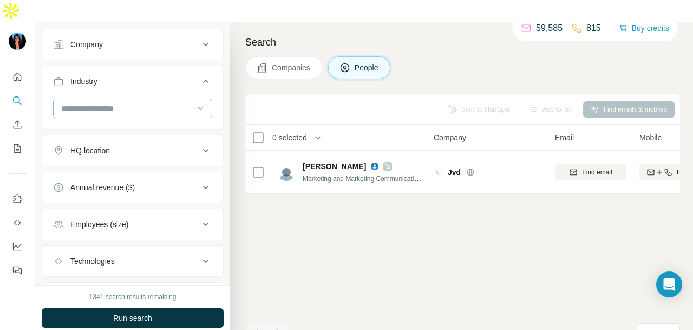
click at [177, 102] on input at bounding box center [127, 108] width 134 height 12
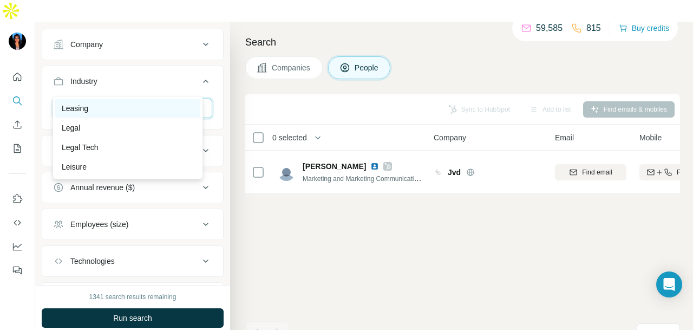
scroll to position [6497, 0]
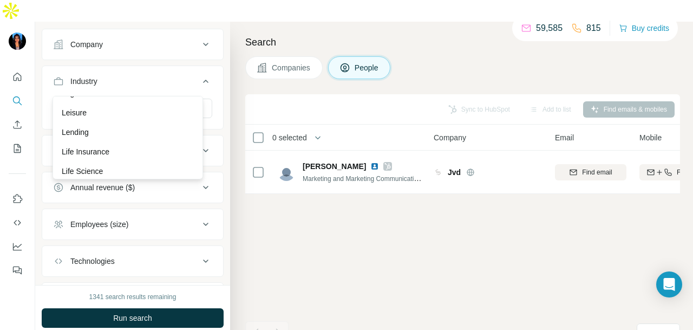
click at [110, 79] on div "Legal" at bounding box center [128, 73] width 132 height 11
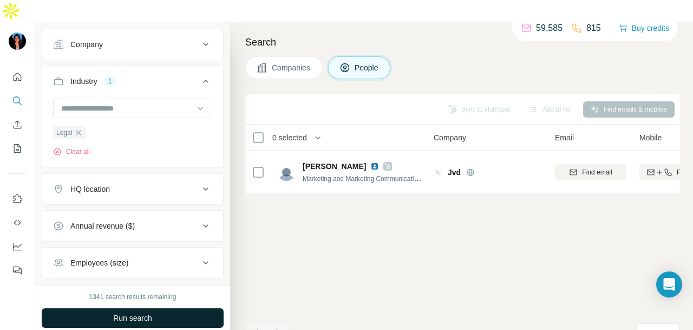
click at [136, 308] on button "Run search" at bounding box center [133, 317] width 182 height 19
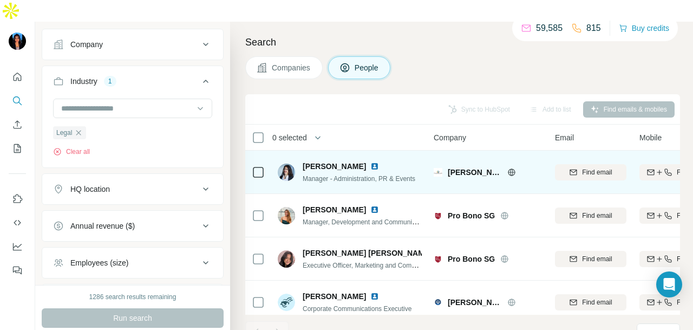
scroll to position [1895, 0]
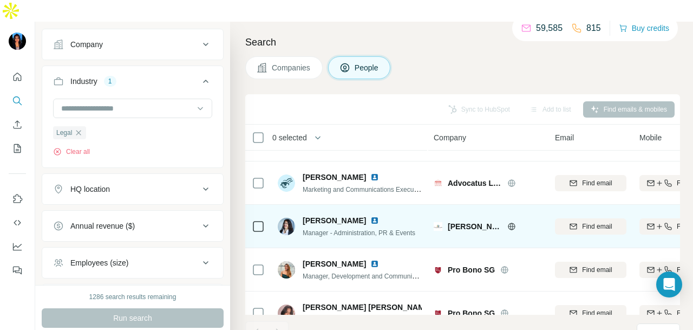
click at [370, 216] on img at bounding box center [374, 220] width 9 height 9
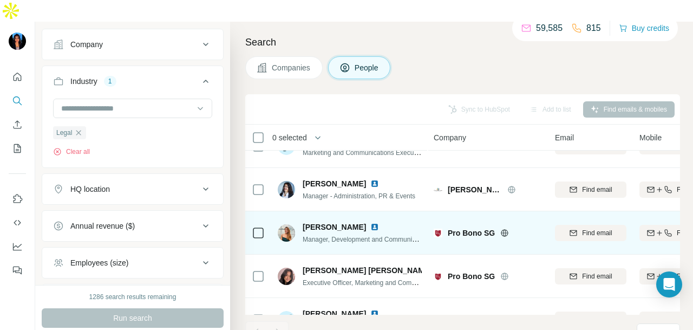
scroll to position [1949, 0]
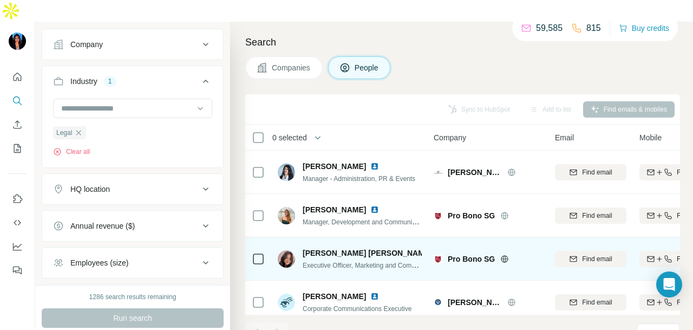
click at [436, 249] on img at bounding box center [440, 253] width 9 height 9
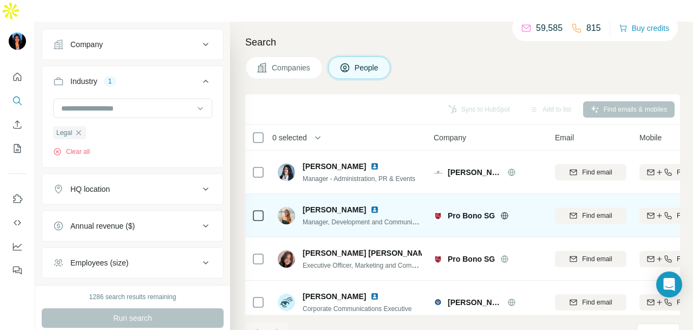
drag, startPoint x: 352, startPoint y: 185, endPoint x: 370, endPoint y: 194, distance: 20.8
click at [370, 205] on img at bounding box center [374, 209] width 9 height 9
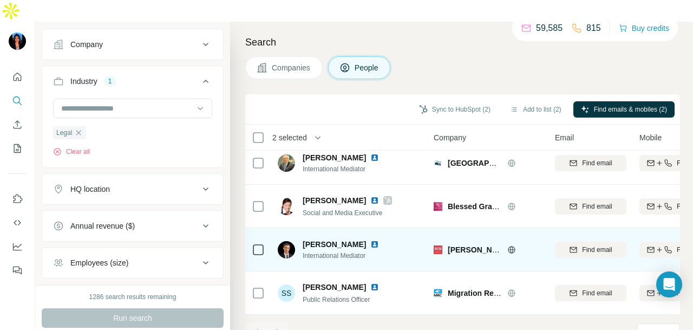
scroll to position [2221, 0]
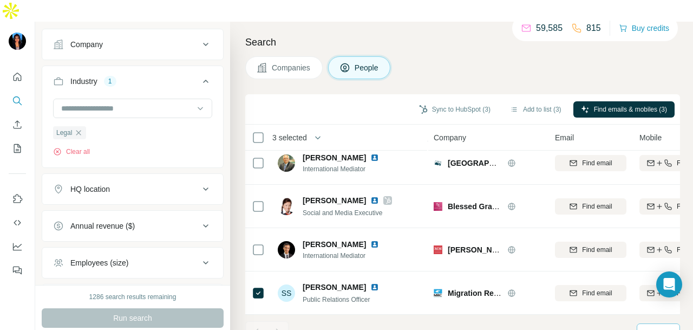
click at [657, 327] on div "60" at bounding box center [657, 332] width 27 height 11
click at [661, 229] on div "60" at bounding box center [654, 229] width 17 height 11
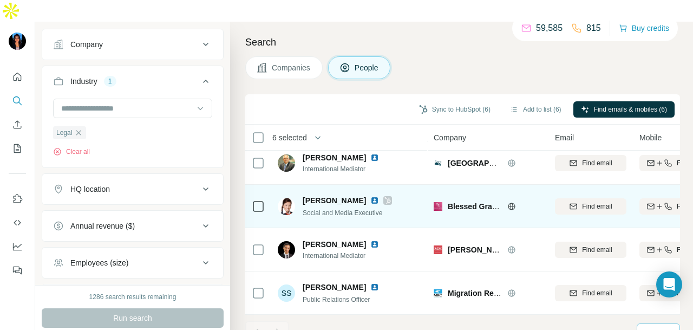
scroll to position [2221, 0]
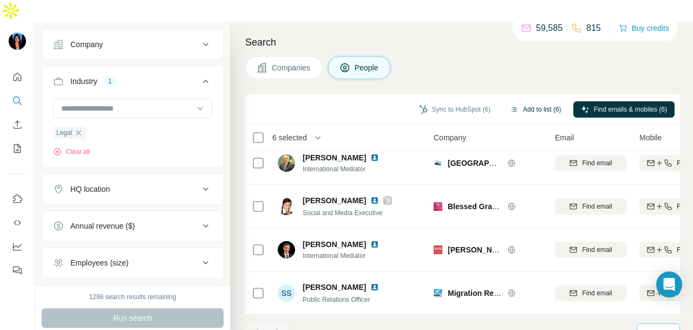
click at [535, 101] on button "Add to list (6)" at bounding box center [535, 109] width 67 height 16
click at [533, 101] on button "Add to list (6)" at bounding box center [535, 109] width 67 height 16
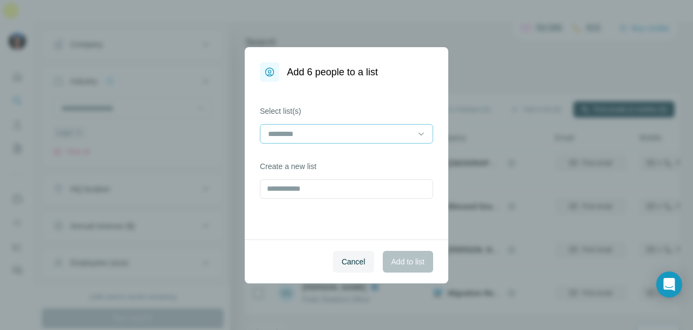
click at [362, 138] on input at bounding box center [340, 134] width 146 height 12
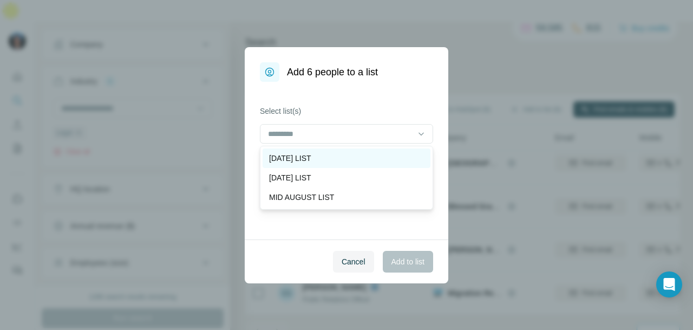
click at [347, 160] on div "MONDAY LIST" at bounding box center [346, 158] width 155 height 11
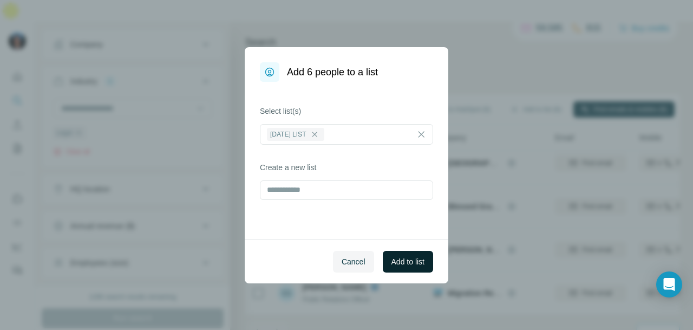
click at [400, 263] on span "Add to list" at bounding box center [407, 261] width 33 height 11
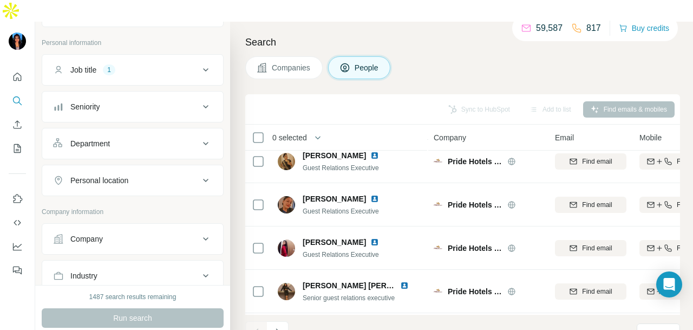
scroll to position [162, 0]
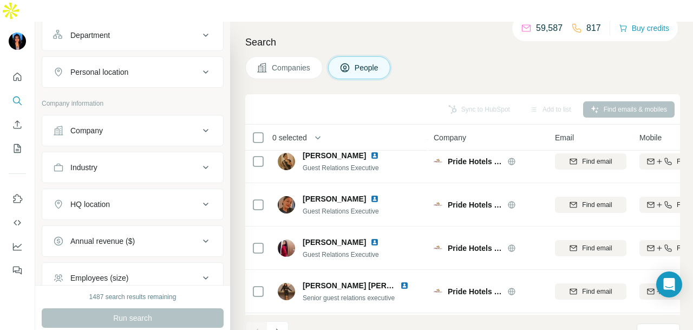
click at [170, 154] on button "Industry" at bounding box center [132, 167] width 181 height 26
click at [169, 154] on button "Industry" at bounding box center [132, 169] width 181 height 30
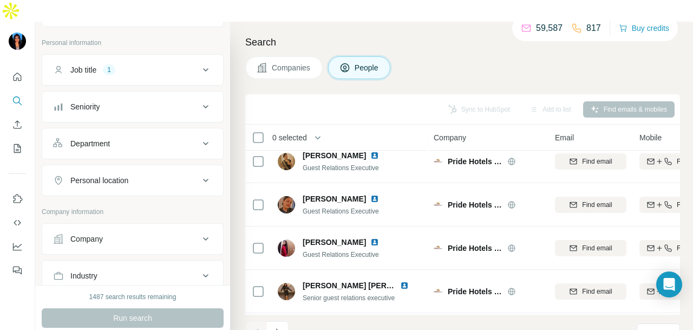
click at [168, 167] on button "Personal location" at bounding box center [132, 180] width 181 height 26
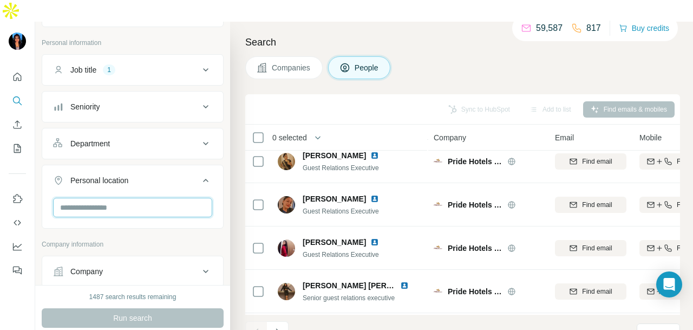
click at [151, 198] on input "text" at bounding box center [132, 207] width 159 height 19
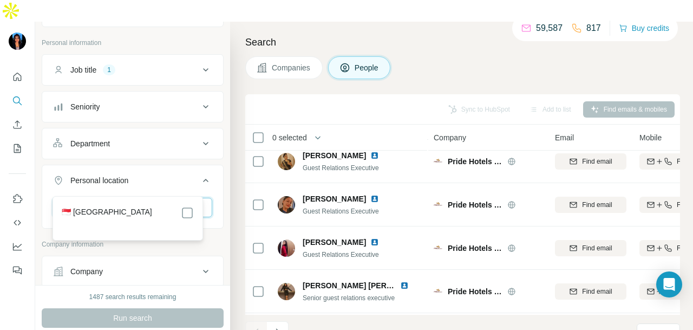
type input "****"
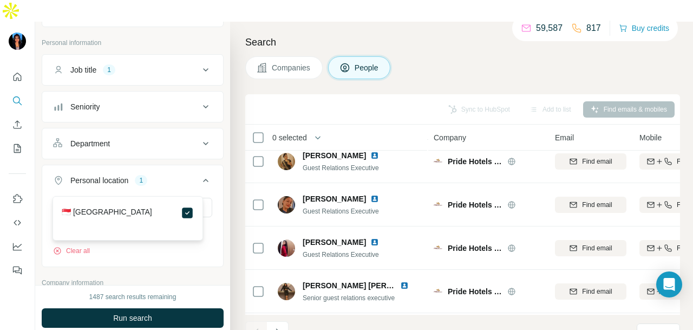
click at [180, 308] on button "Run search" at bounding box center [133, 317] width 182 height 19
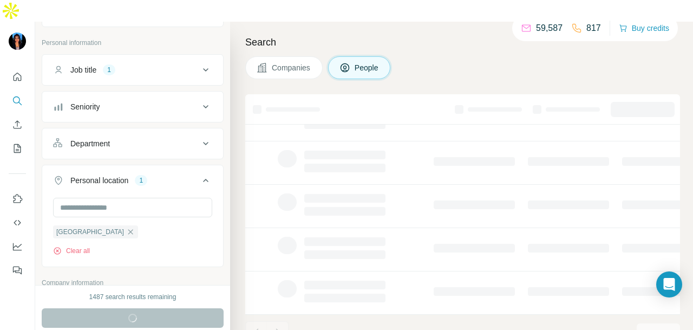
scroll to position [272, 0]
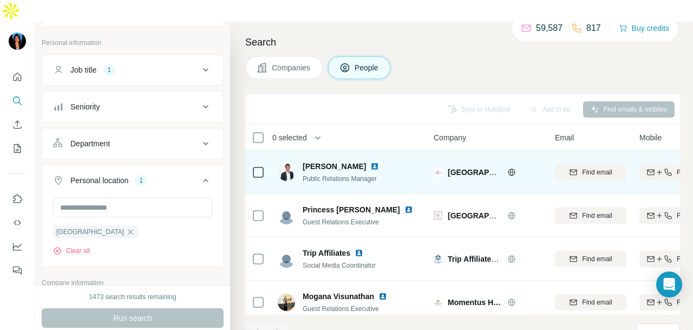
click at [370, 162] on img at bounding box center [374, 166] width 9 height 9
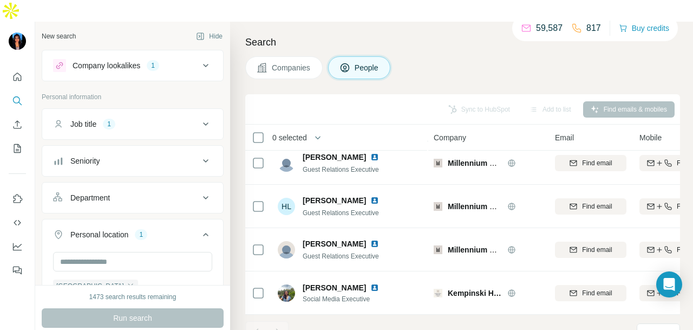
click at [149, 111] on button "Job title 1" at bounding box center [132, 124] width 181 height 26
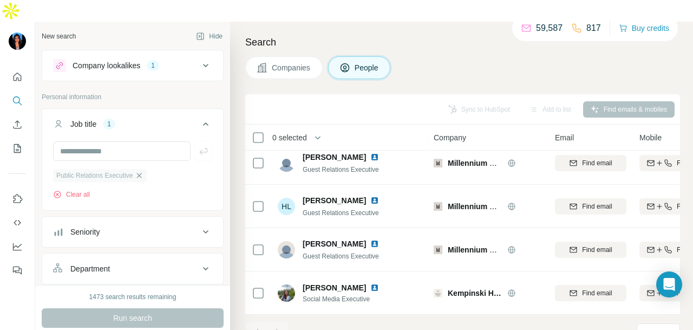
click at [142, 171] on icon "button" at bounding box center [139, 175] width 9 height 9
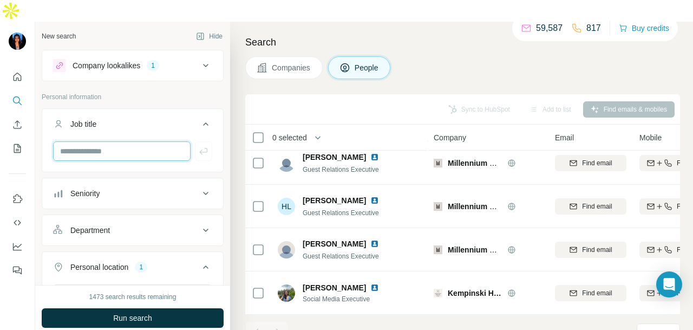
click at [150, 141] on input "text" at bounding box center [122, 150] width 138 height 19
type input "*"
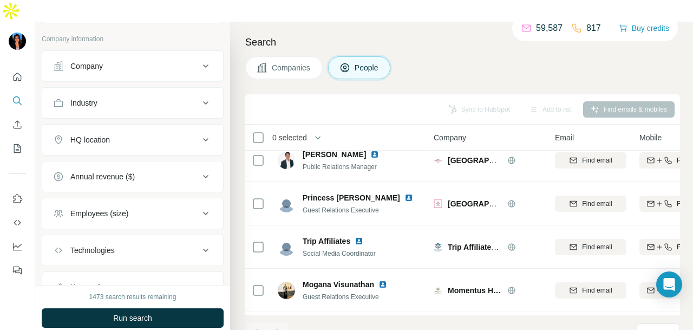
scroll to position [374, 0]
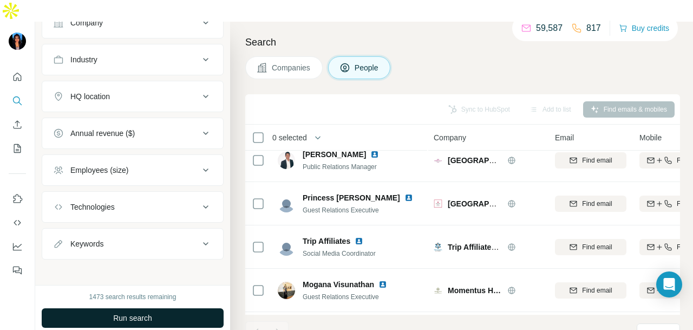
type input "**********"
click at [166, 308] on button "Run search" at bounding box center [133, 317] width 182 height 19
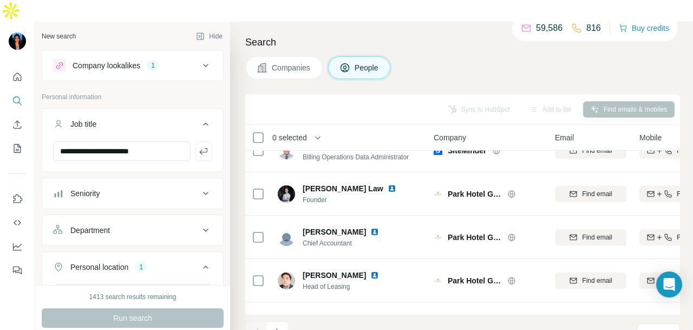
scroll to position [2166, 0]
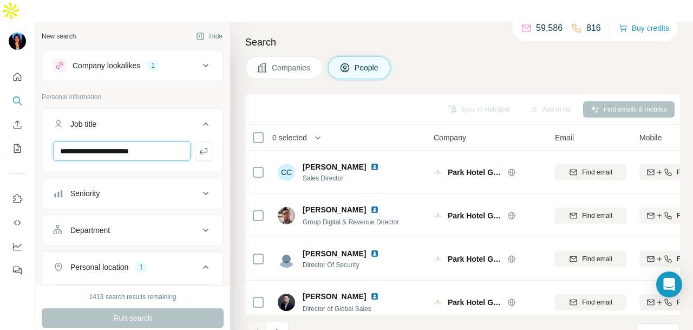
click at [155, 141] on input "**********" at bounding box center [122, 150] width 138 height 19
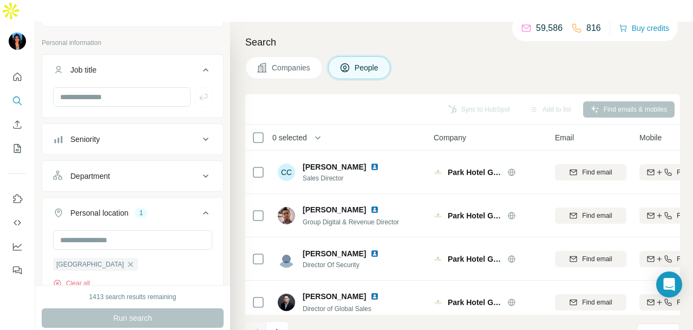
click at [155, 171] on div "Department" at bounding box center [126, 176] width 146 height 11
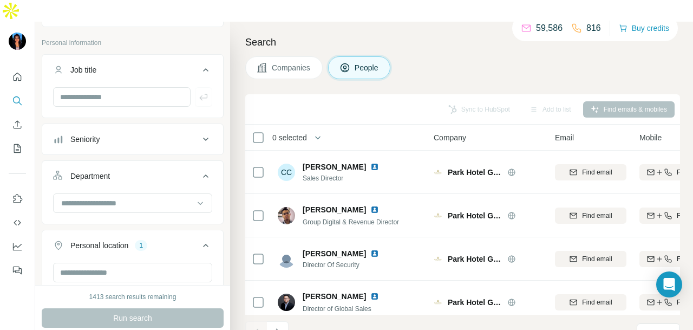
click at [157, 171] on div "Department" at bounding box center [126, 176] width 146 height 11
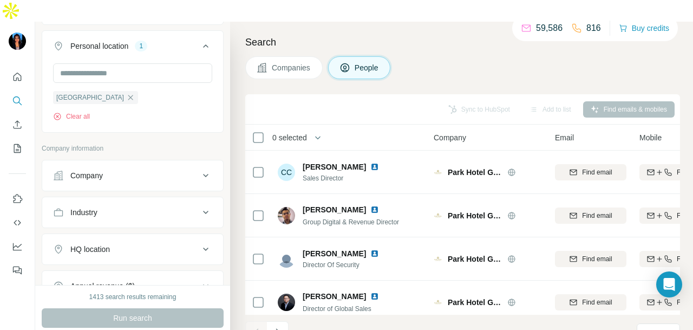
scroll to position [108, 0]
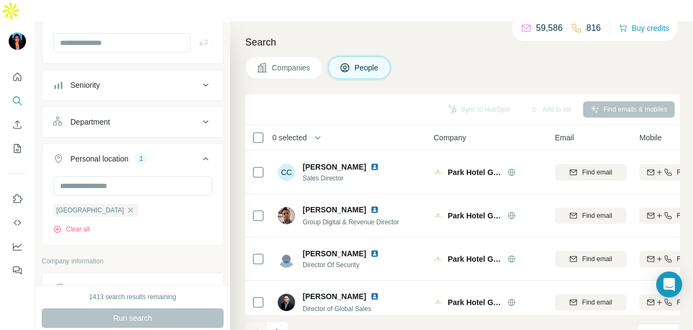
click at [156, 116] on div "Department" at bounding box center [126, 121] width 146 height 11
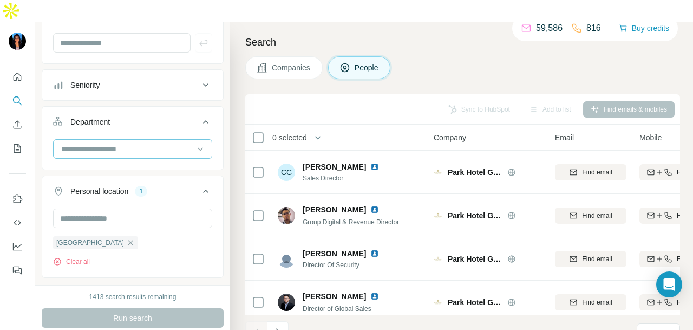
click at [138, 143] on input at bounding box center [127, 149] width 134 height 12
type input "*"
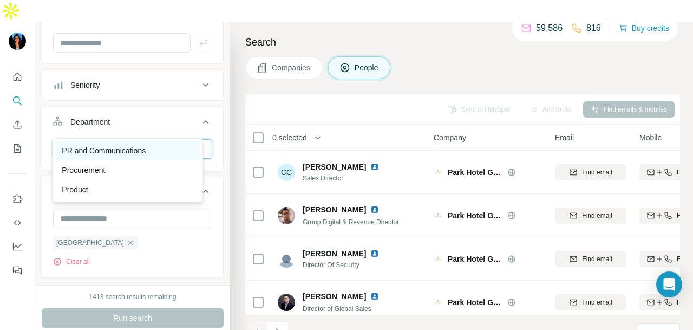
type input "**"
click at [156, 148] on div "PR and Communications" at bounding box center [128, 150] width 132 height 11
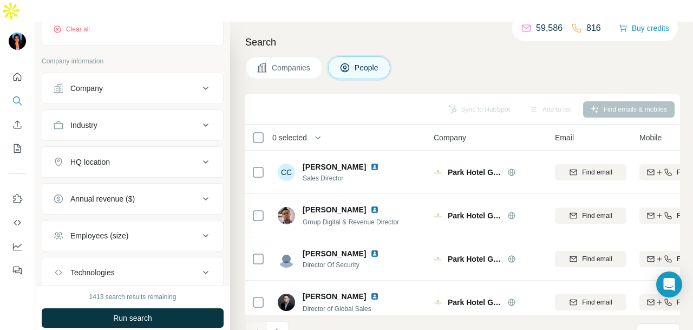
scroll to position [445, 0]
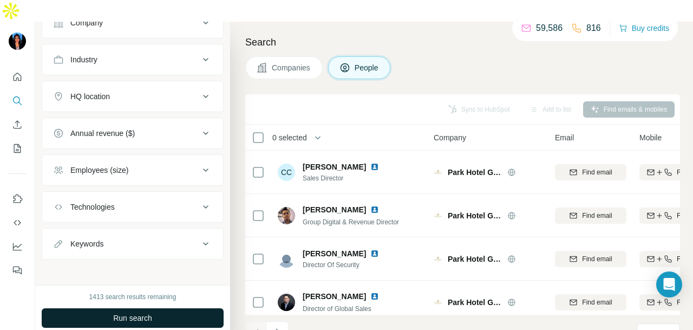
click at [175, 308] on button "Run search" at bounding box center [133, 317] width 182 height 19
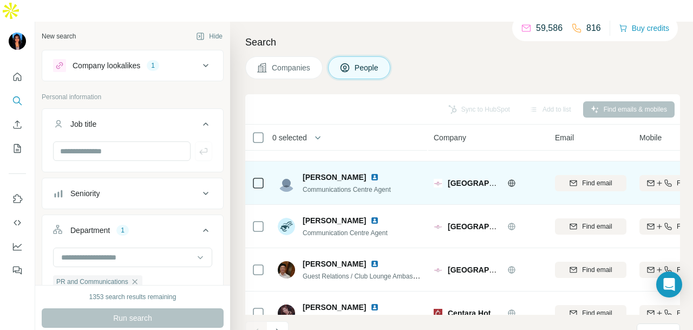
scroll to position [325, 0]
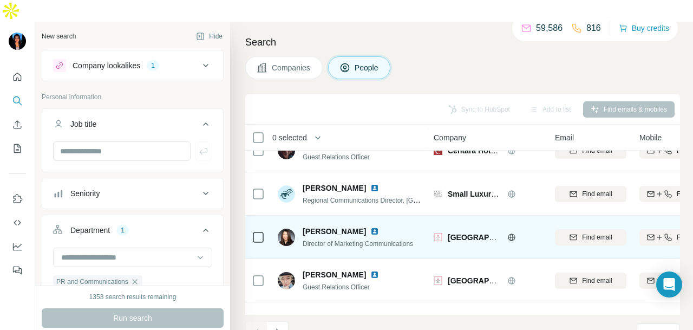
click at [370, 227] on img at bounding box center [374, 231] width 9 height 9
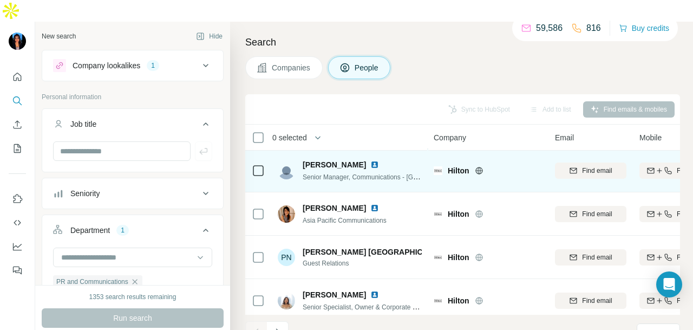
scroll to position [2438, 0]
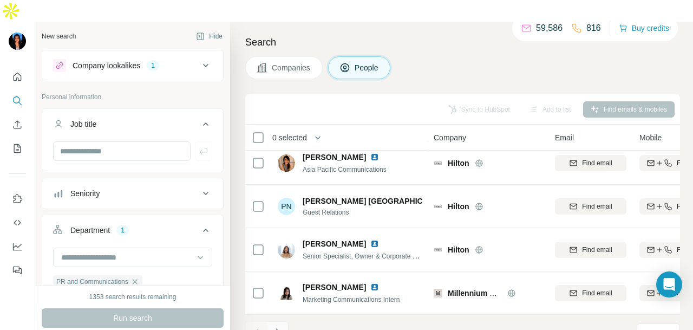
click at [278, 326] on icon "Navigate to next page" at bounding box center [277, 331] width 11 height 11
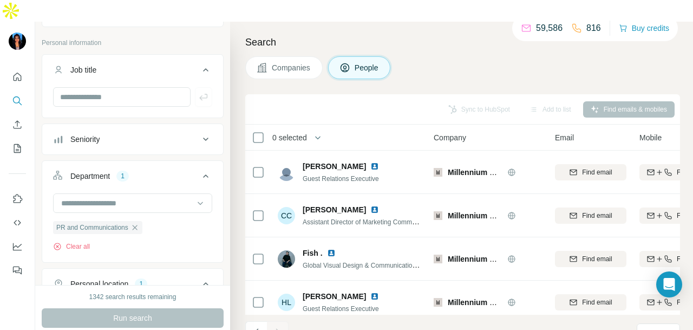
scroll to position [0, 0]
